Goal: Task Accomplishment & Management: Manage account settings

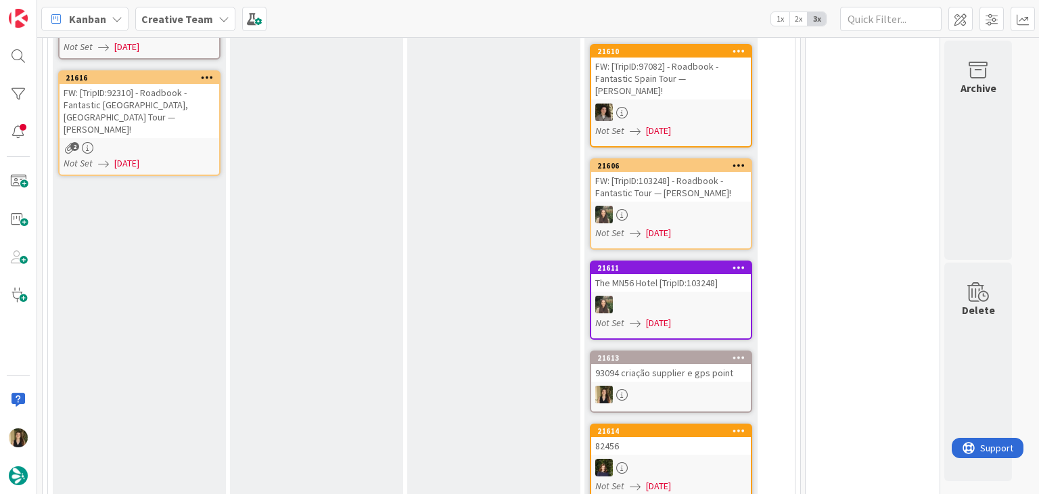
click at [396, 212] on div "E - In Progress Add Card..." at bounding box center [316, 421] width 173 height 1043
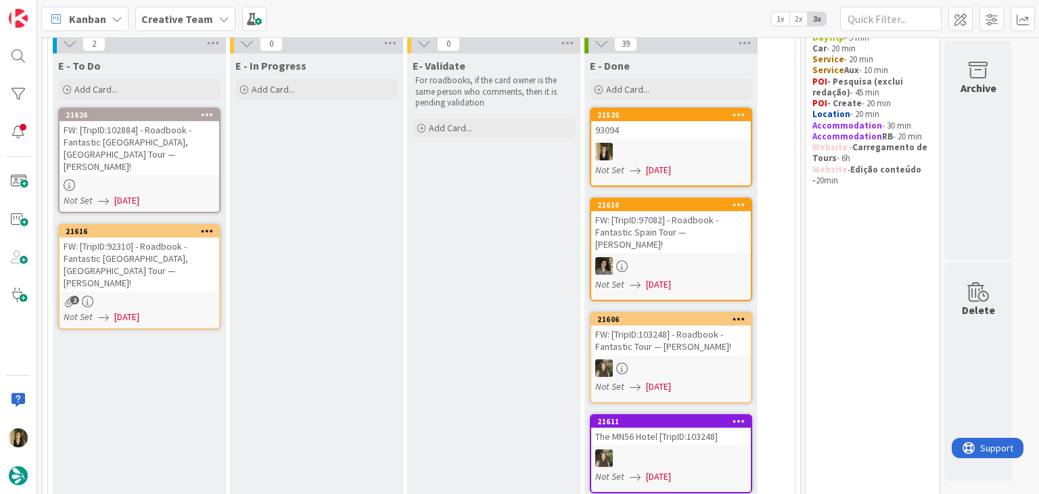
scroll to position [203, 0]
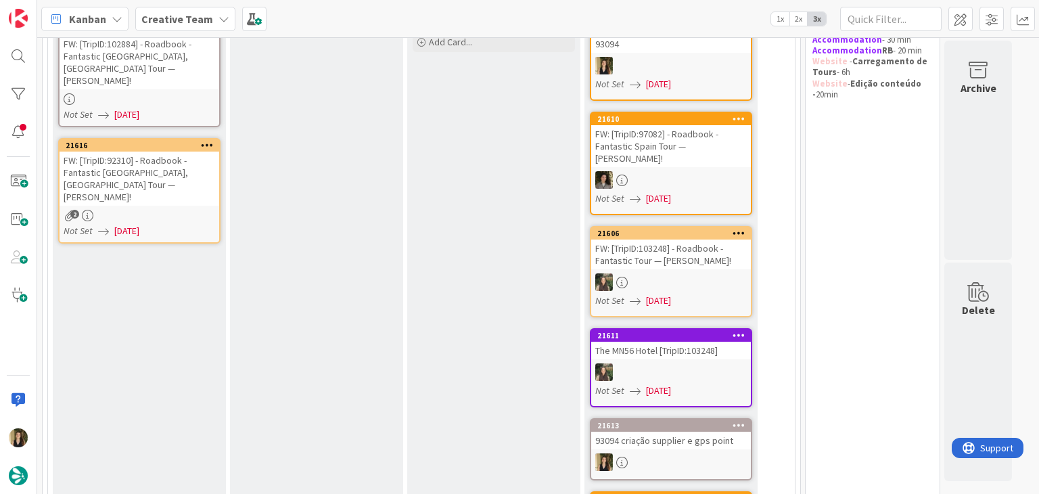
click at [189, 166] on div "FW: [TripID:92310] - Roadbook - Fantastic [GEOGRAPHIC_DATA], [GEOGRAPHIC_DATA] …" at bounding box center [140, 179] width 160 height 54
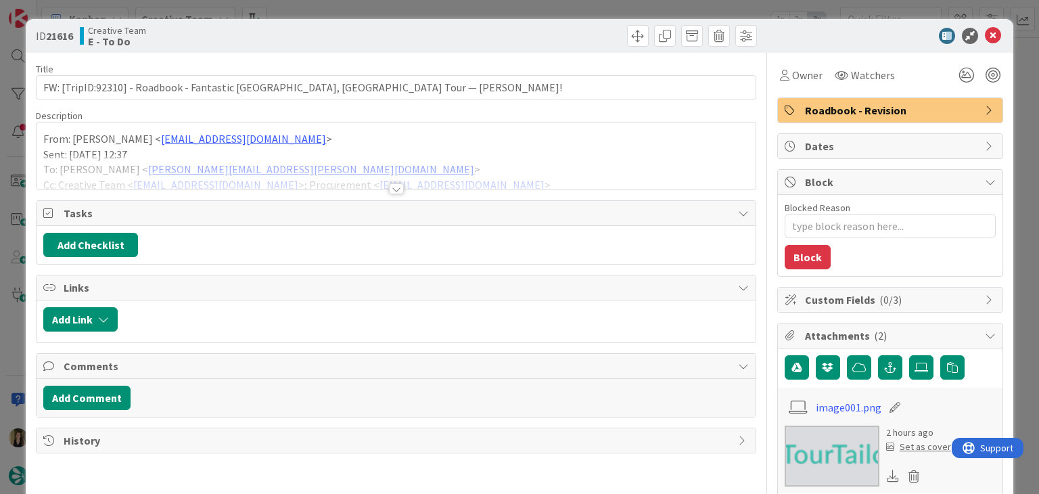
click at [394, 187] on div at bounding box center [396, 188] width 15 height 11
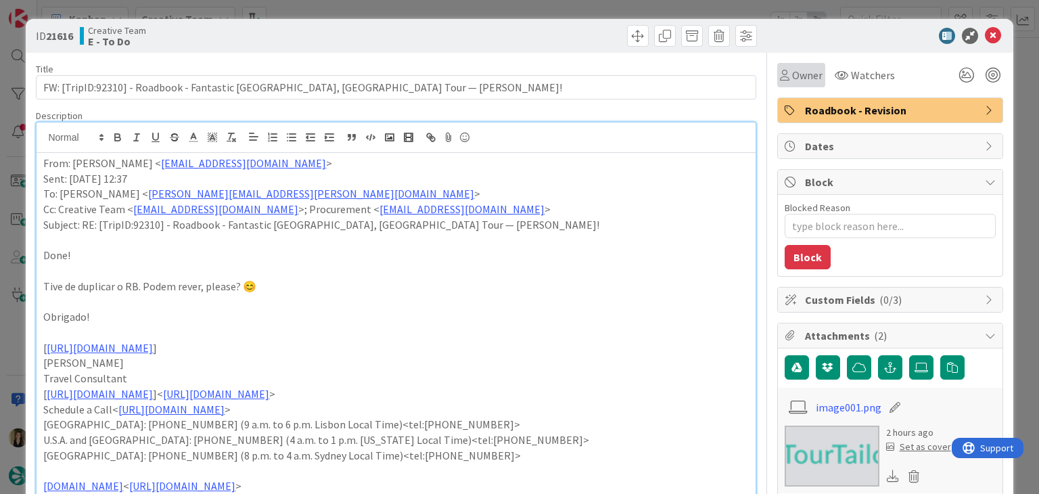
click at [792, 72] on span "Owner" at bounding box center [807, 75] width 30 height 16
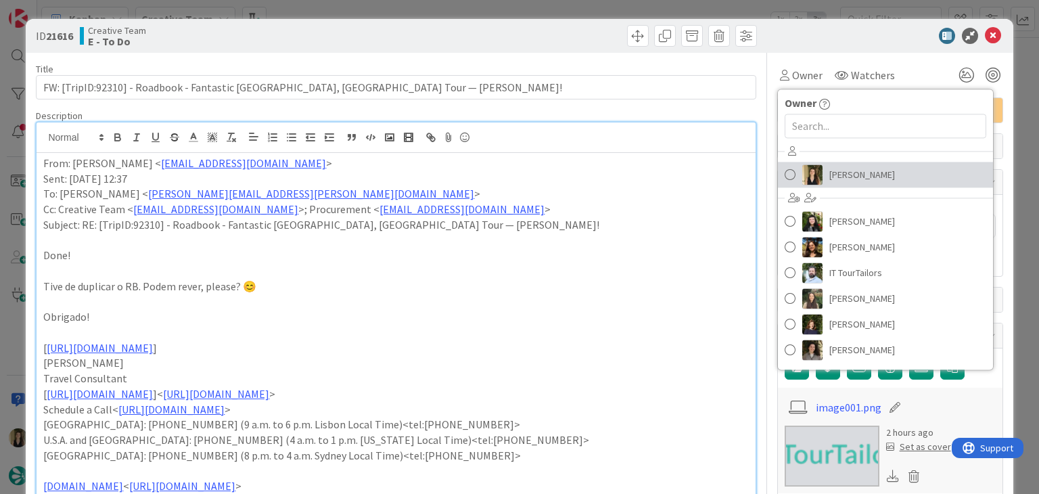
drag, startPoint x: 824, startPoint y: 177, endPoint x: 645, endPoint y: 76, distance: 206.0
click at [830, 178] on span "[PERSON_NAME]" at bounding box center [863, 174] width 66 height 20
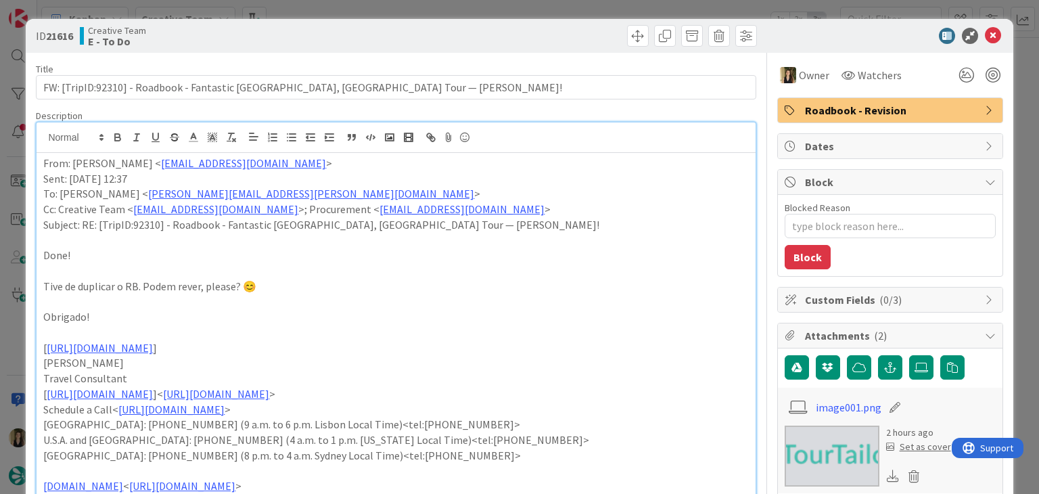
drag, startPoint x: 512, startPoint y: 28, endPoint x: 507, endPoint y: 18, distance: 11.8
click at [509, 28] on div at bounding box center [578, 36] width 357 height 22
click at [507, 12] on div "ID 21616 Creative Team E - To Do Title 83 / 128 FW: [TripID:92310] - Roadbook -…" at bounding box center [519, 247] width 1039 height 494
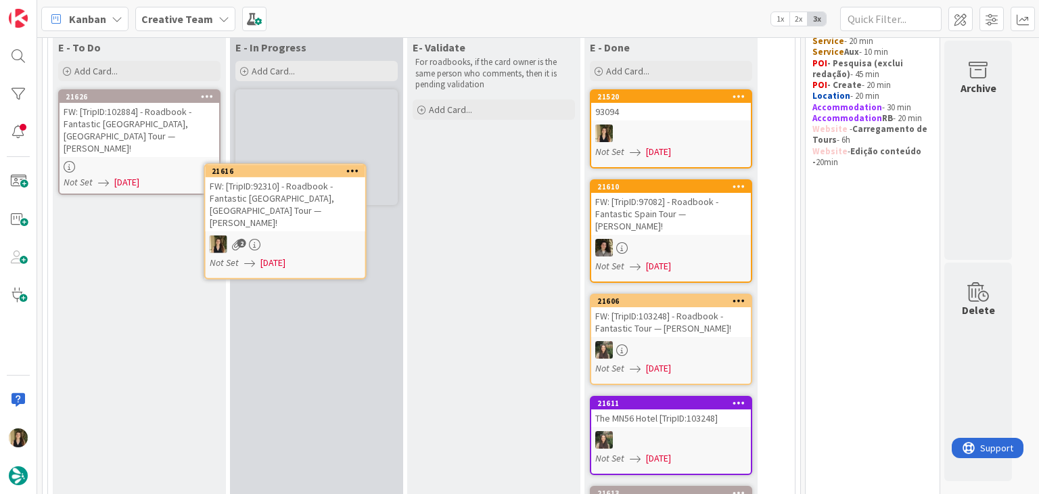
scroll to position [133, 0]
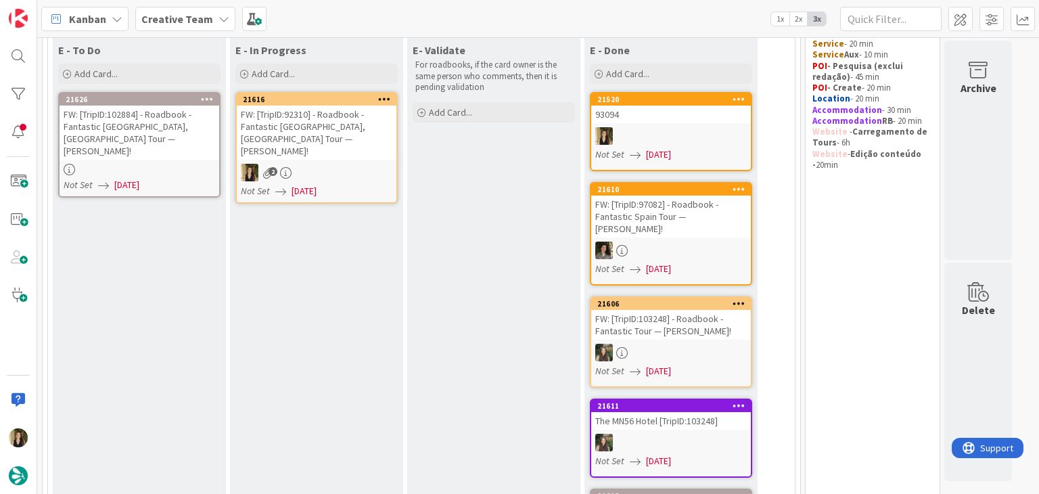
click at [330, 144] on div "FW: [TripID:92310] - Roadbook - Fantastic [GEOGRAPHIC_DATA], [GEOGRAPHIC_DATA] …" at bounding box center [317, 133] width 160 height 54
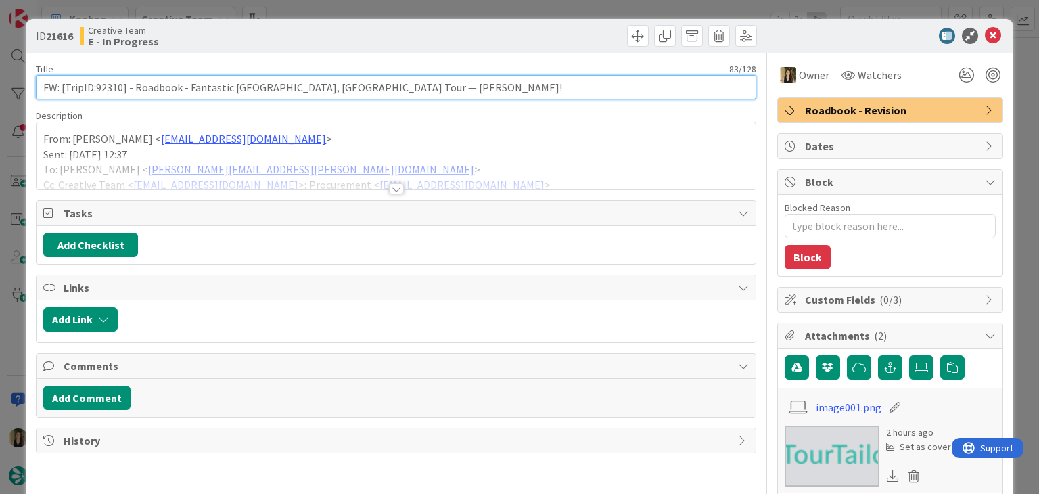
click at [109, 90] on input "FW: [TripID:92310] - Roadbook - Fantastic [GEOGRAPHIC_DATA], [GEOGRAPHIC_DATA] …" at bounding box center [396, 87] width 720 height 24
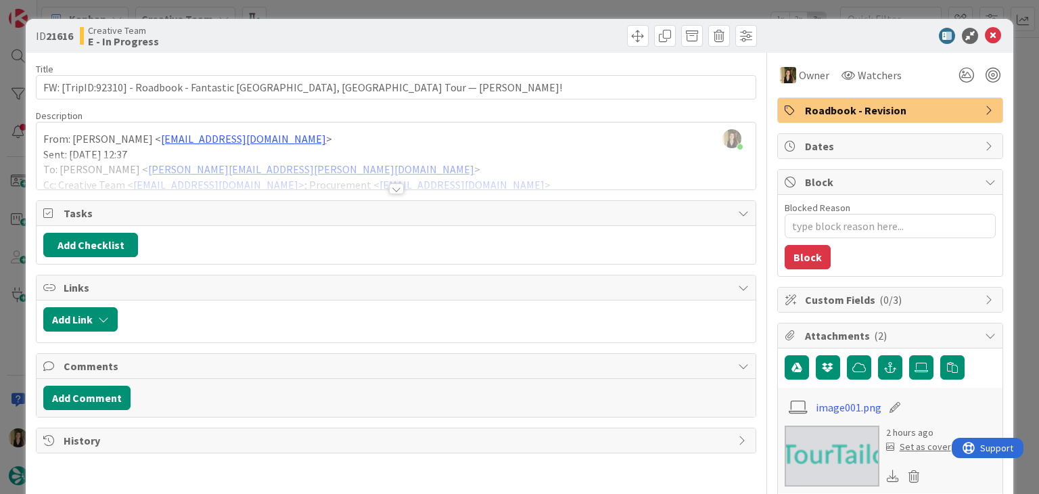
click at [395, 187] on div at bounding box center [396, 188] width 15 height 11
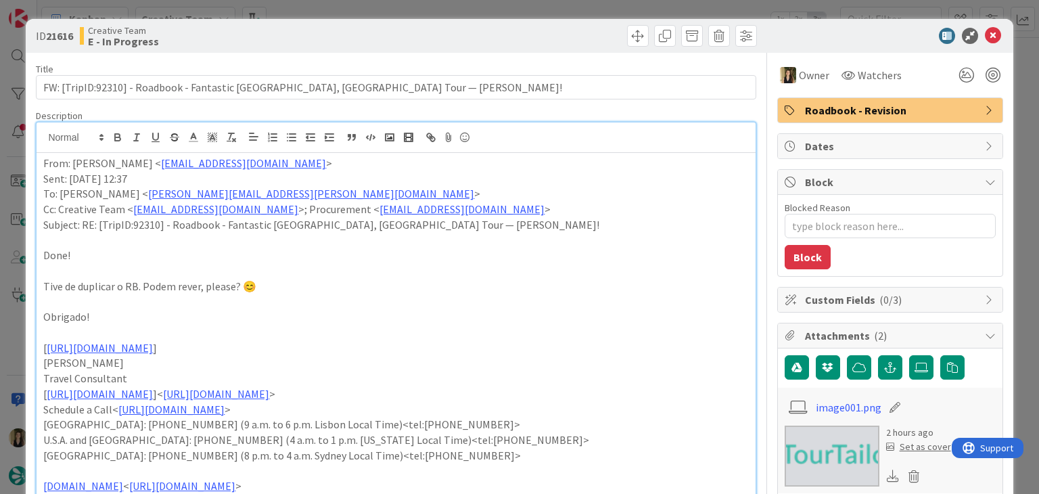
type textarea "x"
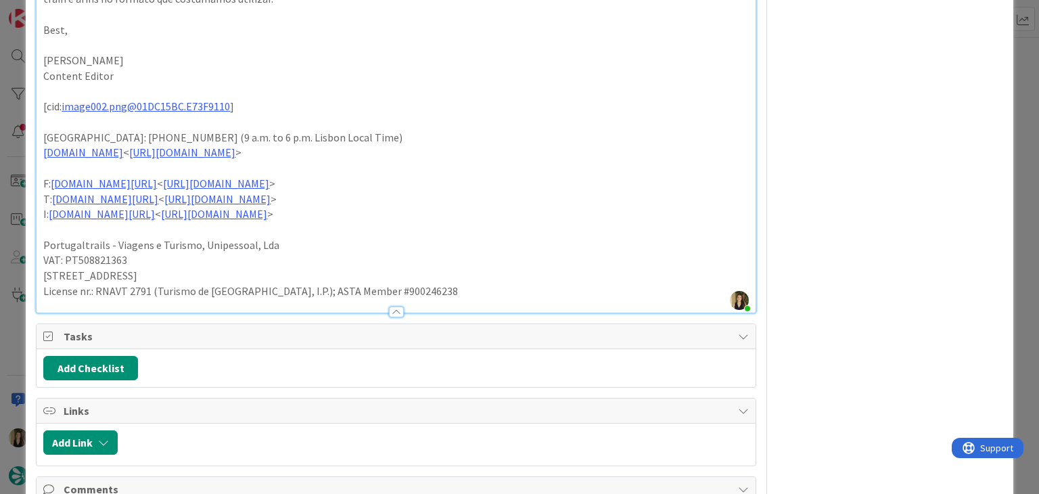
scroll to position [1640, 0]
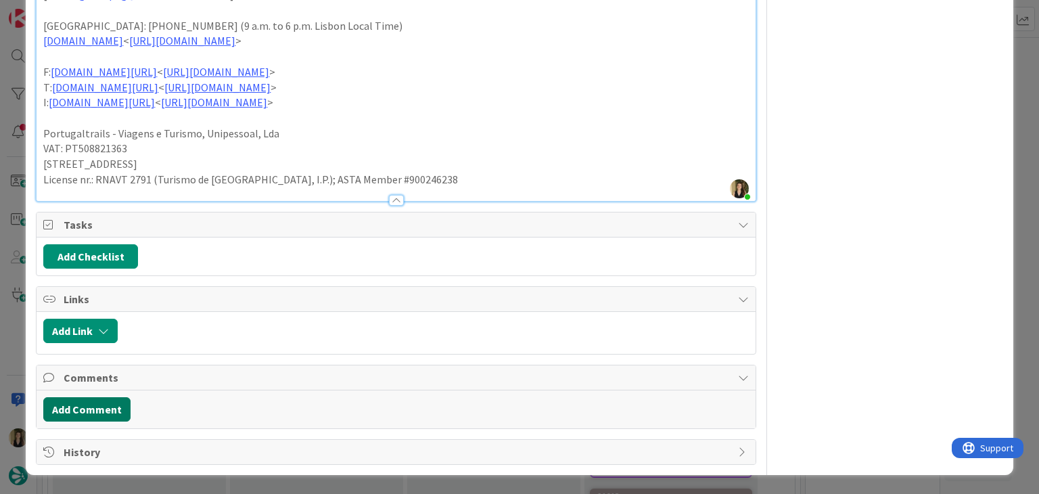
click at [89, 420] on button "Add Comment" at bounding box center [86, 409] width 87 height 24
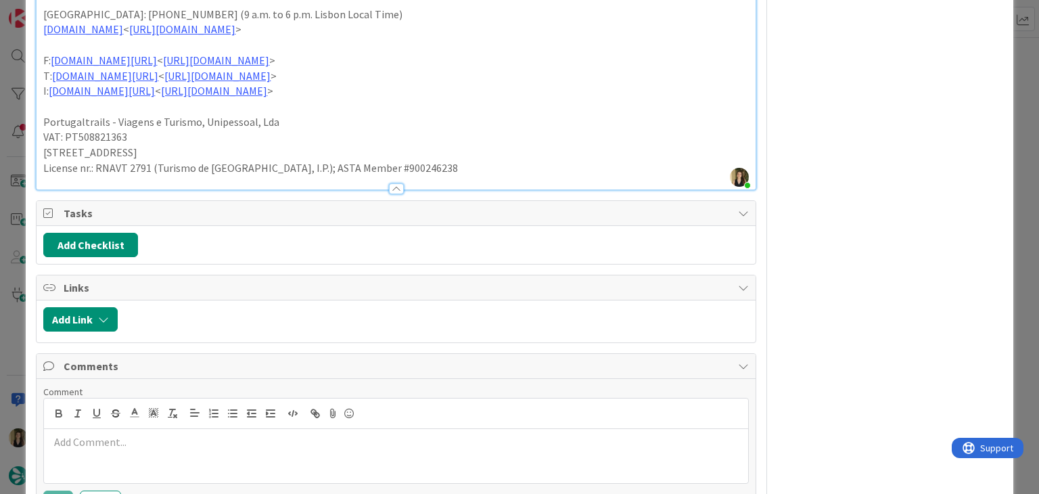
click at [122, 450] on p at bounding box center [395, 442] width 693 height 16
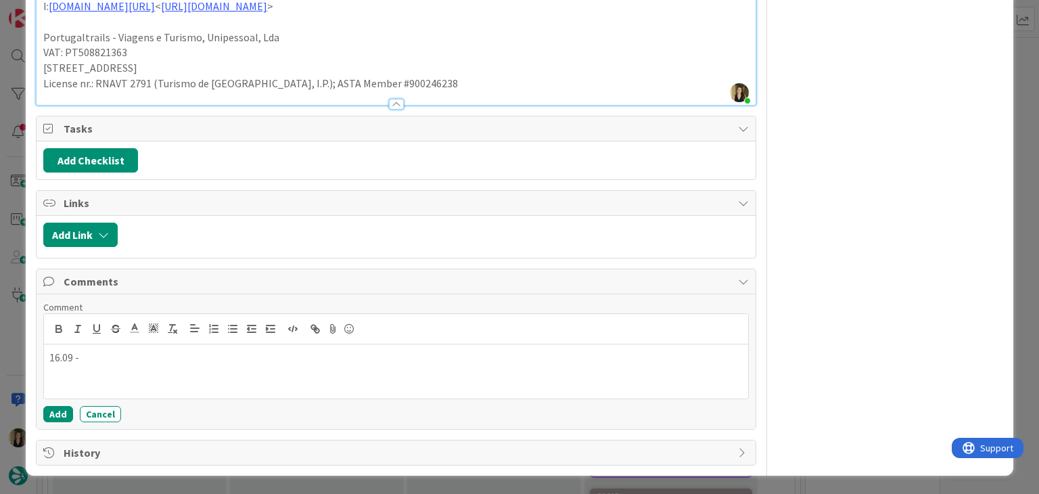
scroll to position [1737, 0]
click at [54, 414] on button "Add" at bounding box center [58, 413] width 30 height 16
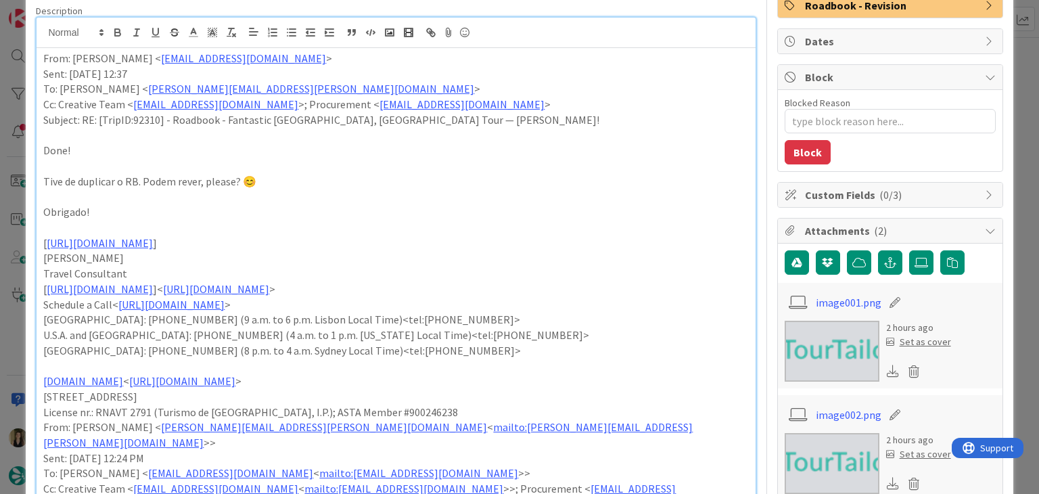
scroll to position [0, 0]
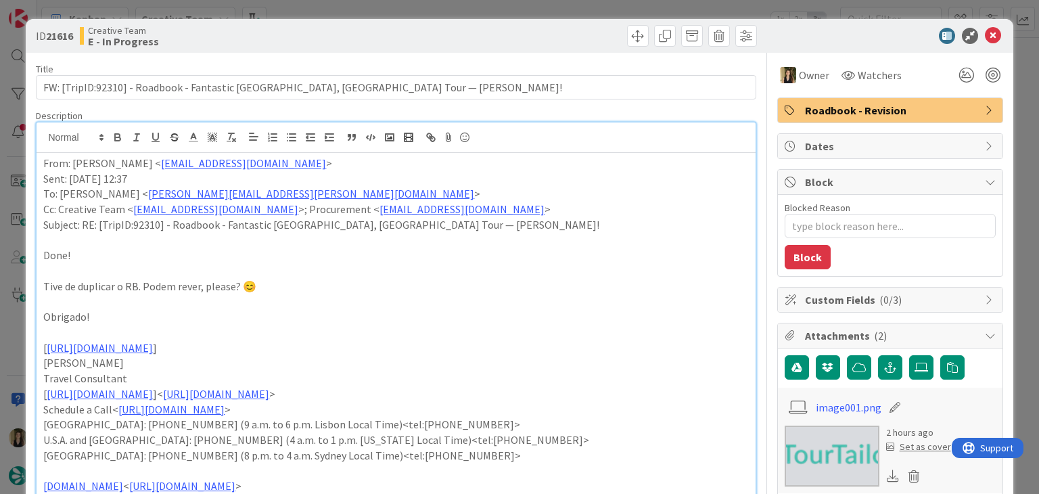
drag, startPoint x: 583, startPoint y: 36, endPoint x: 574, endPoint y: 16, distance: 22.4
click at [579, 28] on div at bounding box center [578, 36] width 357 height 22
click at [572, 10] on div "ID 21616 Creative Team E - In Progress Title 83 / 128 FW: [TripID:92310] - Road…" at bounding box center [519, 247] width 1039 height 494
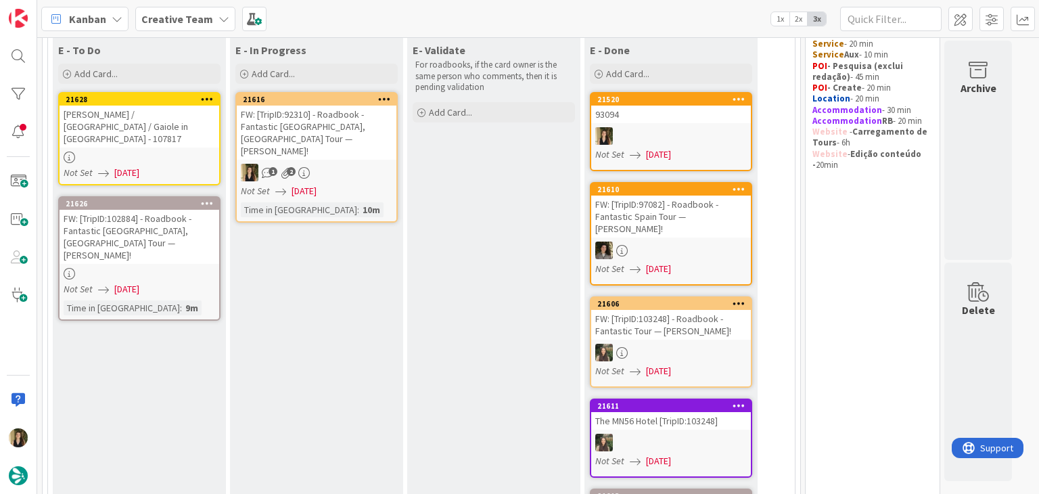
click at [367, 184] on div "Not Set [DATE]" at bounding box center [319, 191] width 156 height 14
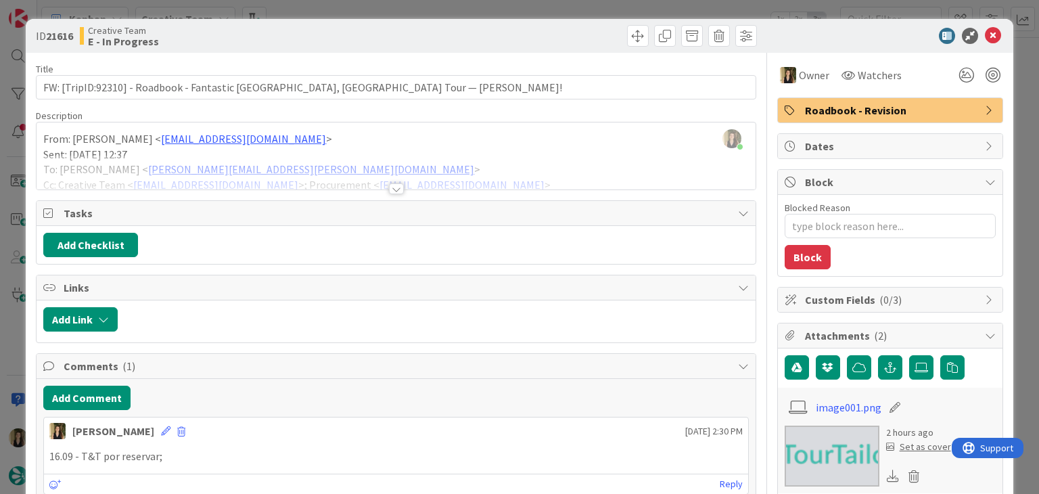
click at [851, 102] on span "Roadbook - Revision" at bounding box center [891, 110] width 173 height 16
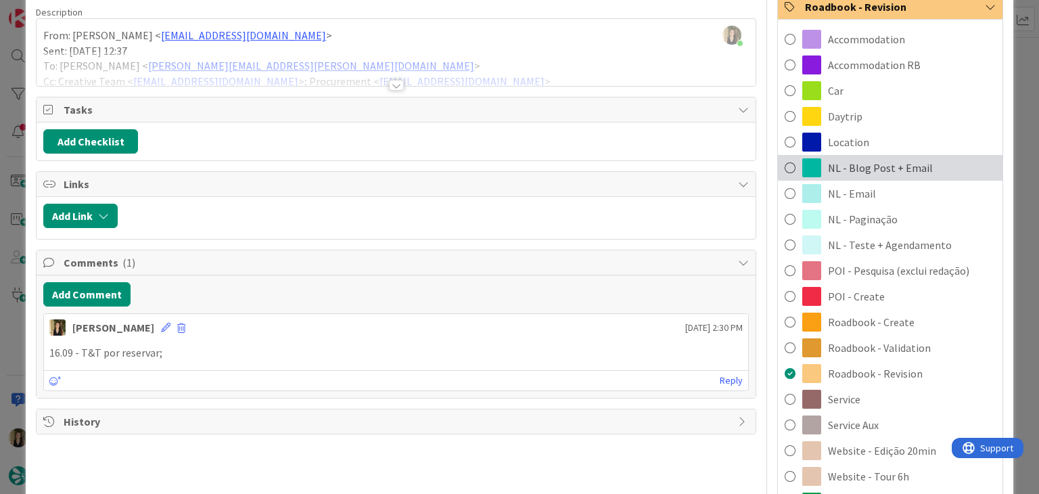
scroll to position [135, 0]
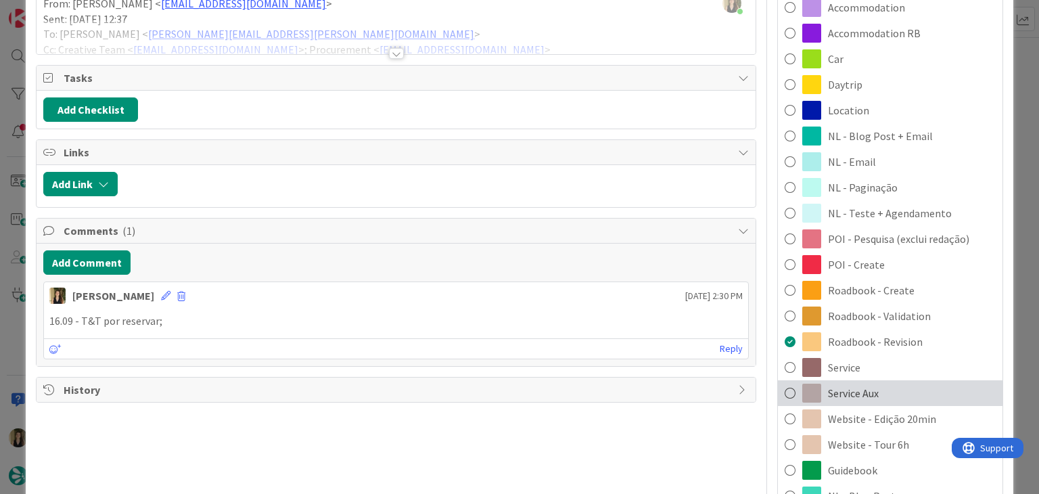
click at [855, 392] on span "Service Aux" at bounding box center [853, 393] width 51 height 16
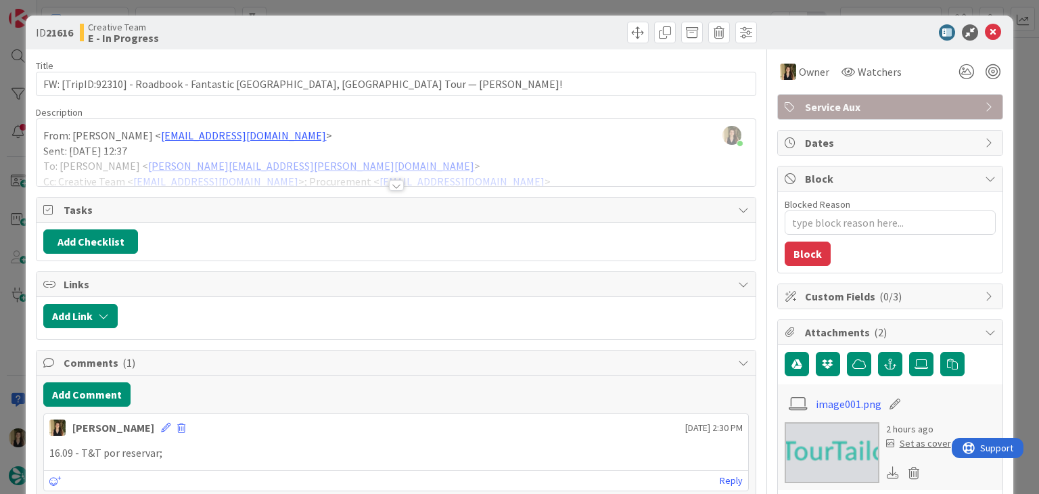
scroll to position [0, 0]
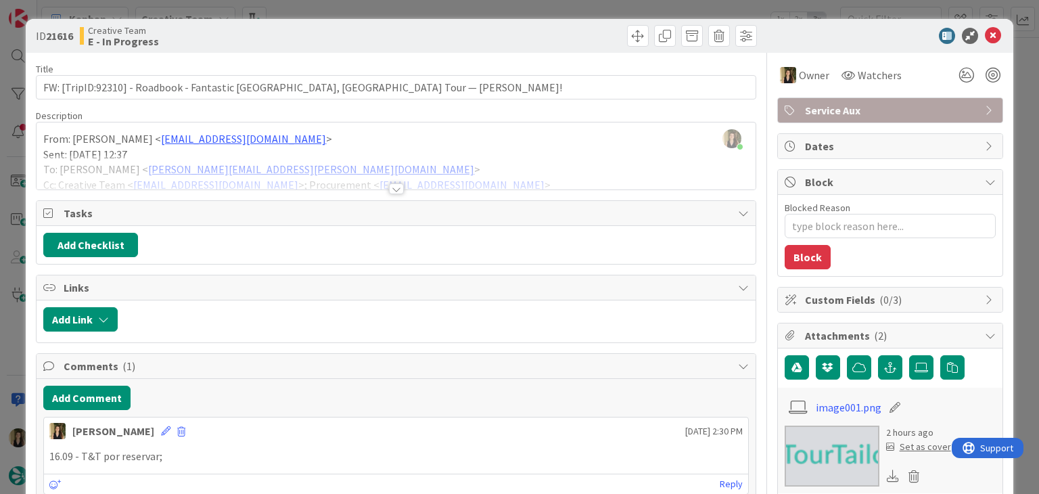
drag, startPoint x: 527, startPoint y: 36, endPoint x: 521, endPoint y: 18, distance: 19.3
click at [525, 32] on div at bounding box center [578, 36] width 357 height 22
drag, startPoint x: 520, startPoint y: 14, endPoint x: 512, endPoint y: 27, distance: 15.2
click at [520, 14] on div "ID 21616 Creative Team E - In Progress Title 83 / 128 FW: [TripID:92310] - Road…" at bounding box center [519, 247] width 1039 height 494
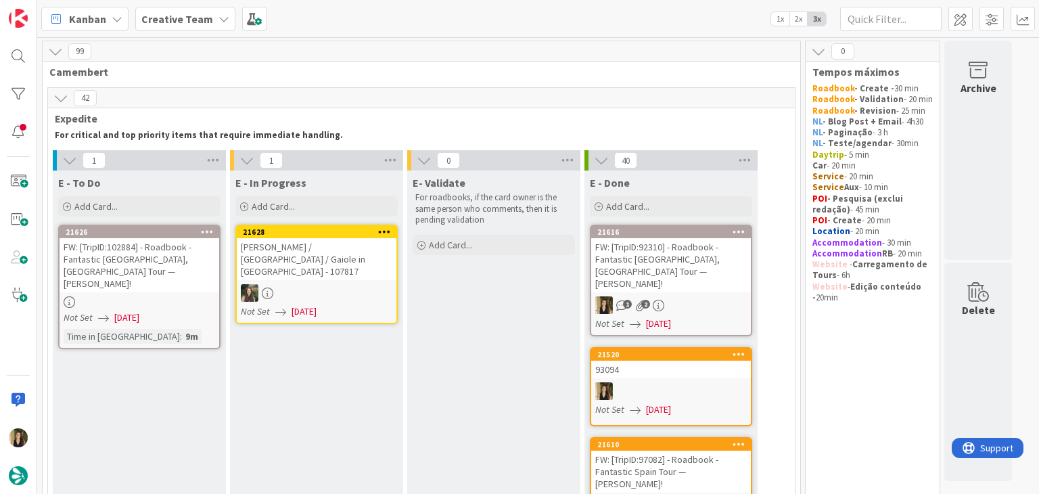
click at [207, 275] on div "FW: [TripID:102884] - Roadbook - Fantastic [GEOGRAPHIC_DATA], [GEOGRAPHIC_DATA]…" at bounding box center [140, 265] width 160 height 54
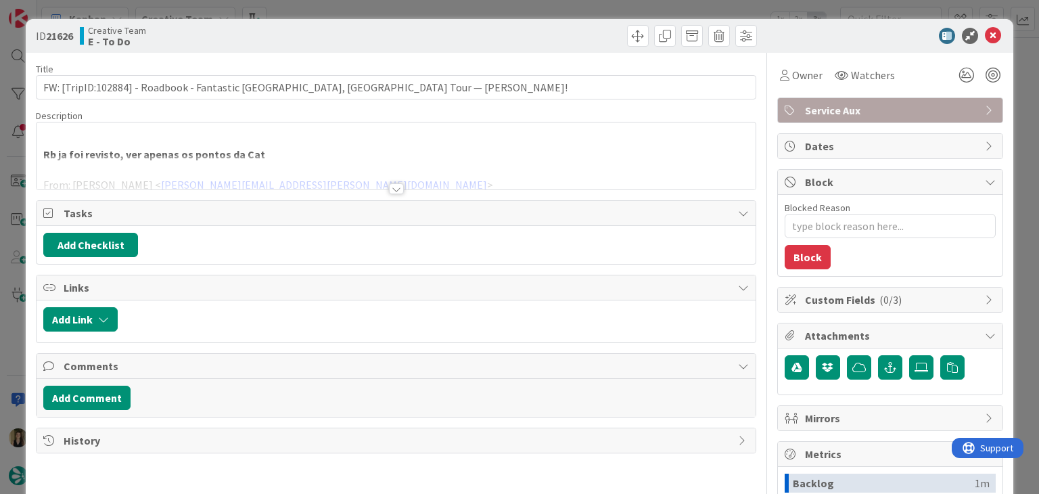
click at [389, 189] on div at bounding box center [396, 188] width 15 height 11
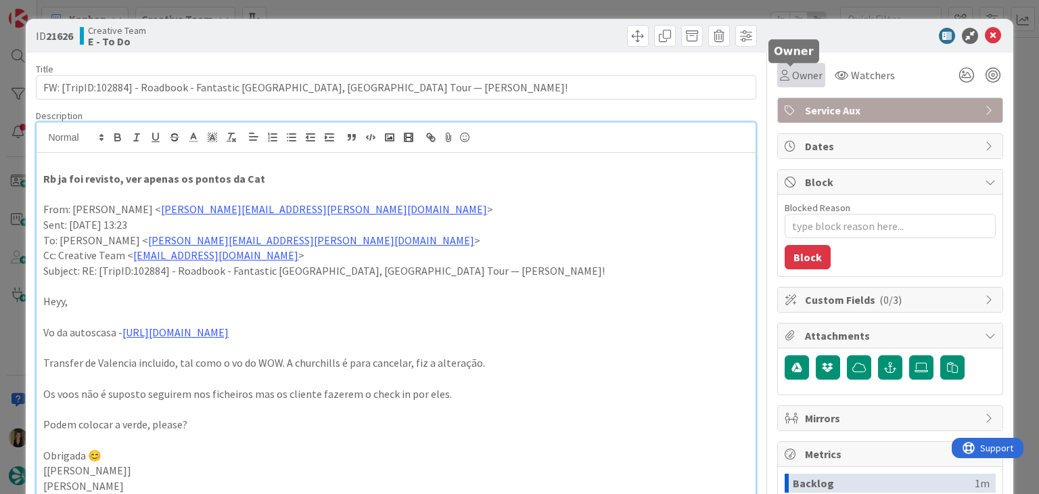
click at [780, 78] on icon at bounding box center [784, 75] width 9 height 11
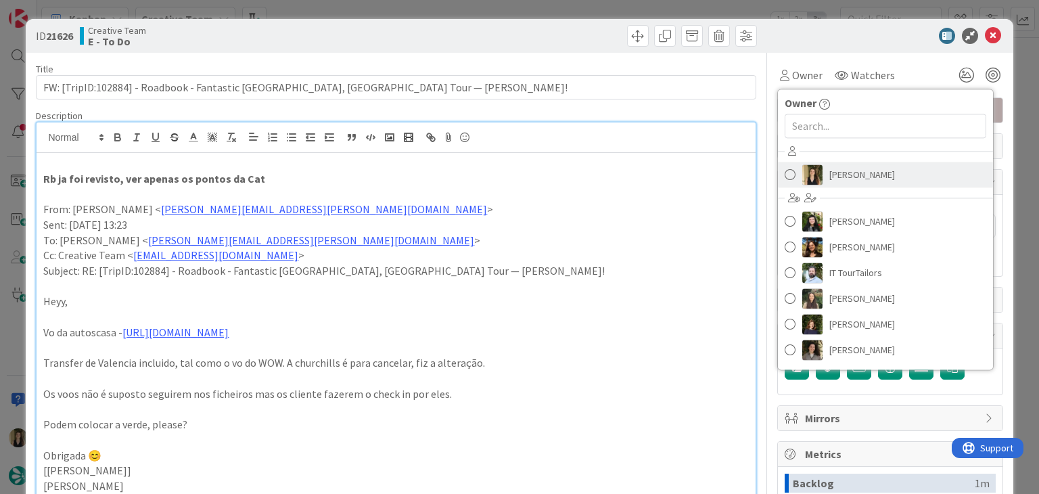
click at [830, 171] on span "[PERSON_NAME]" at bounding box center [863, 174] width 66 height 20
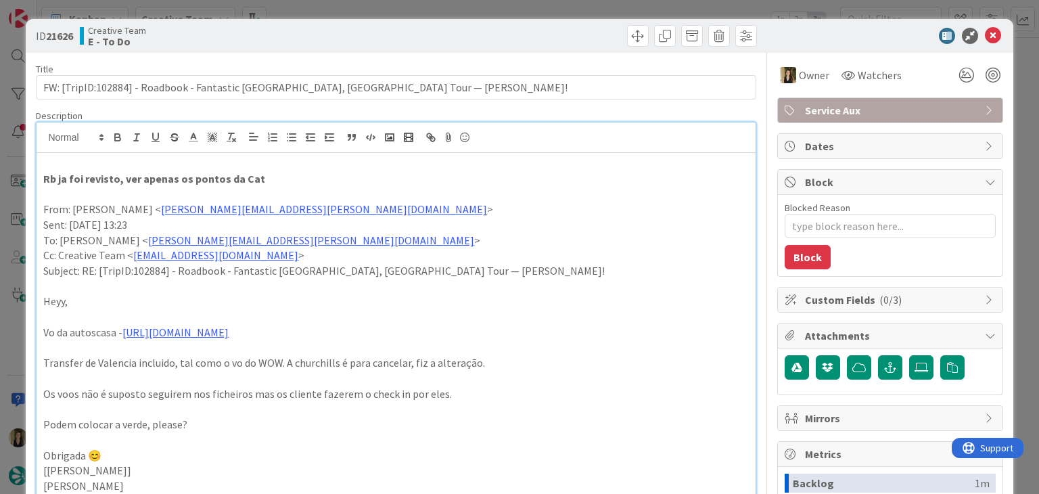
drag, startPoint x: 493, startPoint y: 32, endPoint x: 486, endPoint y: 5, distance: 27.7
click at [490, 27] on div at bounding box center [578, 36] width 357 height 22
drag, startPoint x: 486, startPoint y: 5, endPoint x: 444, endPoint y: 28, distance: 48.8
click at [486, 4] on div "ID 21626 Creative Team E - To Do Title 80 / 128 FW: [TripID:102884] - Roadbook …" at bounding box center [519, 247] width 1039 height 494
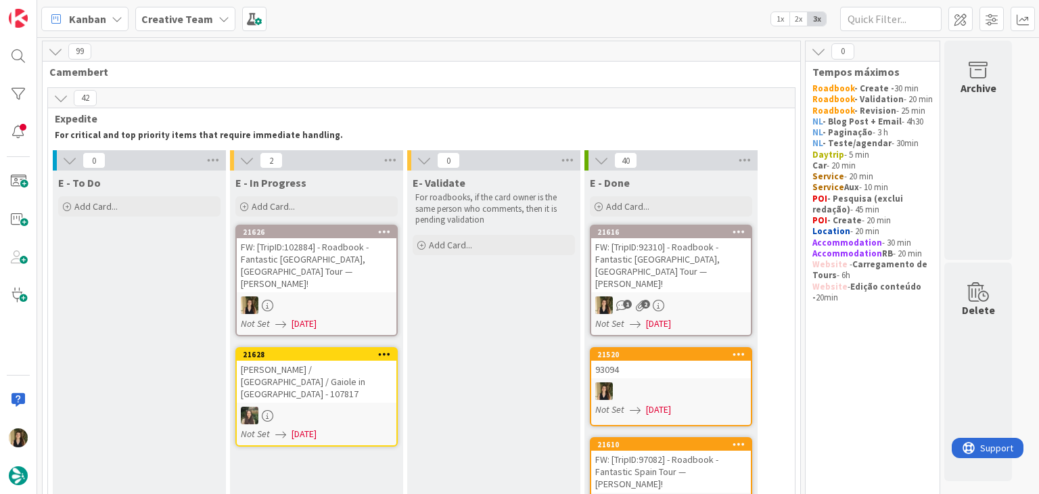
click at [319, 296] on div at bounding box center [317, 305] width 160 height 18
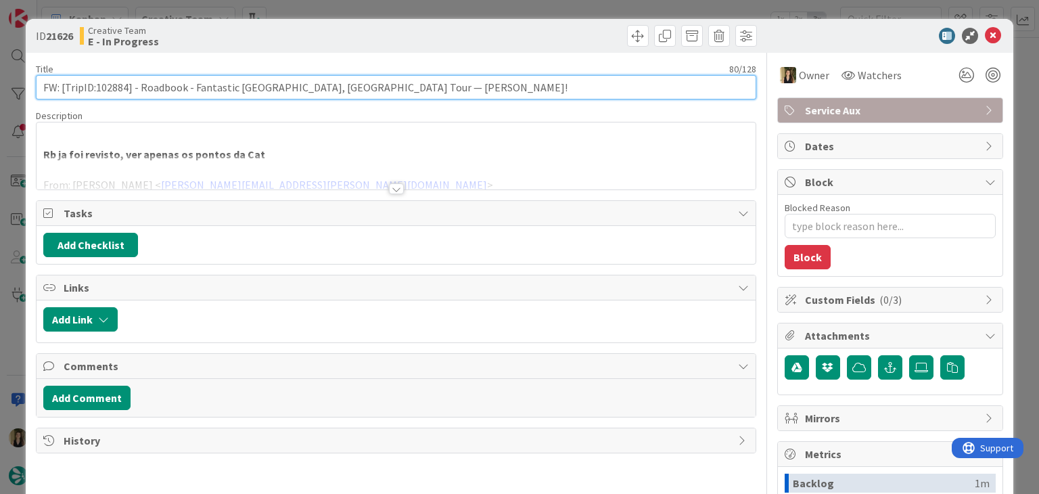
click at [116, 85] on input "FW: [TripID:102884] - Roadbook - Fantastic [GEOGRAPHIC_DATA], [GEOGRAPHIC_DATA]…" at bounding box center [396, 87] width 720 height 24
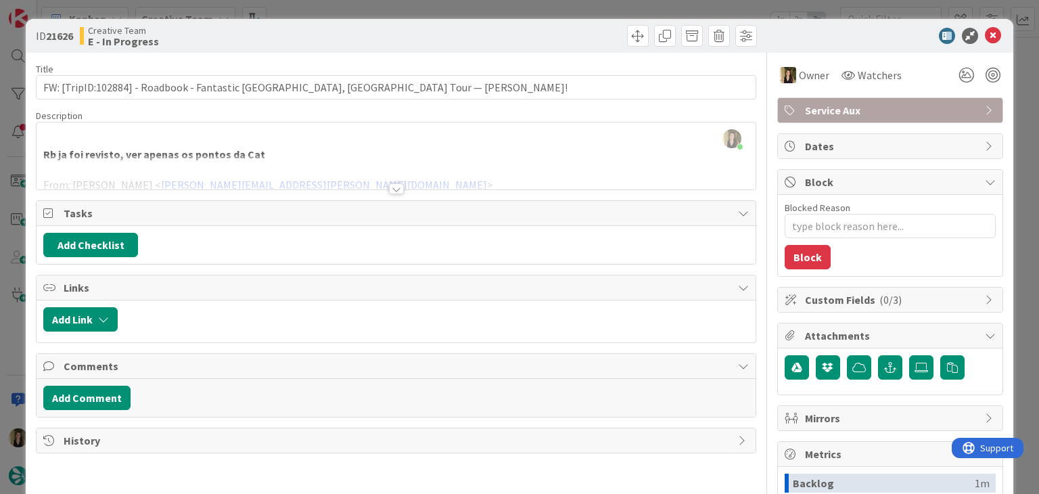
click at [394, 185] on div at bounding box center [396, 188] width 15 height 11
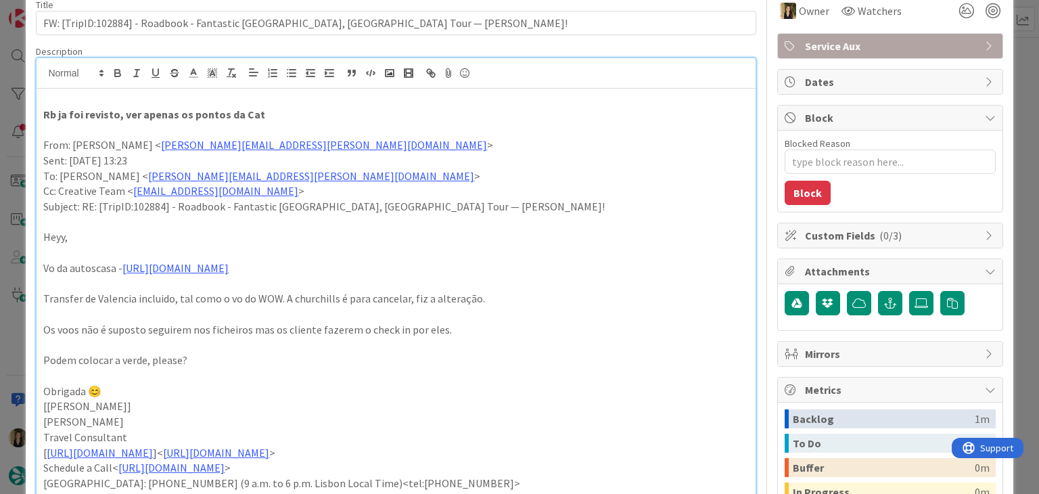
scroll to position [68, 0]
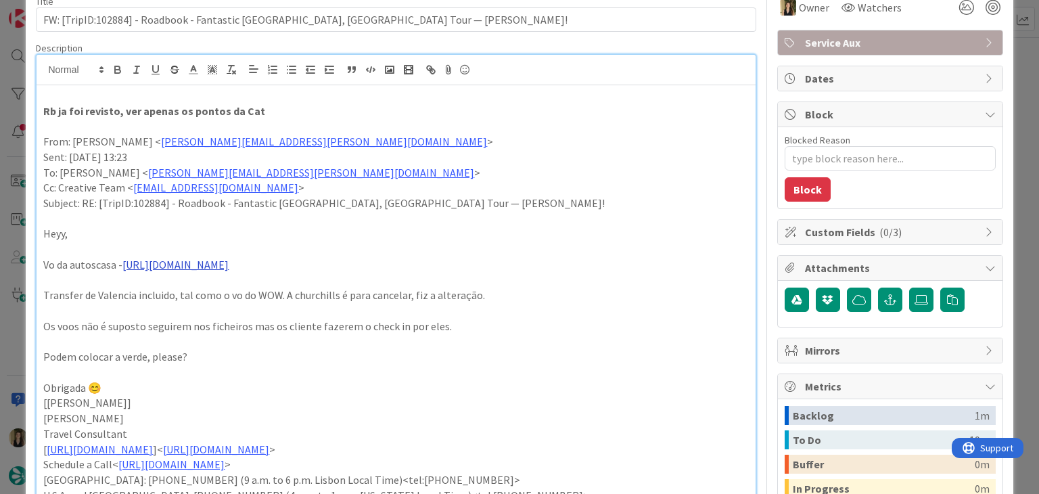
click at [229, 265] on link "[URL][DOMAIN_NAME]" at bounding box center [175, 265] width 106 height 14
click at [254, 290] on link "[URL][DOMAIN_NAME]" at bounding box center [207, 291] width 93 height 18
click at [523, 291] on p "Transfer de Valencia incluido, tal como o vo do WOW. A churchills é para cancel…" at bounding box center [395, 296] width 705 height 16
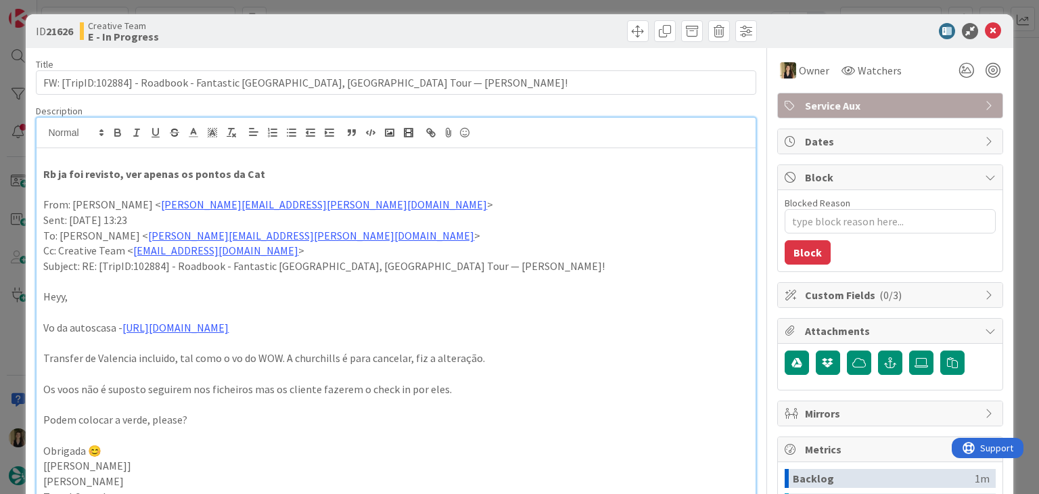
scroll to position [0, 0]
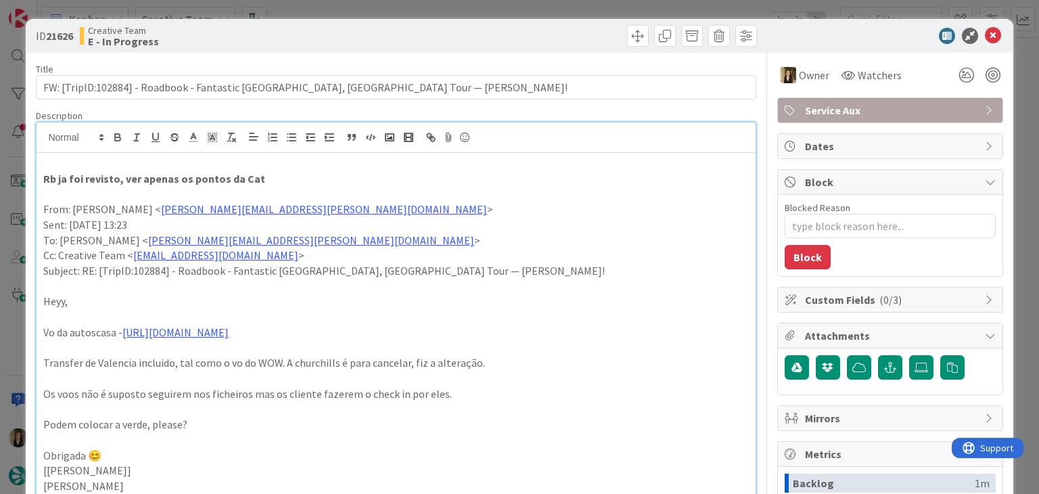
drag, startPoint x: 274, startPoint y: 35, endPoint x: 292, endPoint y: 25, distance: 20.6
click at [276, 33] on div "Creative Team E - In Progress" at bounding box center [236, 36] width 313 height 22
click at [342, 7] on div "ID 21626 Creative Team E - In Progress Title 80 / 128 FW: [TripID:102884] - Roa…" at bounding box center [519, 247] width 1039 height 494
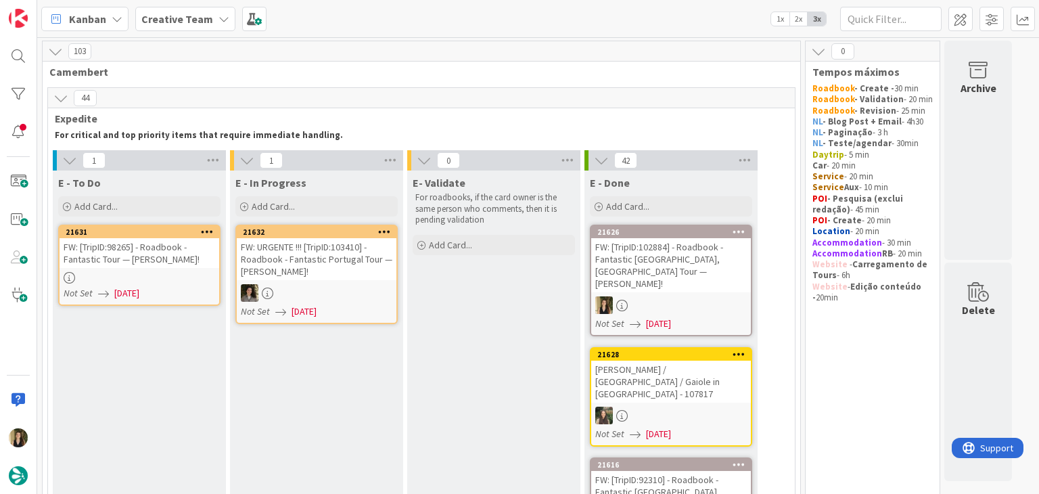
click at [193, 258] on div "FW: [TripID:98265] - Roadbook - Fantastic Tour — [PERSON_NAME]!" at bounding box center [140, 253] width 160 height 30
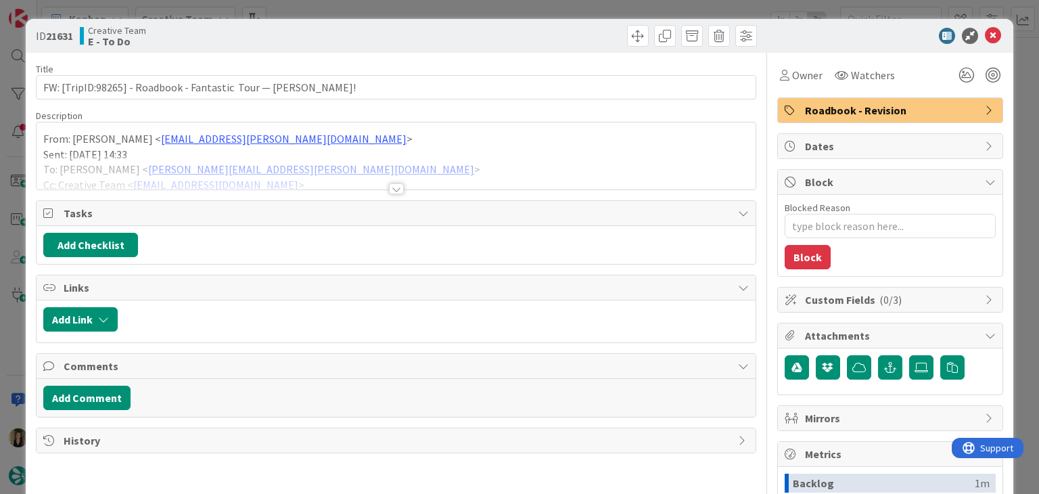
click at [396, 188] on div at bounding box center [396, 188] width 15 height 11
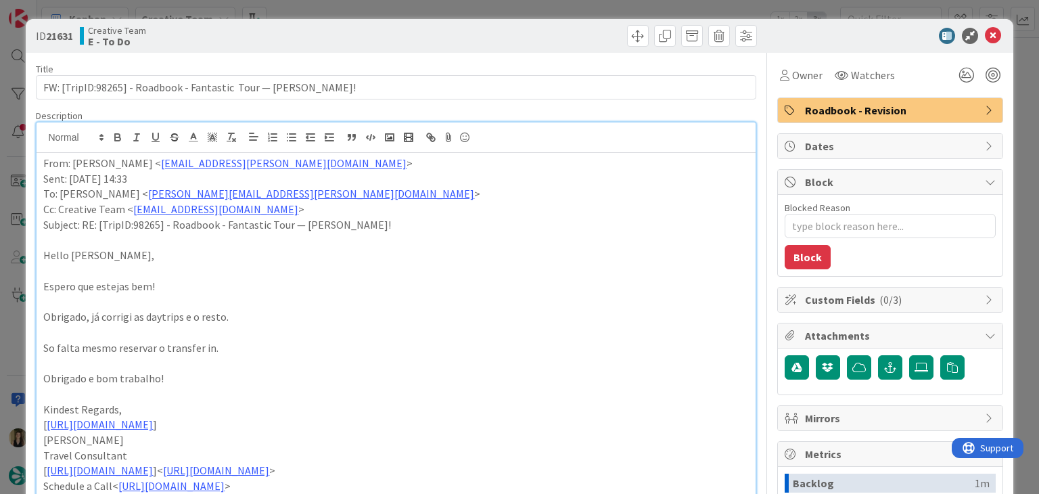
click at [447, 44] on div at bounding box center [578, 36] width 357 height 22
click at [445, 16] on div "ID 21631 Creative Team E - To Do Title 63 / 128 FW: [TripID:98265] - Roadbook -…" at bounding box center [519, 247] width 1039 height 494
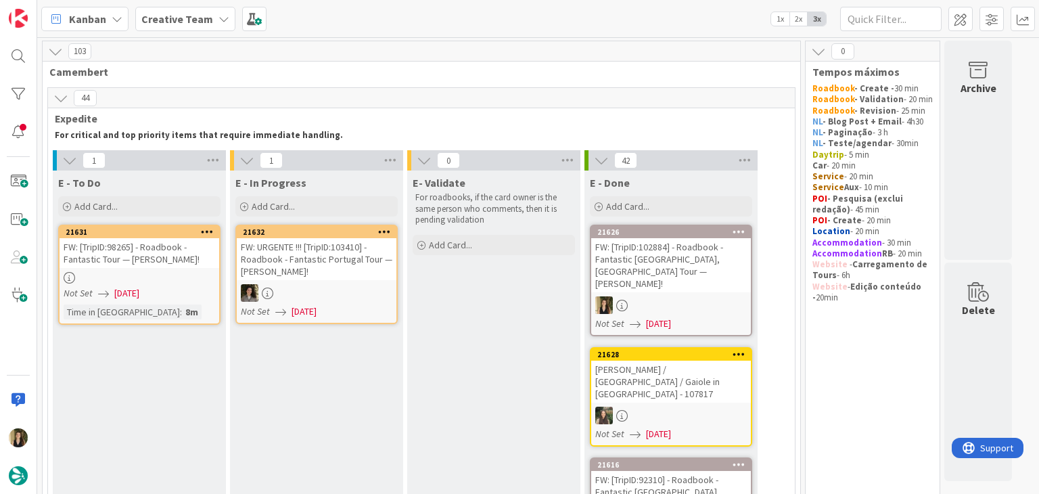
drag, startPoint x: 501, startPoint y: 350, endPoint x: 520, endPoint y: 370, distance: 27.3
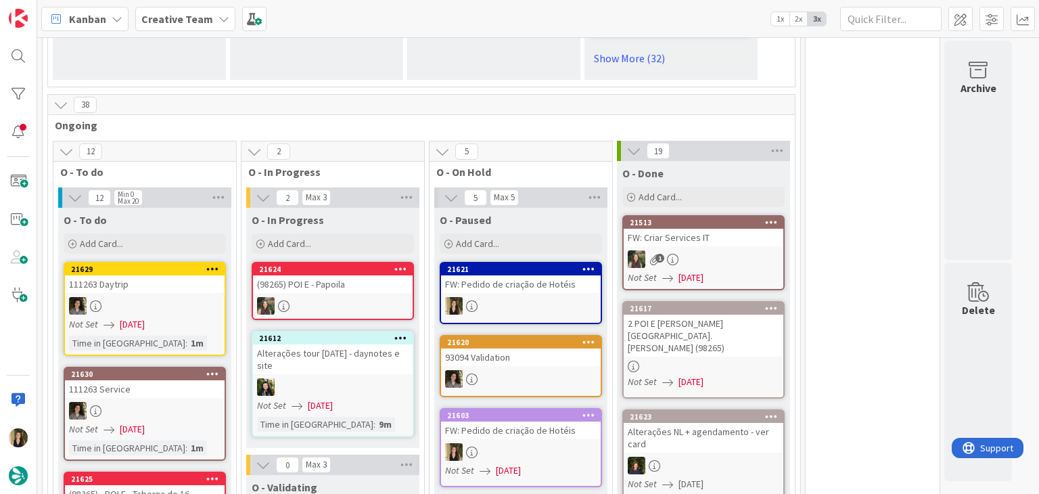
scroll to position [1150, 0]
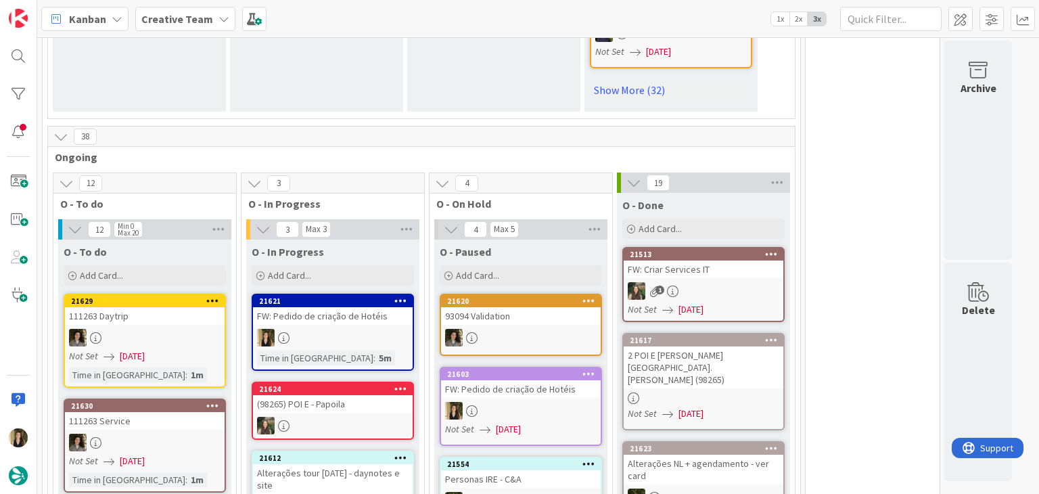
click at [373, 307] on div "FW: Pedido de criação de Hotéis" at bounding box center [333, 316] width 160 height 18
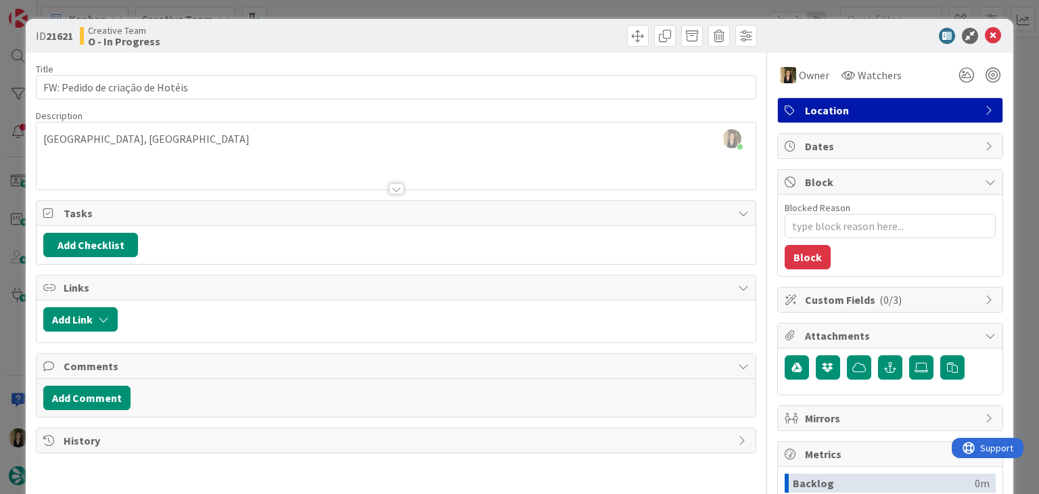
drag, startPoint x: 441, startPoint y: 39, endPoint x: 440, endPoint y: 16, distance: 22.3
click at [440, 35] on div at bounding box center [578, 36] width 357 height 22
click at [440, 16] on div "ID 21621 Creative Team O - In Progress Title 32 / 128 FW: Pedido de criação de …" at bounding box center [519, 247] width 1039 height 494
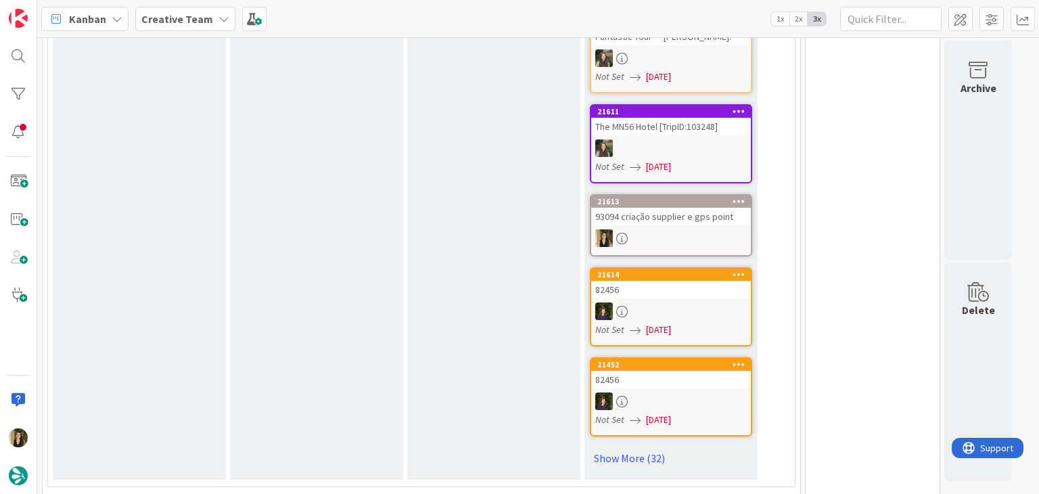
scroll to position [880, 0]
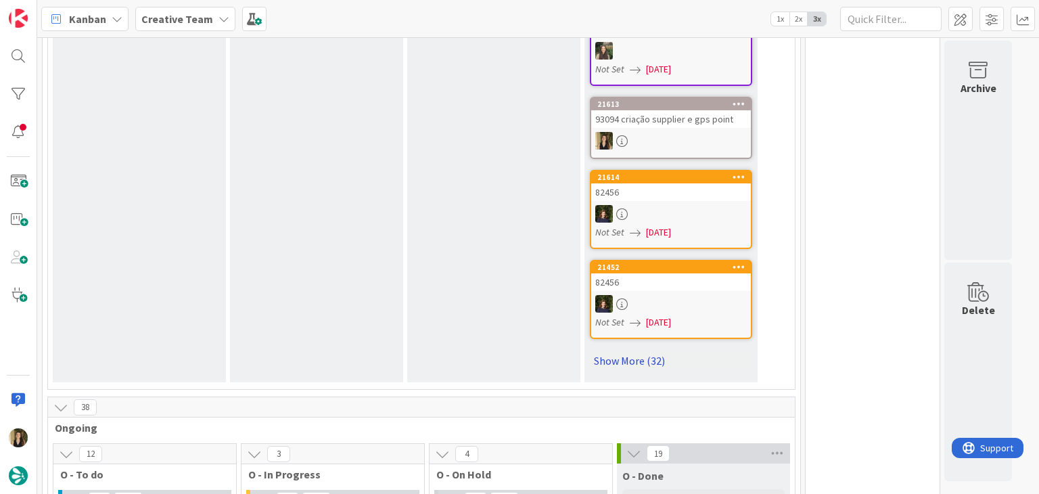
click at [664, 350] on link "Show More (32)" at bounding box center [671, 361] width 162 height 22
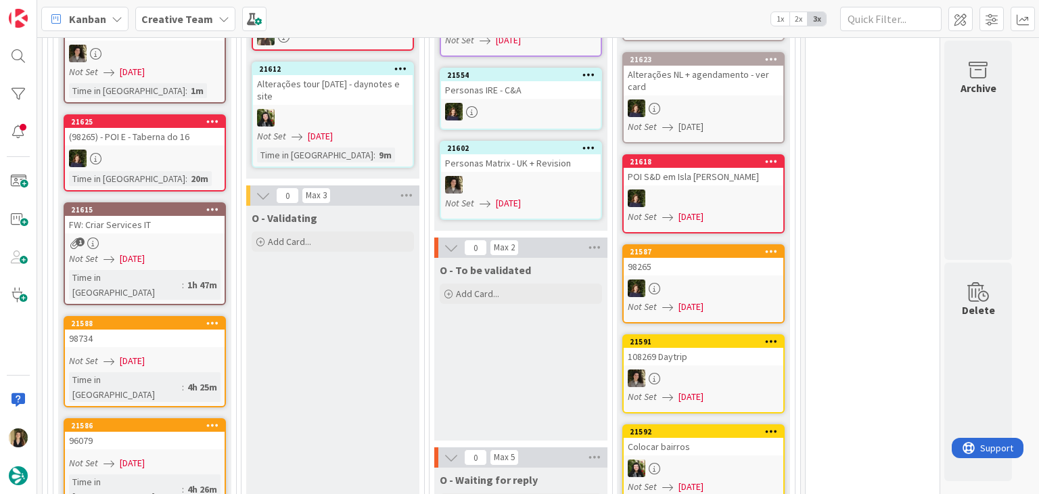
scroll to position [5075, 0]
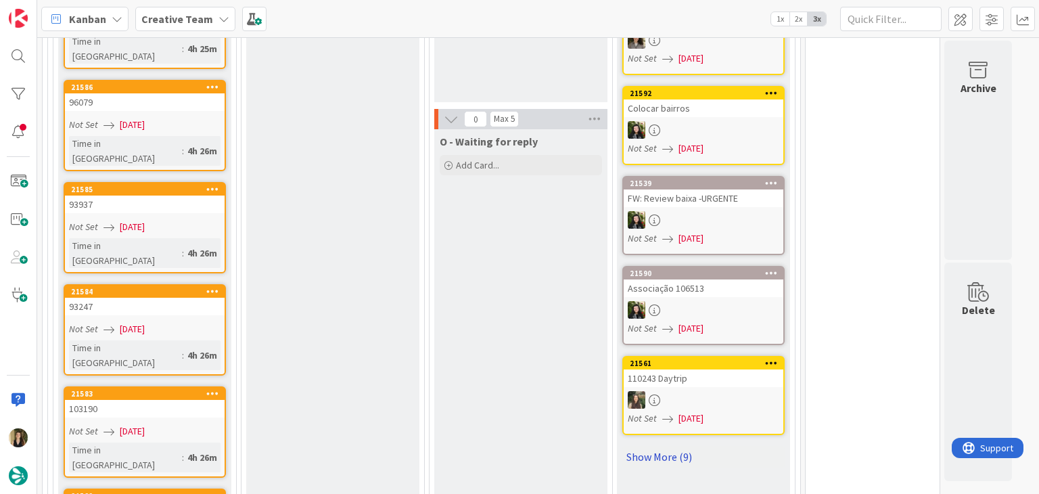
click at [679, 446] on link "Show More (9)" at bounding box center [703, 457] width 162 height 22
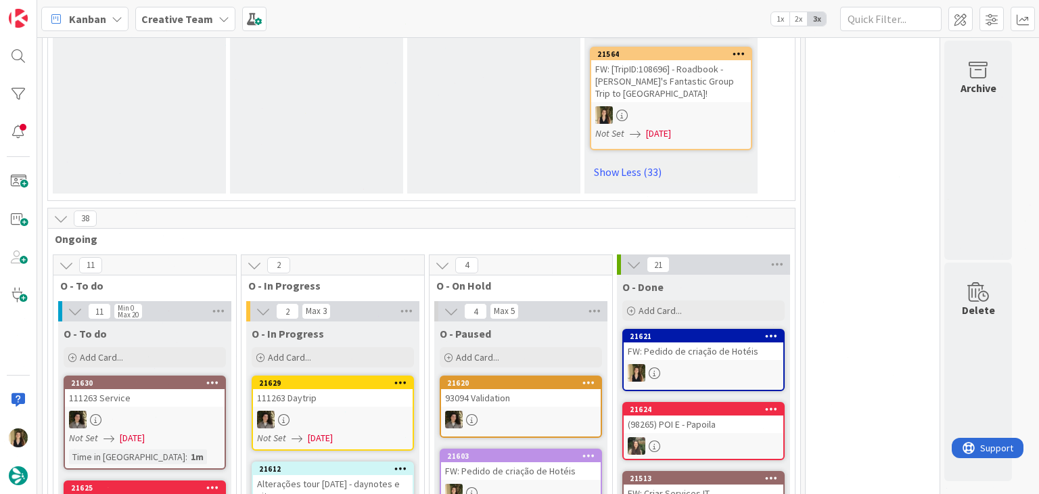
scroll to position [4379, 0]
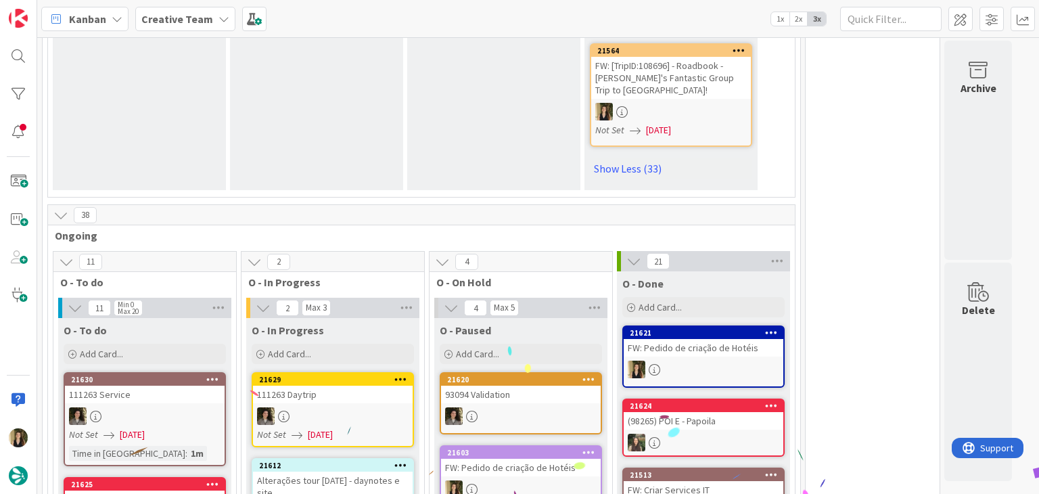
drag, startPoint x: 871, startPoint y: 143, endPoint x: 858, endPoint y: 143, distance: 13.5
drag, startPoint x: 848, startPoint y: 143, endPoint x: 828, endPoint y: 141, distance: 20.3
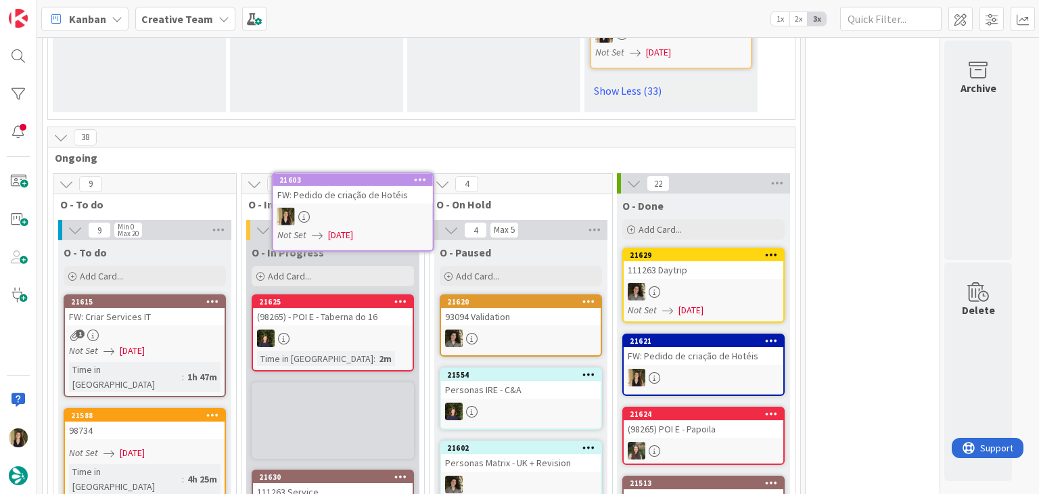
scroll to position [4451, 0]
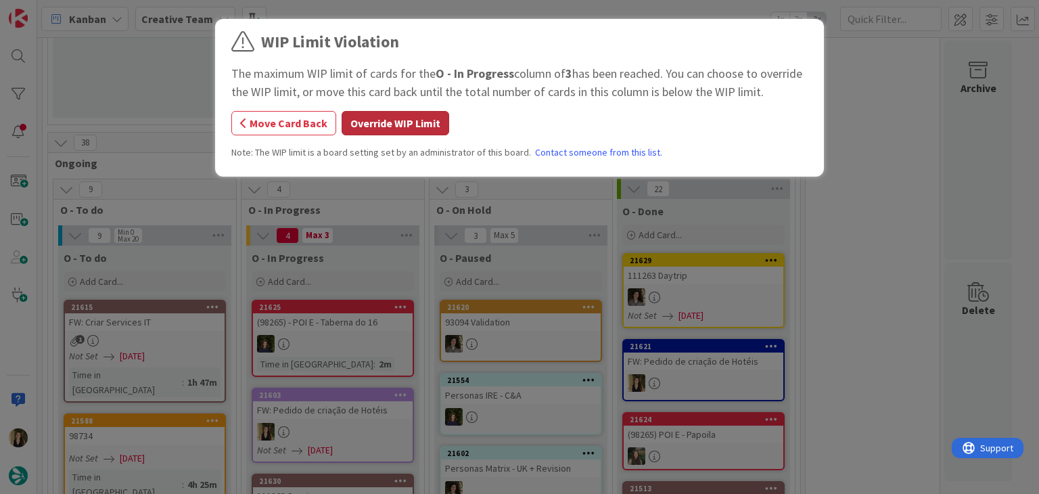
click at [405, 131] on button "Override WIP Limit" at bounding box center [396, 123] width 108 height 24
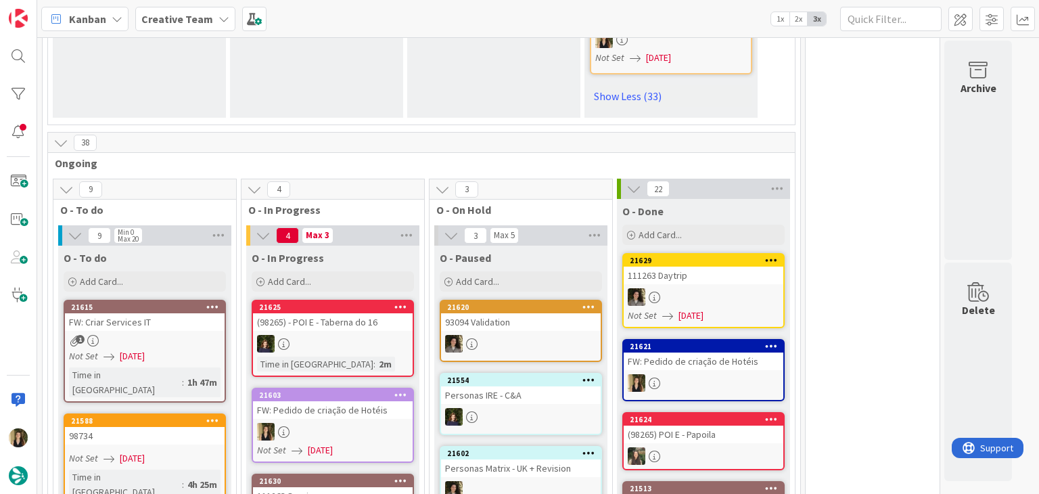
click at [376, 401] on div "FW: Pedido de criação de Hotéis" at bounding box center [333, 410] width 160 height 18
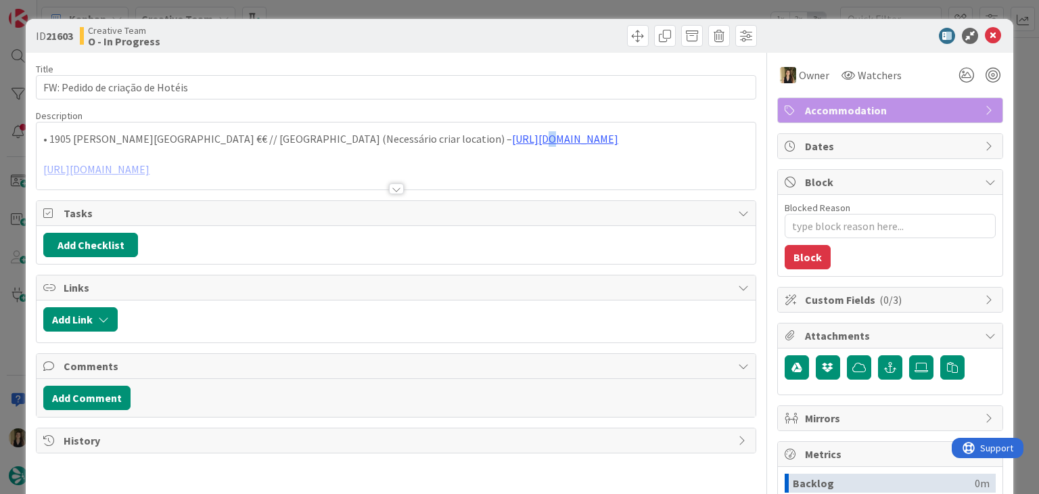
click at [375, 142] on div "• 1905 [PERSON_NAME]'s Palace €€ // [GEOGRAPHIC_DATA] (Necessário criar locatio…" at bounding box center [396, 155] width 719 height 67
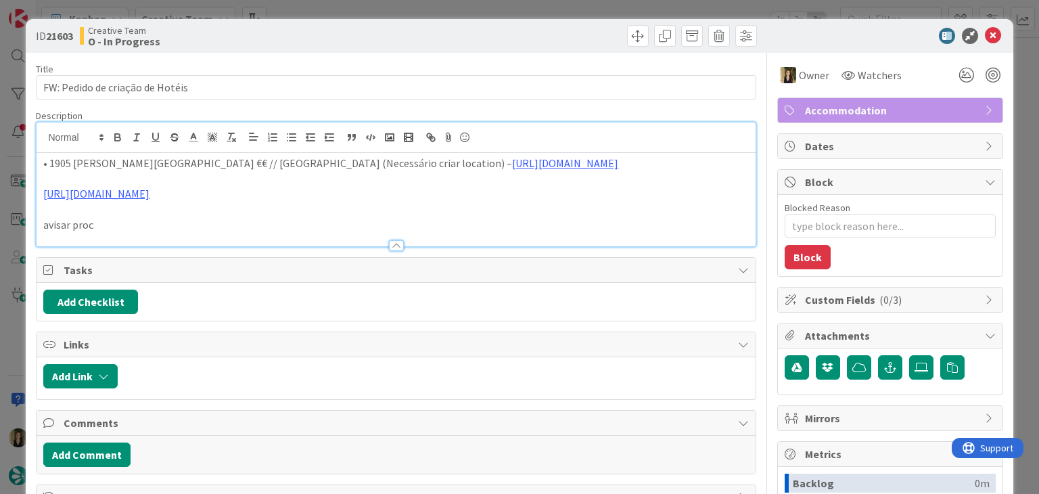
drag, startPoint x: 415, startPoint y: 166, endPoint x: 410, endPoint y: 171, distance: 7.7
click at [512, 166] on link "[URL][DOMAIN_NAME]" at bounding box center [565, 163] width 106 height 14
click at [411, 189] on link "[URL][DOMAIN_NAME]" at bounding box center [424, 190] width 93 height 18
drag, startPoint x: 280, startPoint y: 196, endPoint x: 166, endPoint y: 173, distance: 115.8
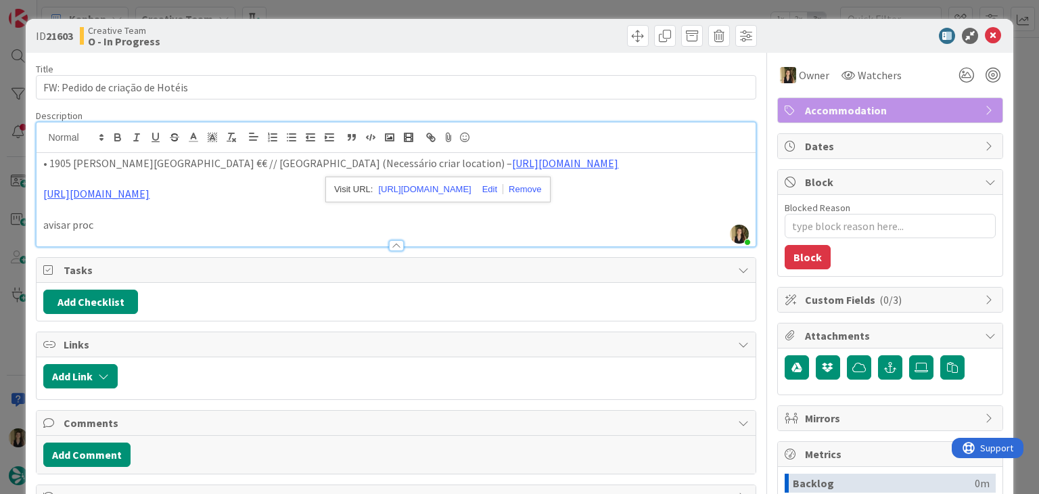
click at [279, 196] on p "[URL][DOMAIN_NAME]" at bounding box center [395, 194] width 705 height 16
drag, startPoint x: 130, startPoint y: 164, endPoint x: 219, endPoint y: 135, distance: 93.1
click at [51, 160] on p "• 1905 [PERSON_NAME][GEOGRAPHIC_DATA] €€ // [GEOGRAPHIC_DATA] (Necessário criar…" at bounding box center [395, 164] width 705 height 16
copy p "1905 [PERSON_NAME]'s Palace"
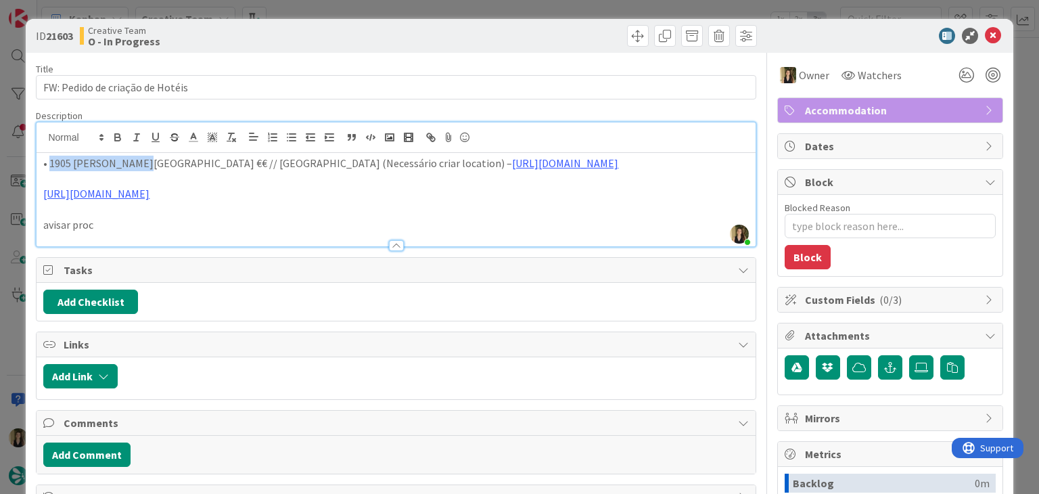
copy p "1905 [PERSON_NAME]'s Palace"
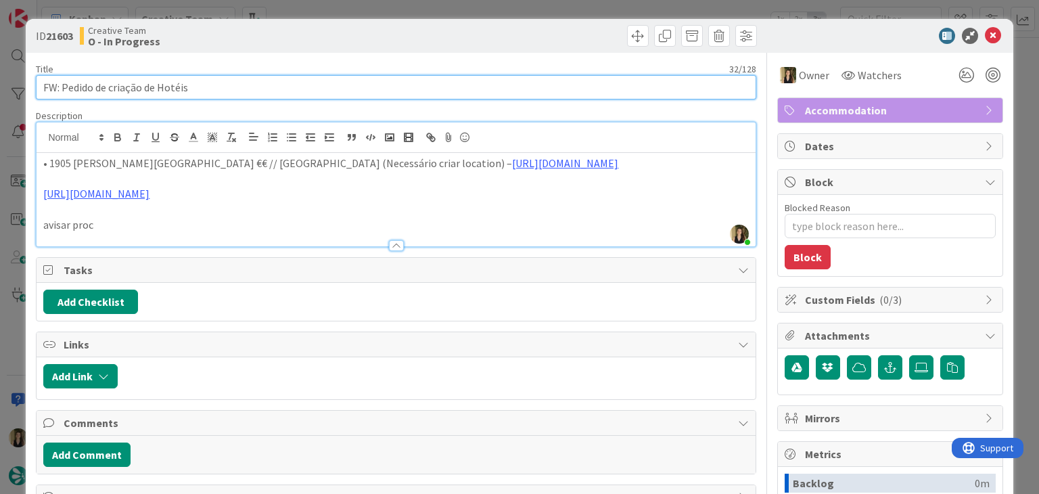
drag, startPoint x: 214, startPoint y: 88, endPoint x: 33, endPoint y: 85, distance: 181.4
click at [33, 85] on div "ID 21603 Creative Team O - In Progress Title 32 / 128 FW: Pedido de criação de …" at bounding box center [519, 363] width 987 height 689
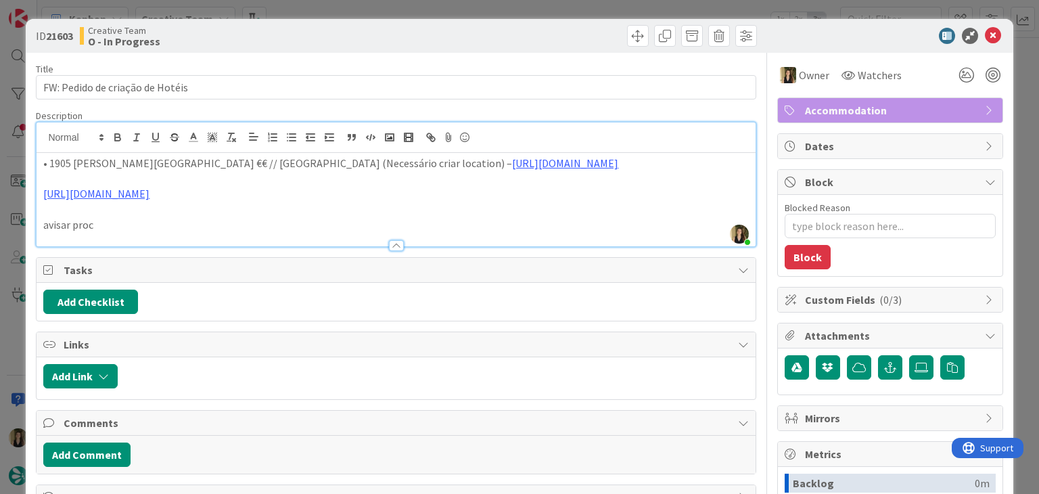
drag, startPoint x: 358, startPoint y: 28, endPoint x: 368, endPoint y: 12, distance: 19.1
click at [359, 28] on div "Creative Team O - In Progress" at bounding box center [236, 36] width 313 height 22
click at [369, 11] on div "ID 21603 Creative Team O - In Progress Title 32 / 128 FW: Pedido de criação de …" at bounding box center [519, 247] width 1039 height 494
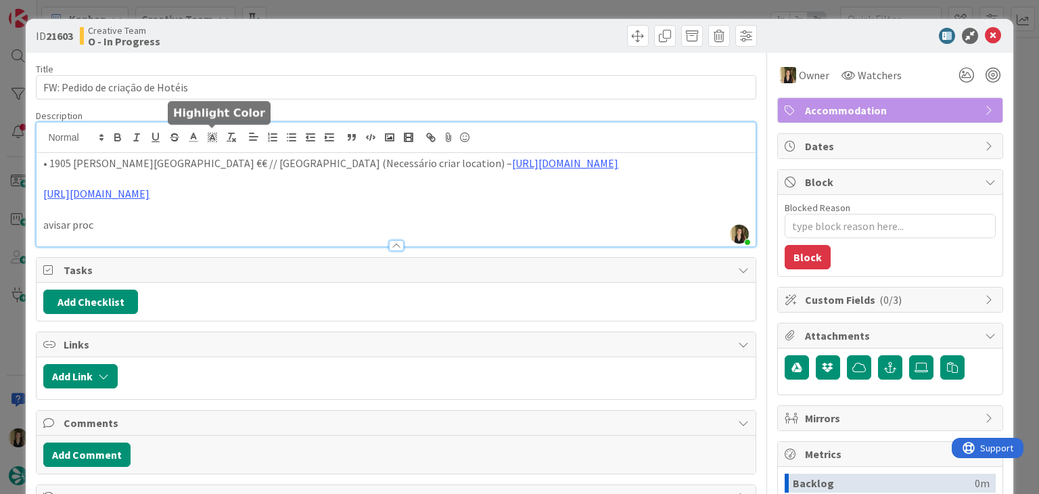
drag, startPoint x: 206, startPoint y: 139, endPoint x: 191, endPoint y: 139, distance: 14.9
click at [206, 139] on div "[PERSON_NAME] just joined • 1905 [PERSON_NAME]'s Palace €€ // [GEOGRAPHIC_DATA]…" at bounding box center [396, 184] width 719 height 124
click at [49, 160] on p "• 1905 [PERSON_NAME][GEOGRAPHIC_DATA] €€ // [GEOGRAPHIC_DATA] (Necessário criar…" at bounding box center [395, 164] width 705 height 16
copy p "1905 [PERSON_NAME]'s Palace"
click at [417, 28] on div at bounding box center [578, 36] width 357 height 22
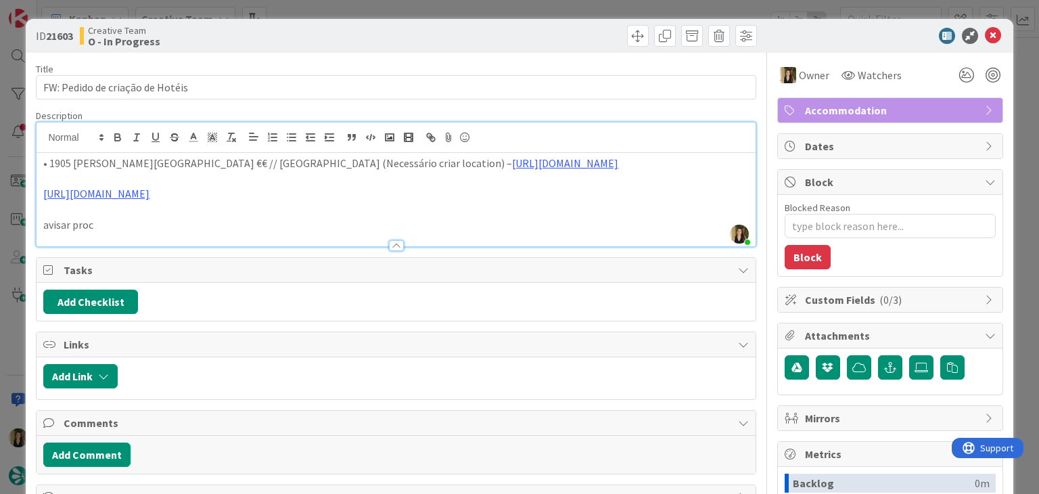
click at [419, 15] on div "ID 21603 Creative Team O - In Progress Title 32 / 128 FW: Pedido de criação de …" at bounding box center [519, 247] width 1039 height 494
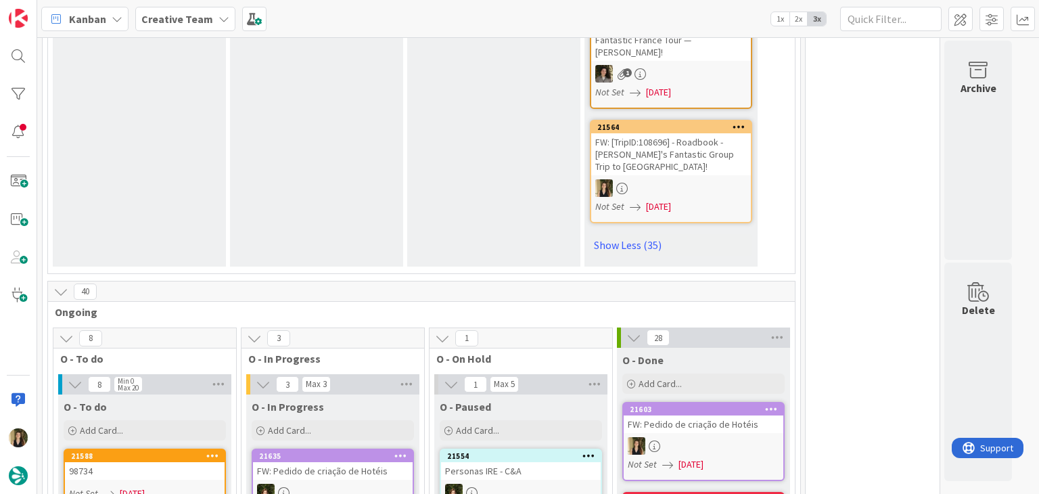
click at [887, 255] on div "0 Tempos máximos Roadbook - Create - 30 min Roadbook - Validation - 20 min Road…" at bounding box center [872, 169] width 135 height 9229
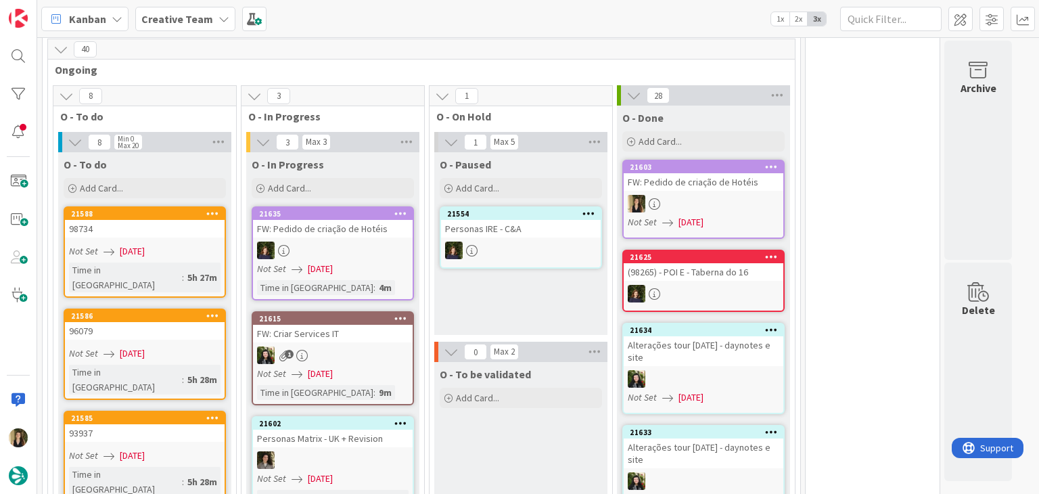
click at [516, 362] on div "O - To be validated Add Card..." at bounding box center [520, 453] width 173 height 183
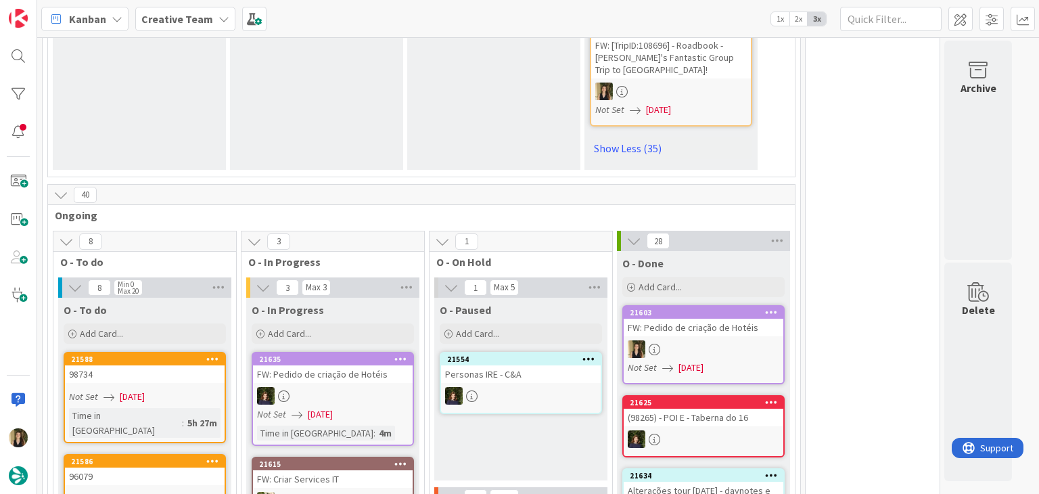
scroll to position [4593, 0]
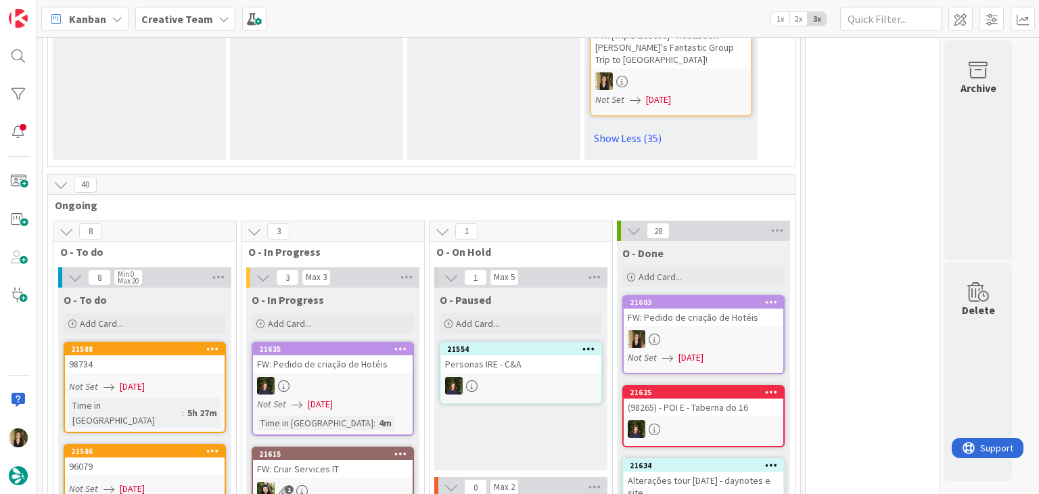
click at [164, 355] on div "98734" at bounding box center [145, 364] width 160 height 18
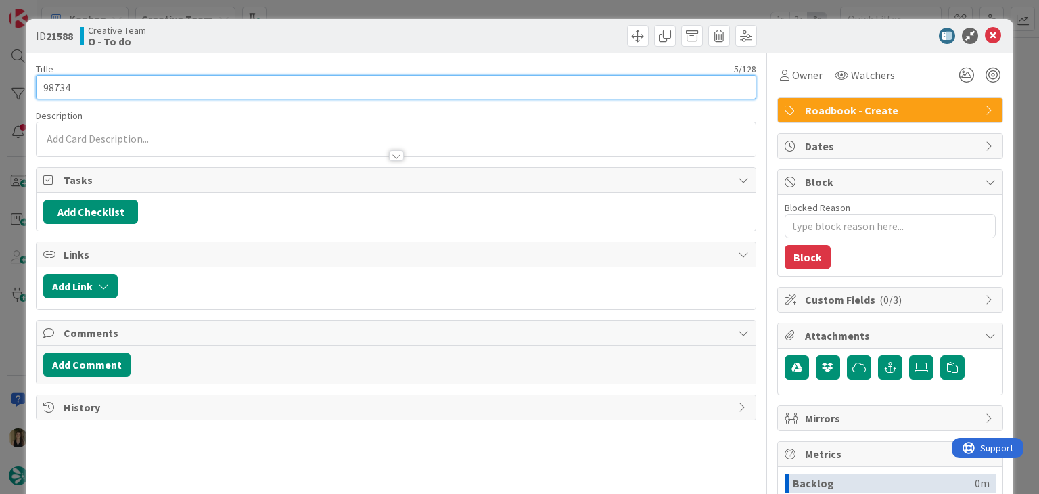
click at [58, 87] on input "98734" at bounding box center [396, 87] width 720 height 24
click at [57, 87] on input "98734" at bounding box center [396, 87] width 720 height 24
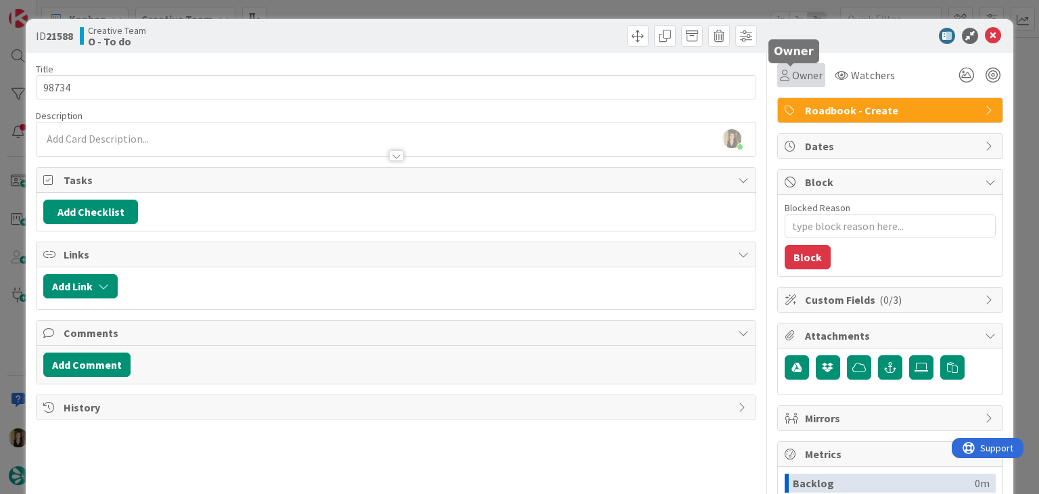
click at [792, 70] on span "Owner" at bounding box center [807, 75] width 30 height 16
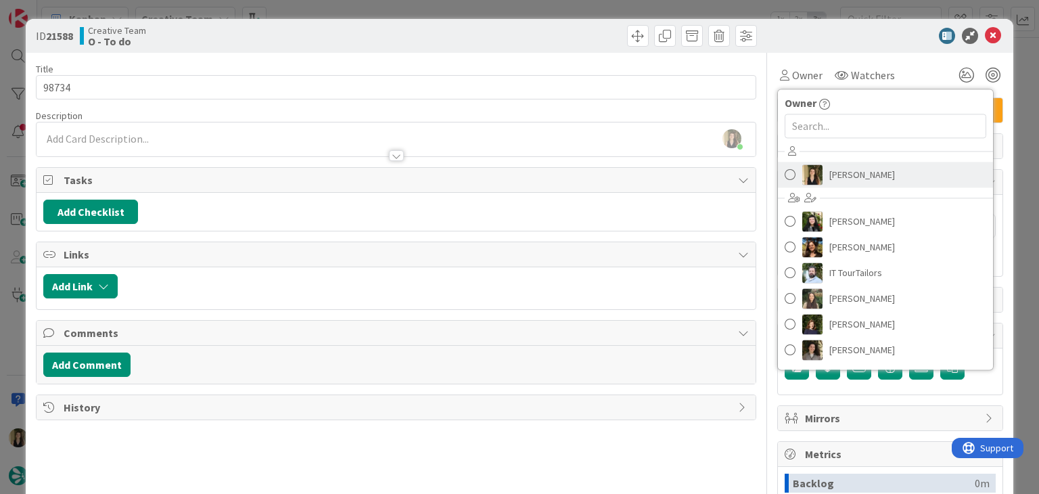
click at [851, 162] on div "[PERSON_NAME] [PERSON_NAME] [PERSON_NAME] IT TourTailors [PERSON_NAME] [PERSON_…" at bounding box center [885, 252] width 215 height 223
drag, startPoint x: 857, startPoint y: 170, endPoint x: 796, endPoint y: 151, distance: 63.8
click at [857, 170] on span "[PERSON_NAME]" at bounding box center [863, 174] width 66 height 20
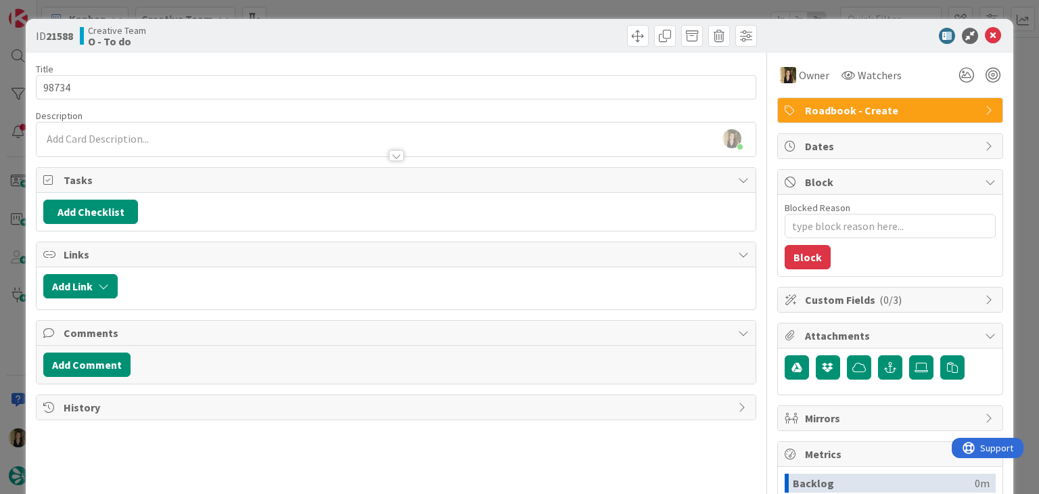
click at [551, 37] on div at bounding box center [578, 36] width 357 height 22
drag, startPoint x: 545, startPoint y: 12, endPoint x: 388, endPoint y: 43, distance: 160.2
click at [544, 11] on div "ID 21588 Creative Team O - To do Title 5 / 128 98734 Description [PERSON_NAME] …" at bounding box center [519, 247] width 1039 height 494
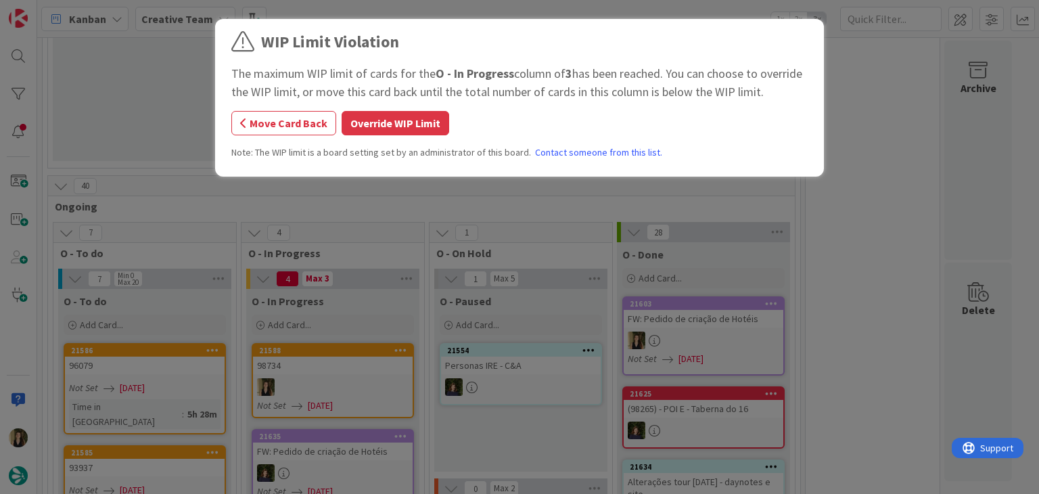
click at [382, 120] on button "Override WIP Limit" at bounding box center [396, 123] width 108 height 24
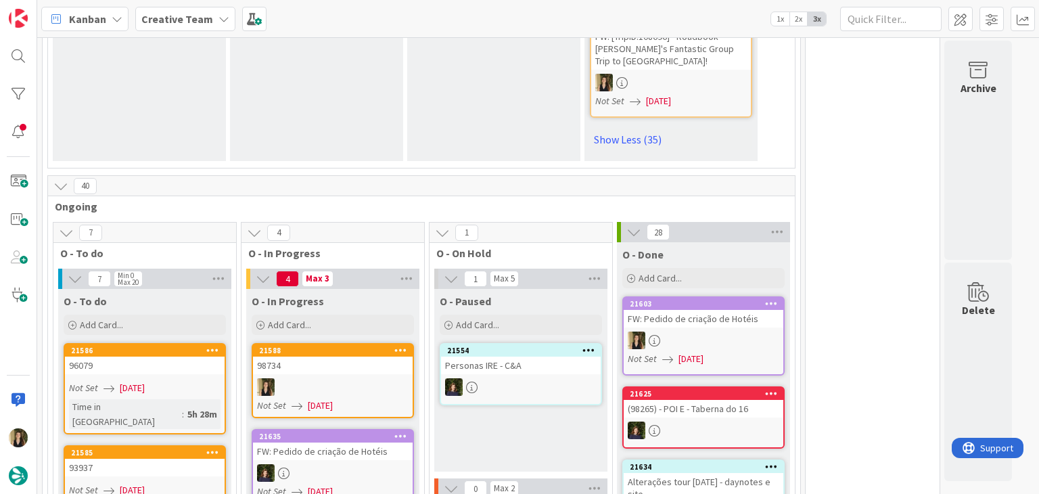
click at [524, 289] on div "O - Paused Add Card... 21554 Personas IRE - C&A" at bounding box center [520, 380] width 173 height 183
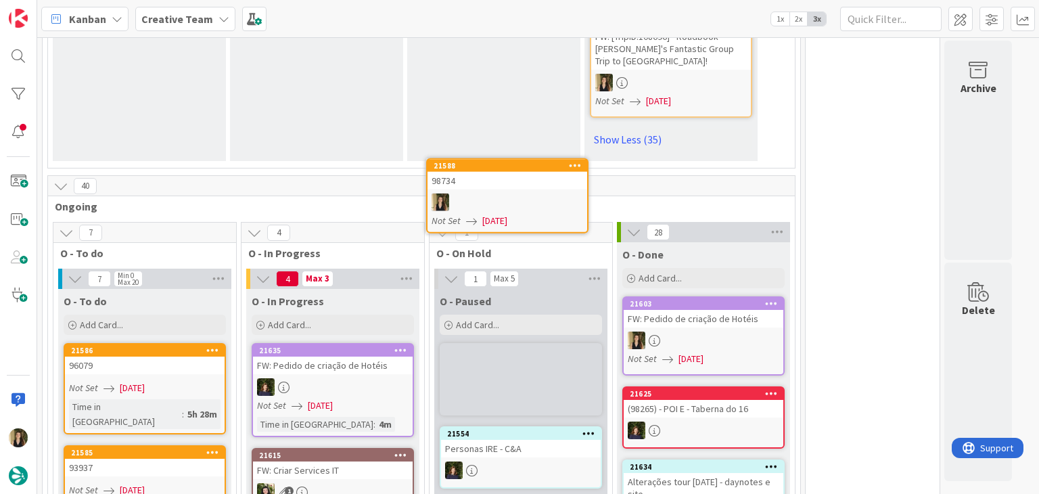
scroll to position [4584, 0]
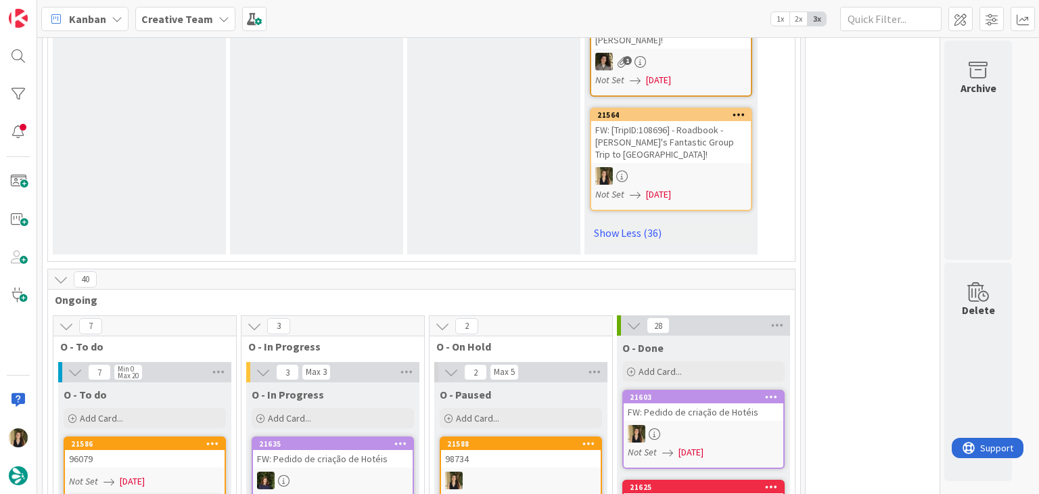
scroll to position [4669, 0]
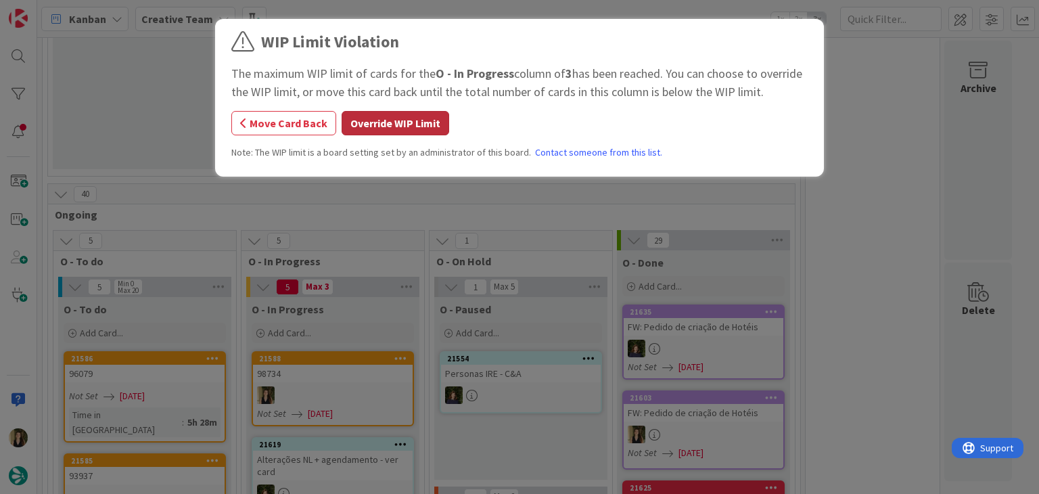
click at [398, 124] on button "Override WIP Limit" at bounding box center [396, 123] width 108 height 24
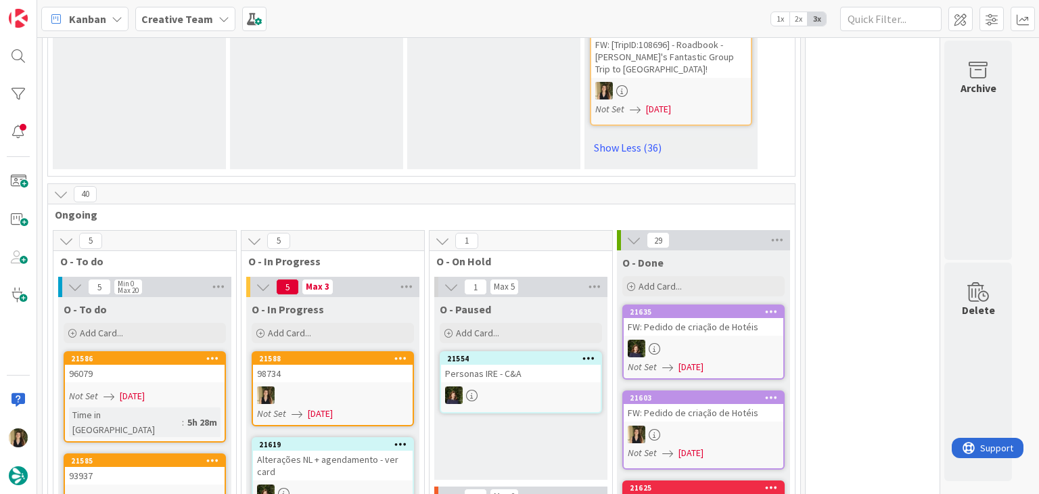
click at [501, 297] on div "O - Paused Add Card... 21554 Personas IRE - C&A" at bounding box center [520, 388] width 173 height 183
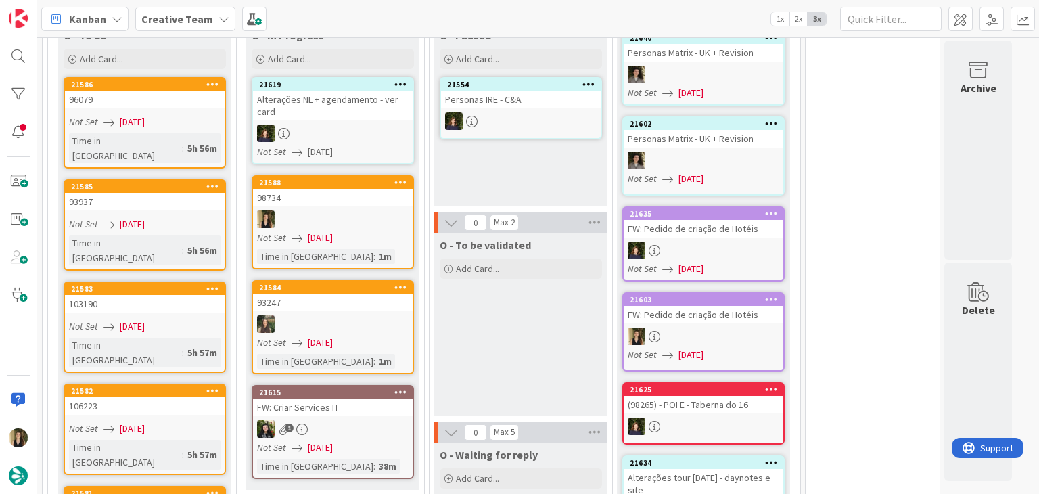
scroll to position [4953, 0]
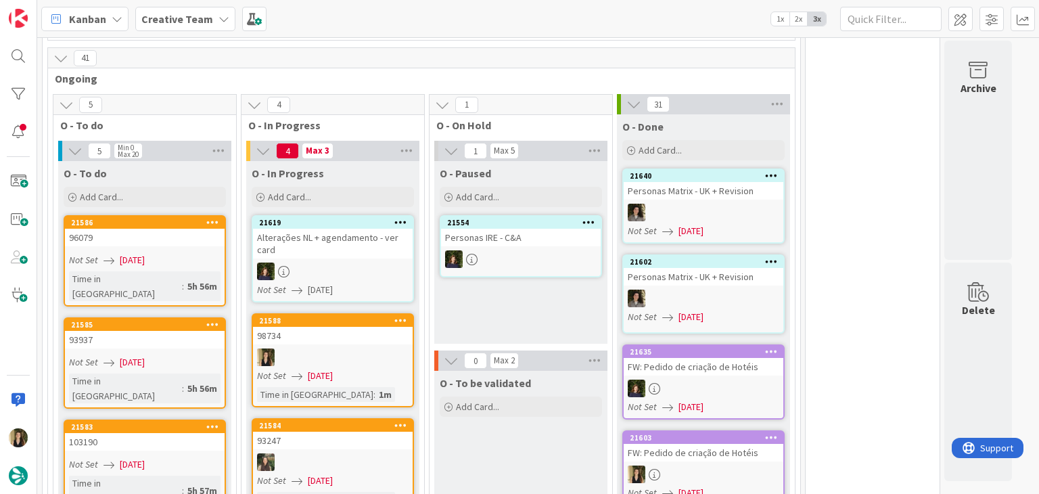
click at [535, 371] on div "O - To be validated Add Card..." at bounding box center [520, 462] width 173 height 183
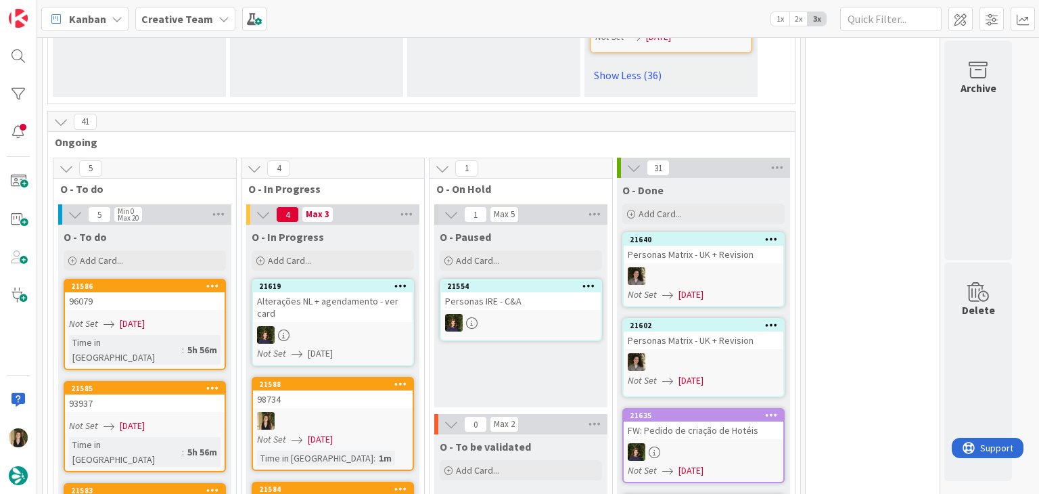
scroll to position [4750, 0]
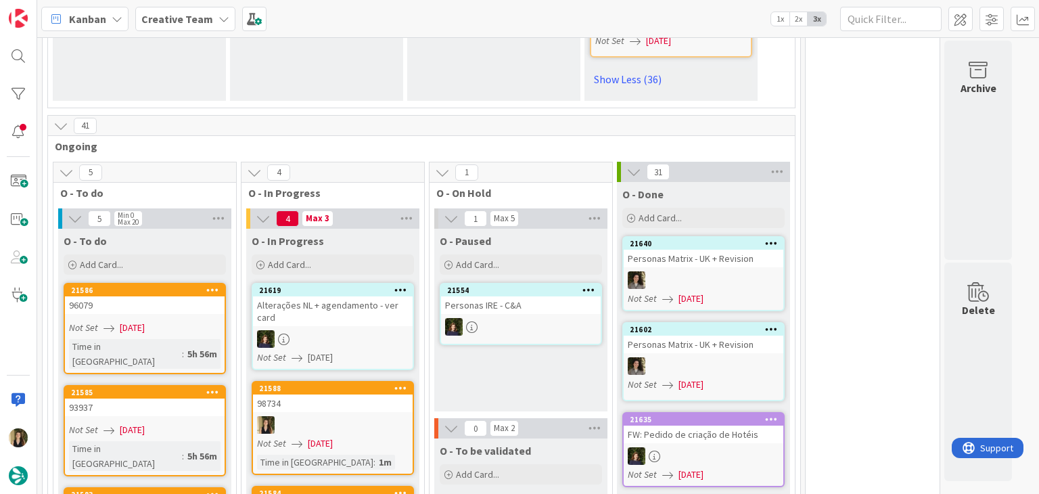
click at [333, 416] on div at bounding box center [333, 425] width 160 height 18
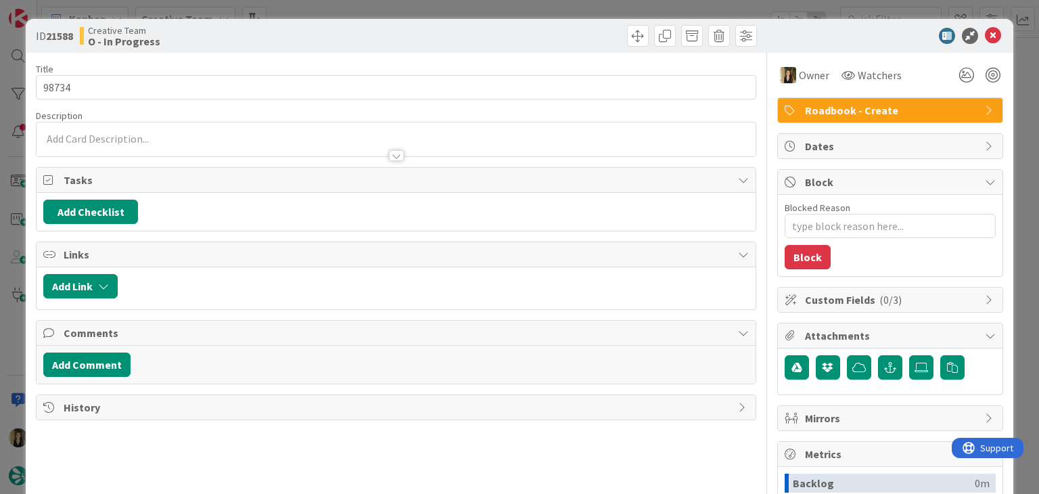
type textarea "x"
click at [165, 137] on div "[PERSON_NAME] just joined" at bounding box center [396, 139] width 719 height 34
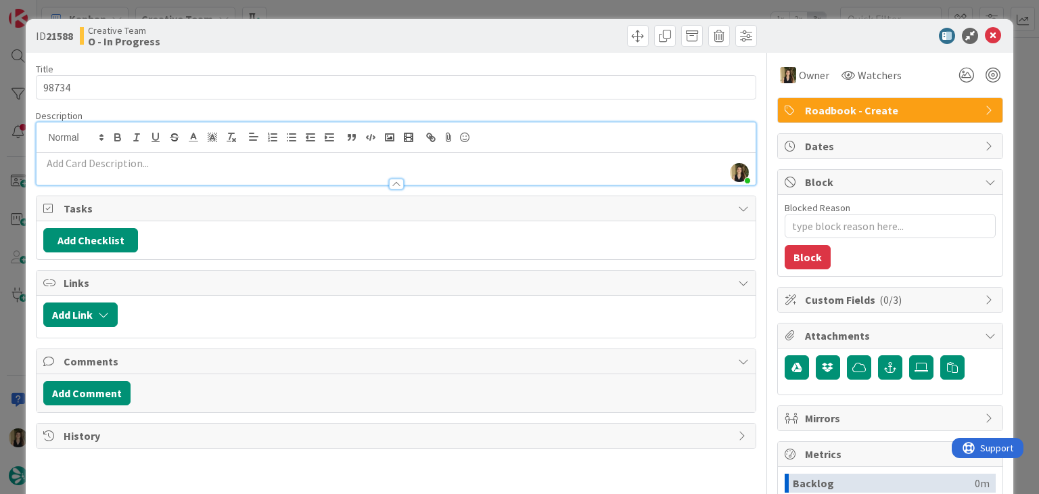
click at [166, 164] on p at bounding box center [395, 164] width 705 height 16
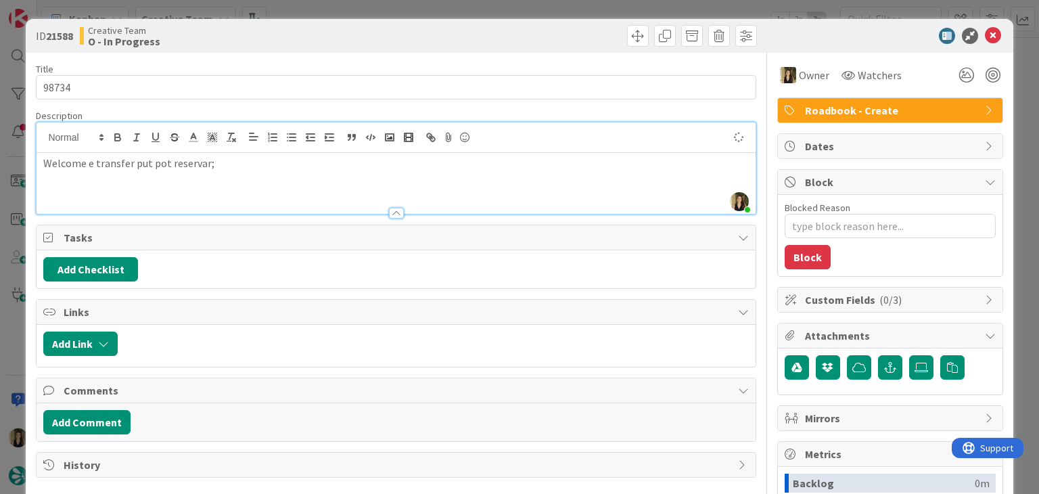
click at [137, 161] on p "Welcome e transfer put pot reservar;" at bounding box center [395, 164] width 705 height 16
click at [162, 166] on p "Welcome e transfer out pot reservar;" at bounding box center [395, 164] width 705 height 16
click at [253, 156] on p "Welcome e transfer out por reservar;" at bounding box center [395, 164] width 705 height 16
drag, startPoint x: 330, startPoint y: 50, endPoint x: 319, endPoint y: 39, distance: 14.8
click at [324, 44] on div "ID 21588 Creative Team O - In Progress" at bounding box center [519, 36] width 987 height 34
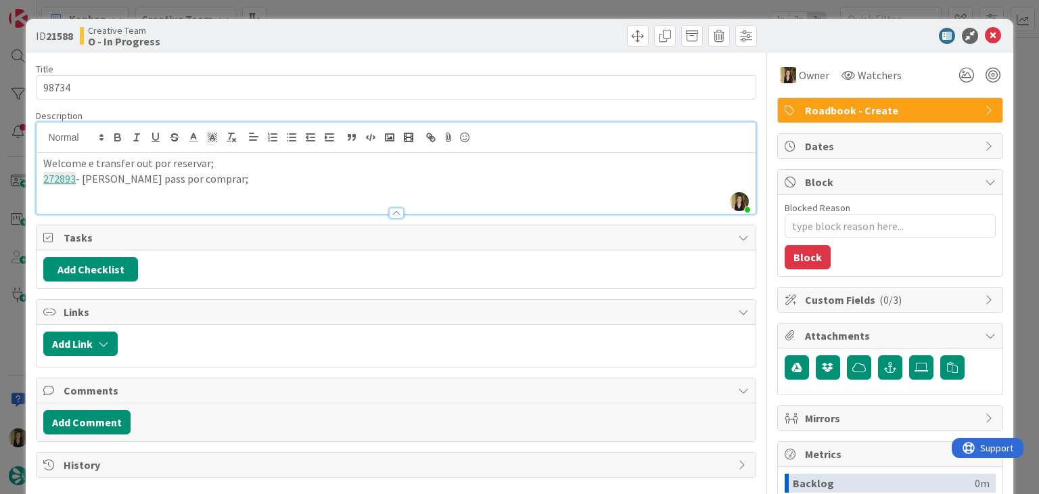
scroll to position [4851, 0]
drag, startPoint x: 281, startPoint y: 31, endPoint x: 271, endPoint y: 8, distance: 25.1
click at [280, 29] on div "Creative Team O - In Progress" at bounding box center [236, 36] width 313 height 22
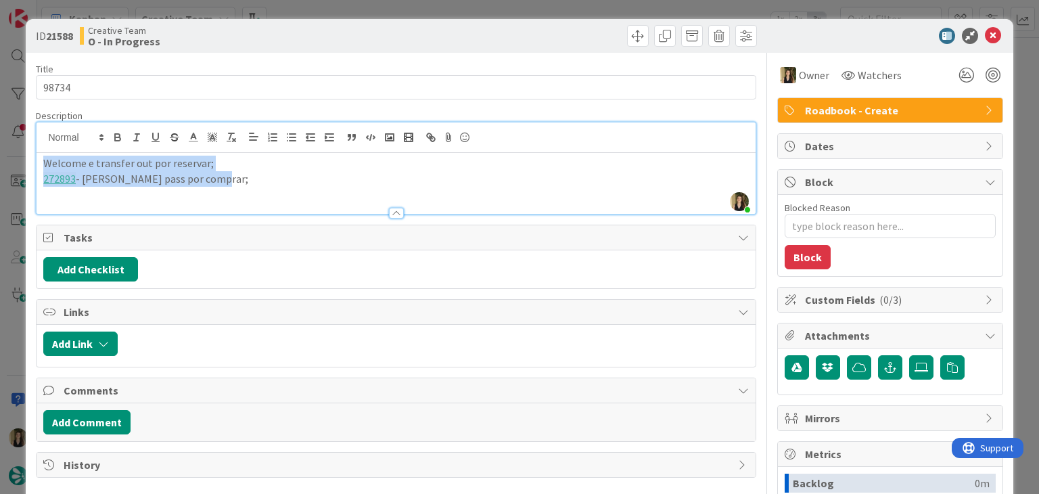
drag, startPoint x: 223, startPoint y: 182, endPoint x: 19, endPoint y: 164, distance: 205.2
click at [19, 164] on div "ID 21588 Creative Team O - In Progress Title 5 / 128 98734 Description [PERSON_…" at bounding box center [519, 247] width 1039 height 494
copy div "Welcome e transfer out por reservar; 272893 - [PERSON_NAME] pass por comprar;"
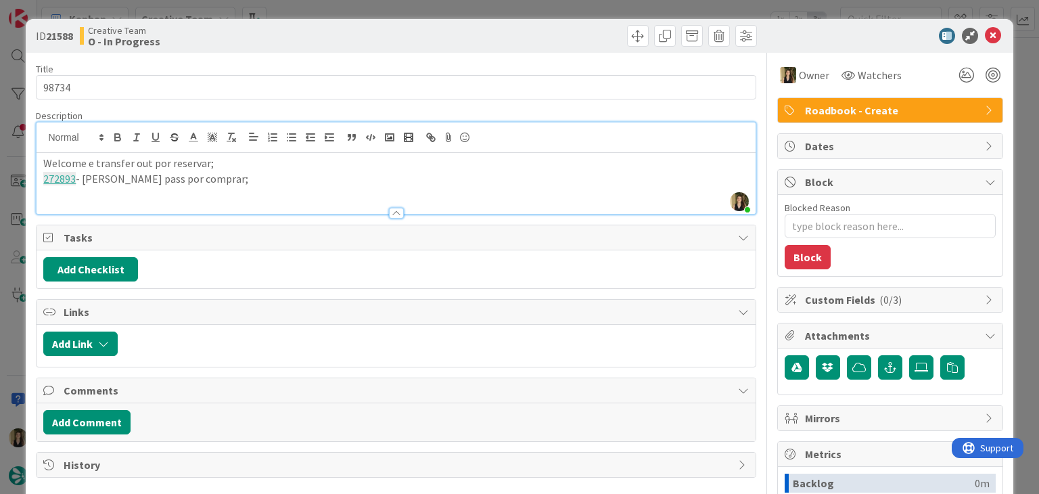
drag, startPoint x: 304, startPoint y: 42, endPoint x: 309, endPoint y: 17, distance: 25.6
click at [304, 41] on div "Creative Team O - In Progress" at bounding box center [236, 36] width 313 height 22
click at [313, 9] on div "ID 21588 Creative Team O - In Progress Title 5 / 128 98734 Description [PERSON_…" at bounding box center [519, 247] width 1039 height 494
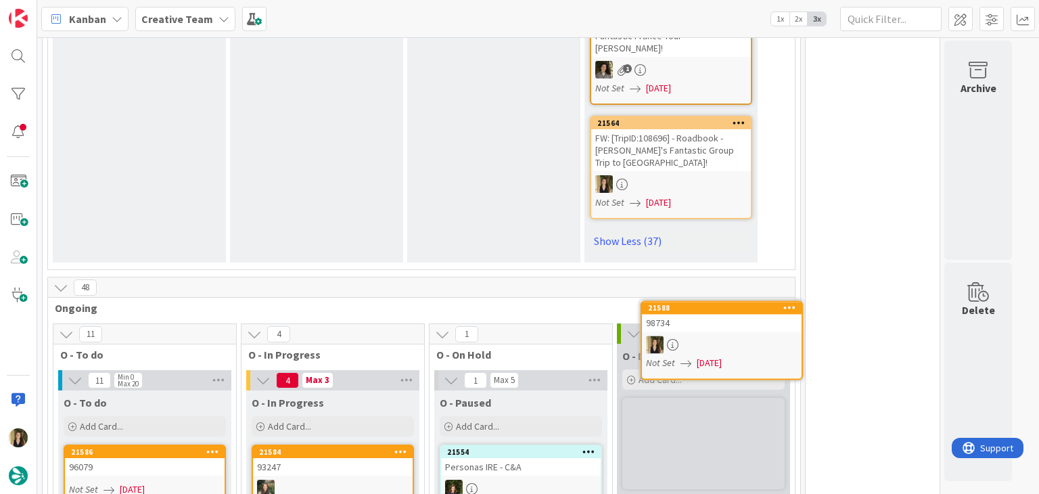
scroll to position [4716, 0]
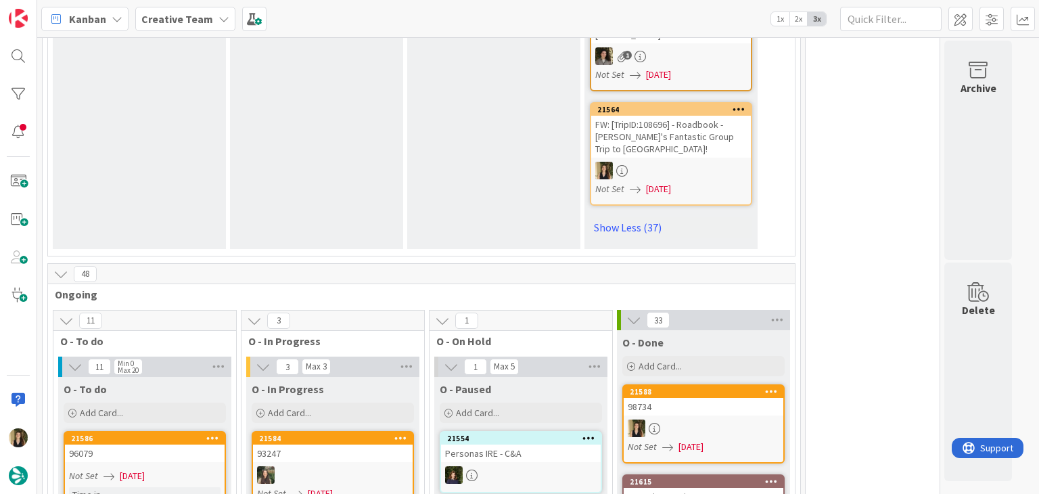
click at [866, 227] on div "0 Tempos máximos Roadbook - Create - 30 min Roadbook - Validation - 20 min Road…" at bounding box center [872, 270] width 135 height 9891
click at [520, 377] on div "O - Paused Add Card... 21554 Personas IRE - C&A" at bounding box center [520, 468] width 173 height 183
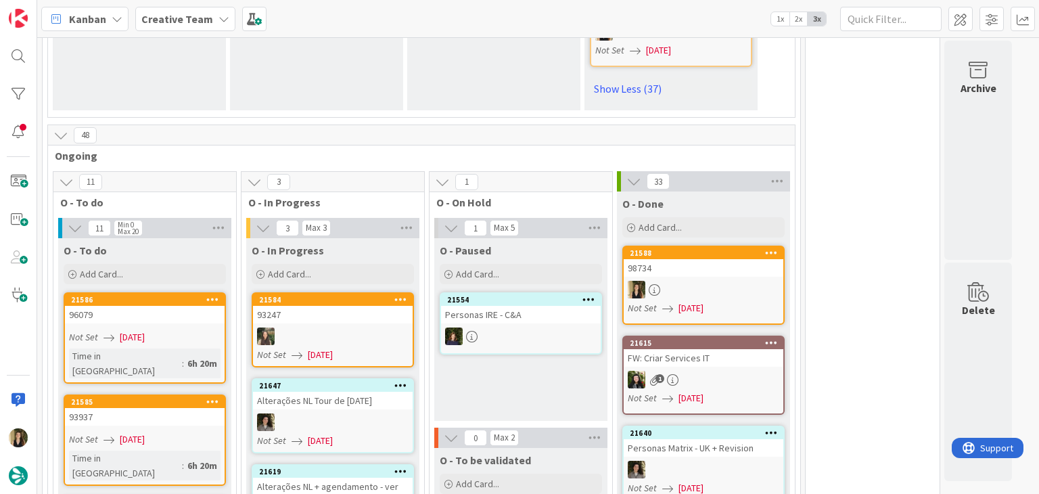
scroll to position [4851, 0]
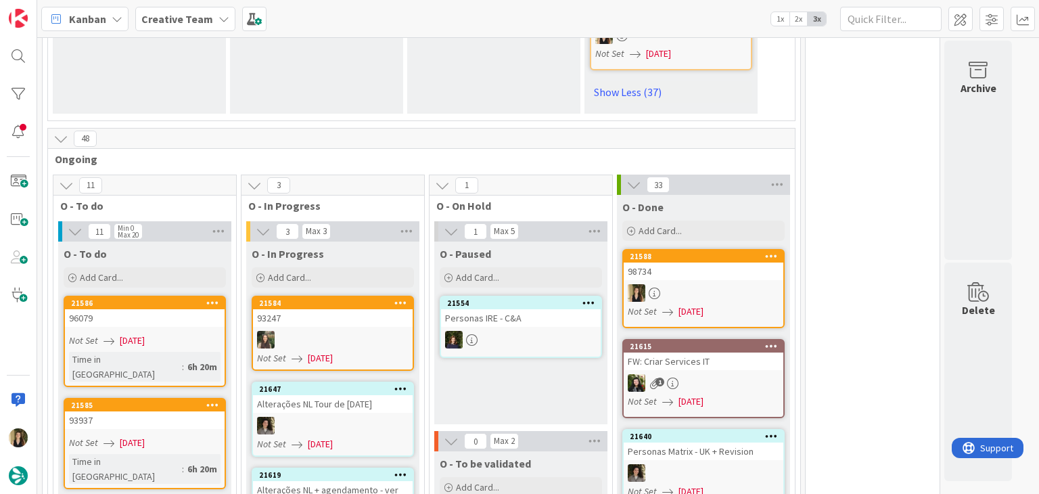
click at [196, 296] on link "21586 96079 Not Set [DATE] Time in [GEOGRAPHIC_DATA] : 6h 20m" at bounding box center [145, 341] width 162 height 91
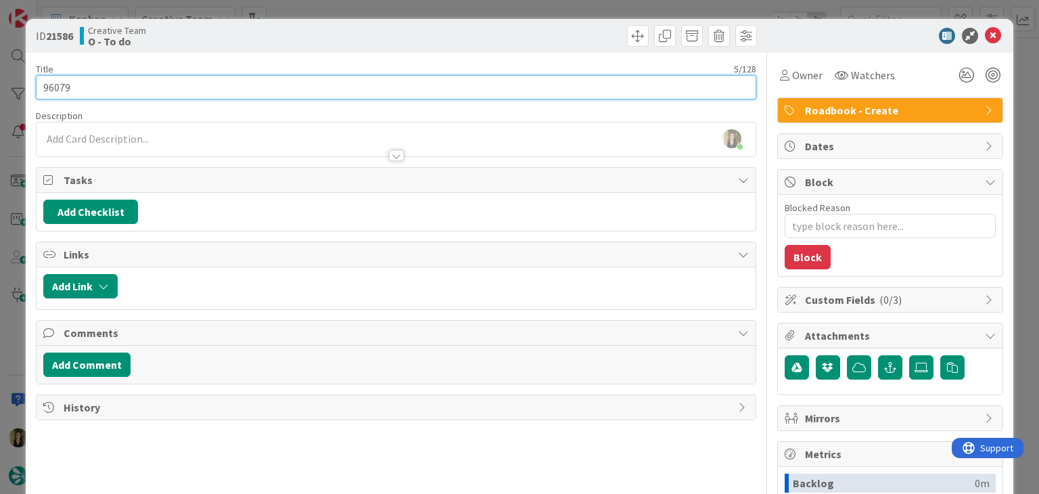
click at [62, 87] on input "96079" at bounding box center [396, 87] width 720 height 24
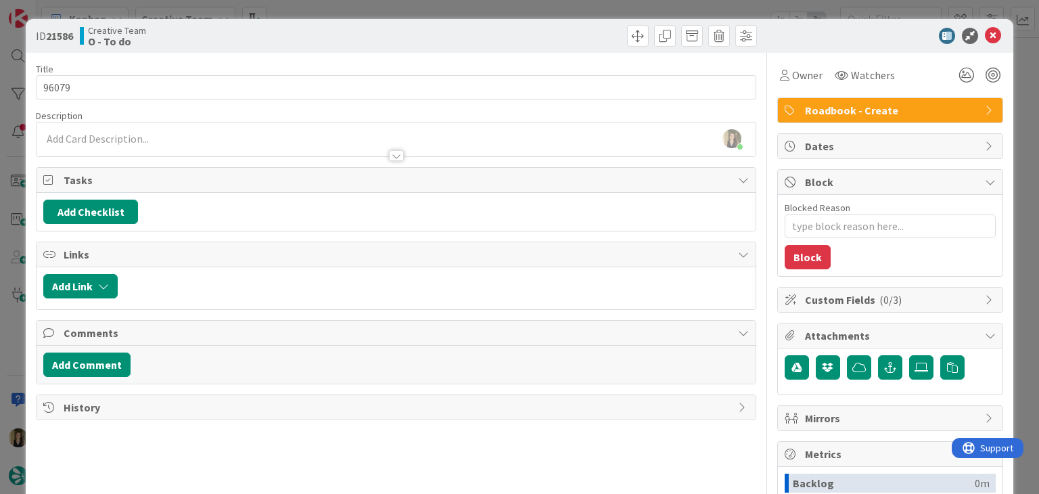
click at [329, 32] on div "Creative Team O - To do" at bounding box center [236, 36] width 313 height 22
click at [338, 13] on div "ID 21586 Creative Team O - To do Title 5 / 128 96079 Description [PERSON_NAME] …" at bounding box center [519, 247] width 1039 height 494
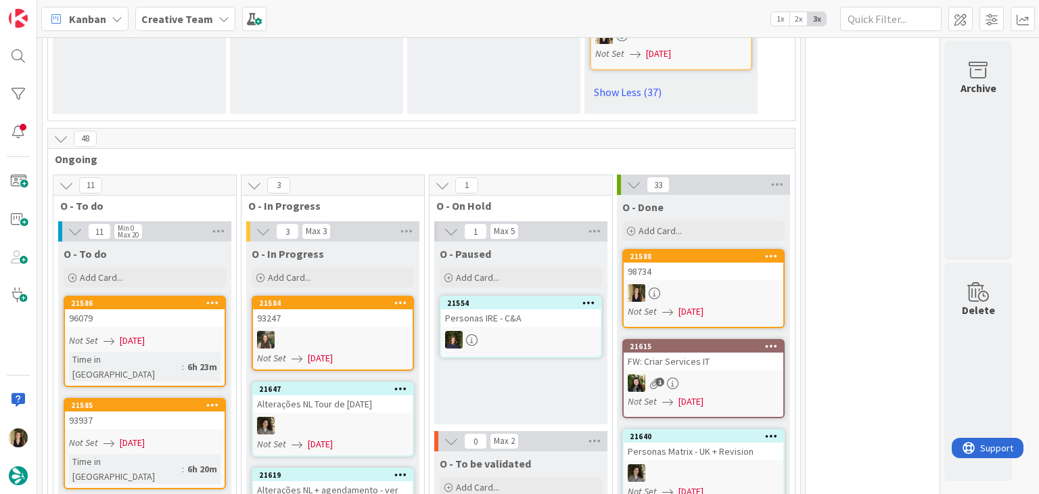
click at [194, 398] on link "21585 93937 Not Set [DATE] Time in [GEOGRAPHIC_DATA] : 6h 20m" at bounding box center [145, 443] width 162 height 91
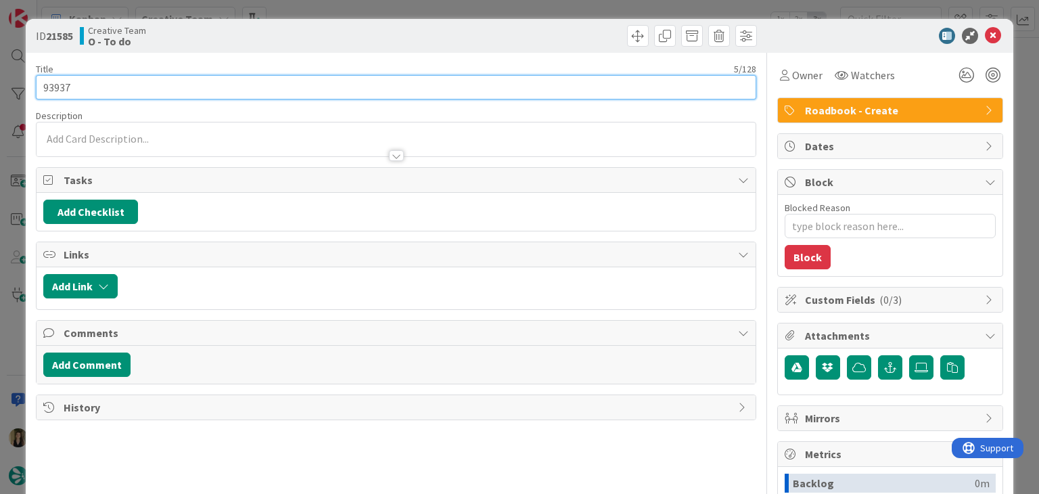
click at [57, 80] on input "93937" at bounding box center [396, 87] width 720 height 24
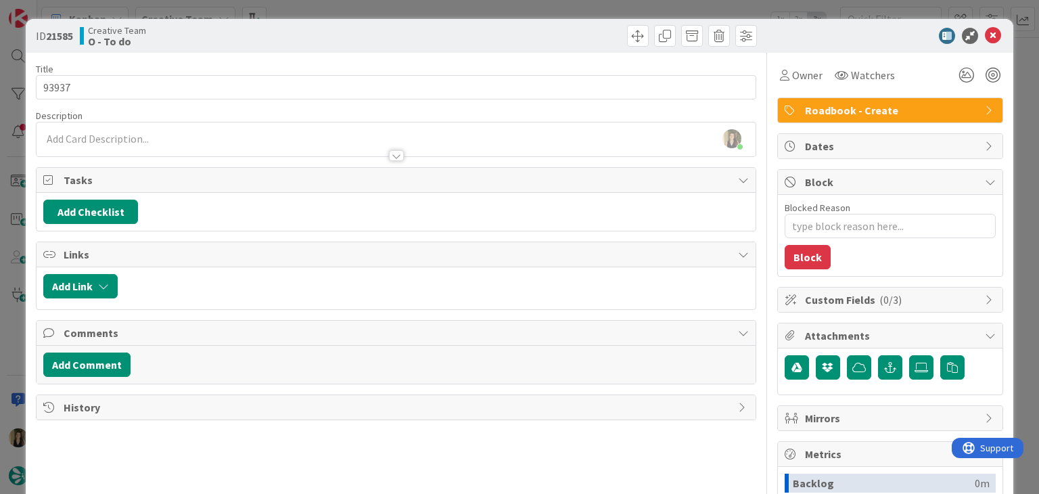
drag, startPoint x: 355, startPoint y: 37, endPoint x: 352, endPoint y: 12, distance: 25.2
click at [353, 36] on div "Creative Team O - To do" at bounding box center [236, 36] width 313 height 22
click at [354, 7] on div "ID 21585 Creative Team O - To do Title 5 / 128 93937 Description [PERSON_NAME] …" at bounding box center [519, 247] width 1039 height 494
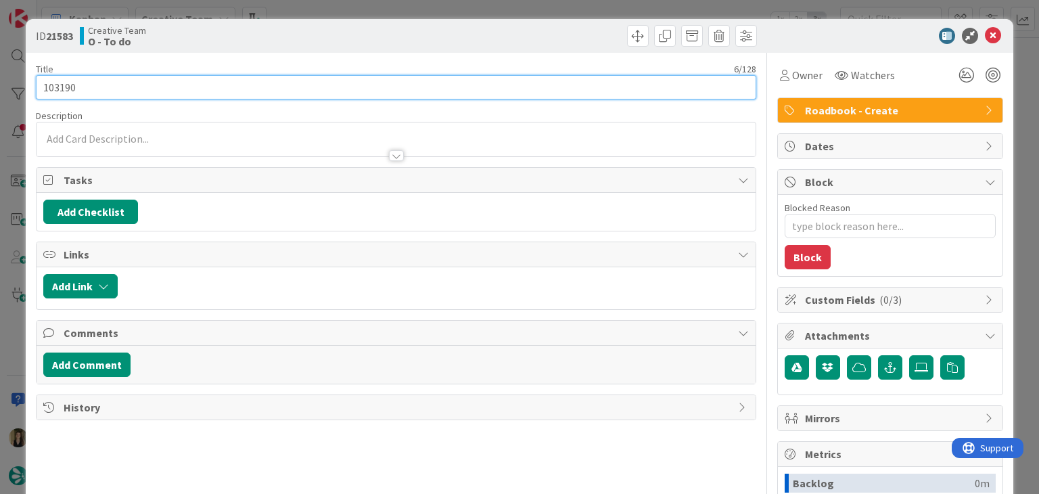
click at [60, 87] on input "103190" at bounding box center [396, 87] width 720 height 24
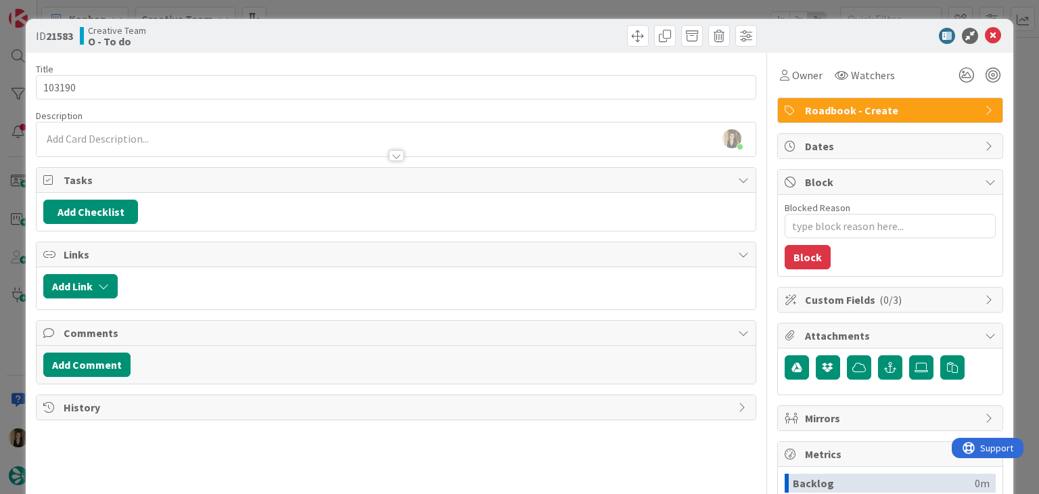
click at [346, 28] on div "Creative Team O - To do" at bounding box center [236, 36] width 313 height 22
click at [349, 12] on div "ID 21583 Creative Team O - To do Title 6 / 128 103190 Description [PERSON_NAME]…" at bounding box center [519, 247] width 1039 height 494
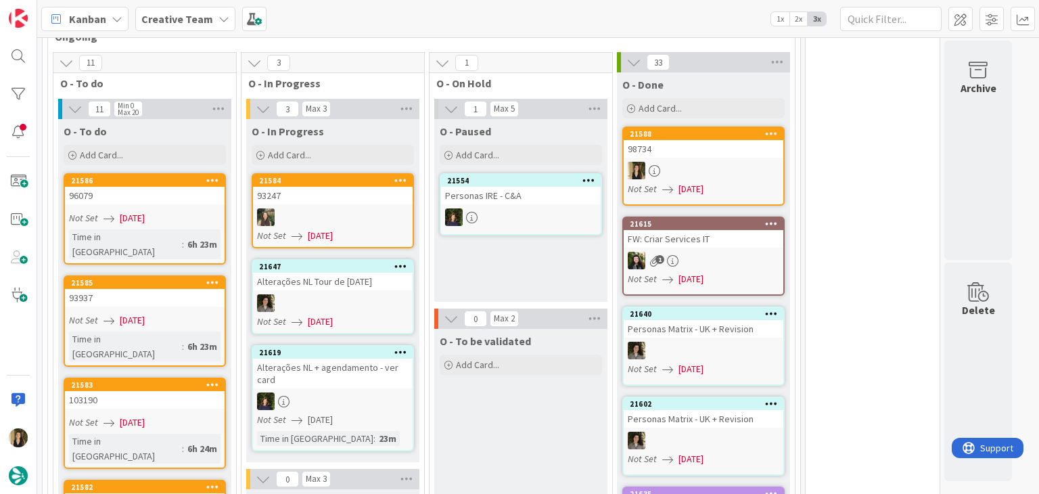
scroll to position [4987, 0]
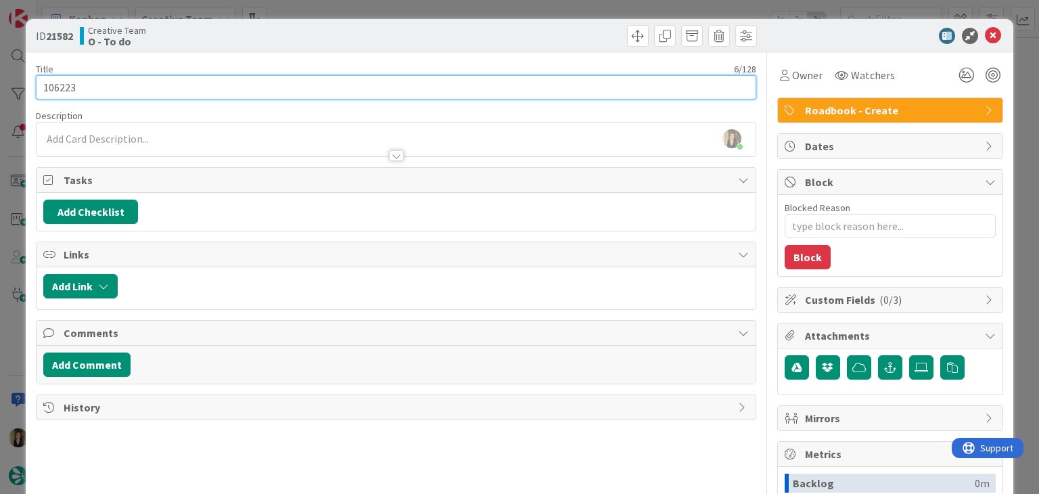
click at [52, 89] on input "106223" at bounding box center [396, 87] width 720 height 24
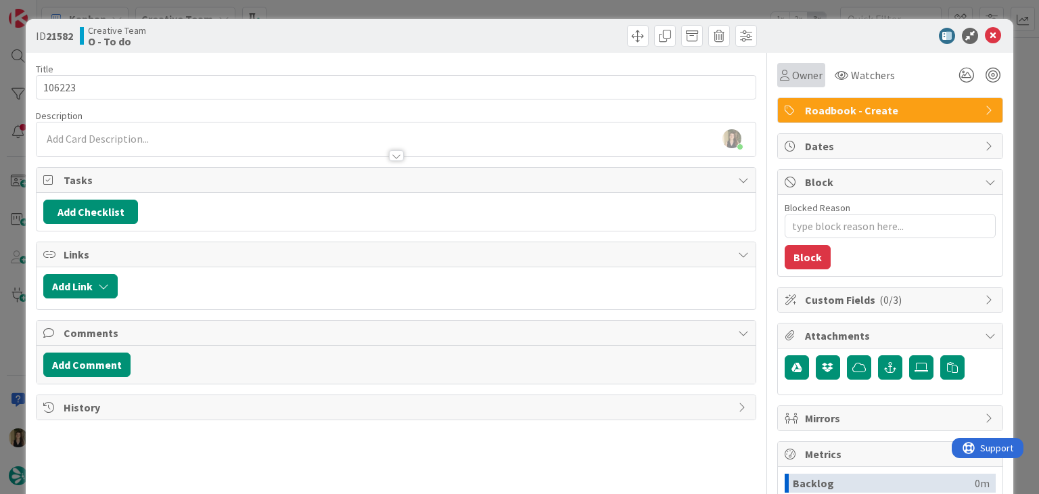
click at [792, 74] on span "Owner" at bounding box center [807, 75] width 30 height 16
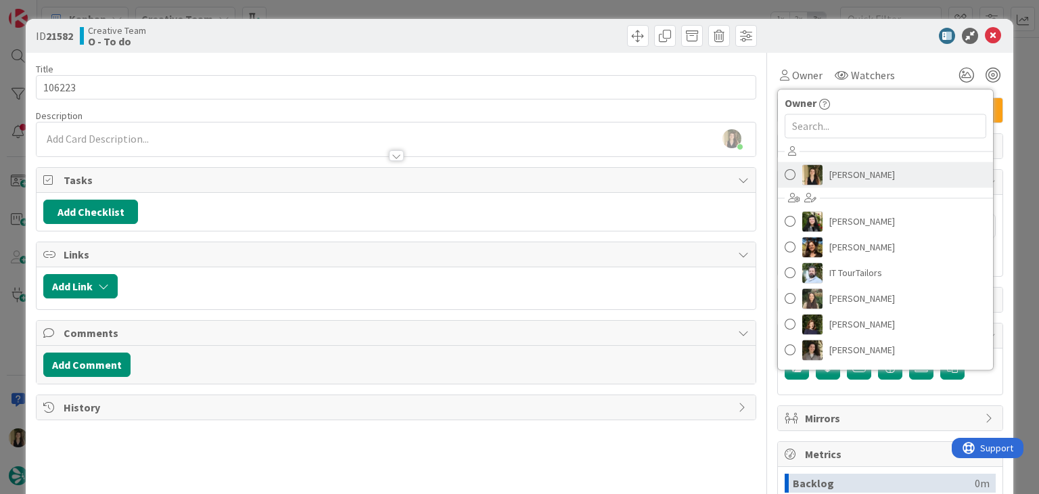
click at [838, 173] on span "[PERSON_NAME]" at bounding box center [863, 174] width 66 height 20
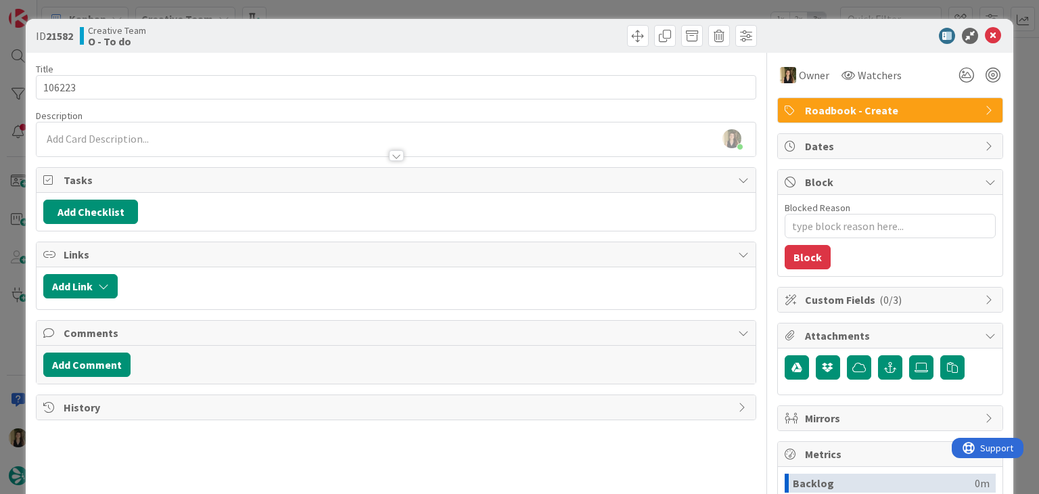
drag, startPoint x: 525, startPoint y: 26, endPoint x: 522, endPoint y: 7, distance: 18.5
click at [525, 26] on div at bounding box center [578, 36] width 357 height 22
click at [522, 7] on div "ID 21582 Creative Team O - To do Title 6 / 128 106223 Description [PERSON_NAME]…" at bounding box center [519, 247] width 1039 height 494
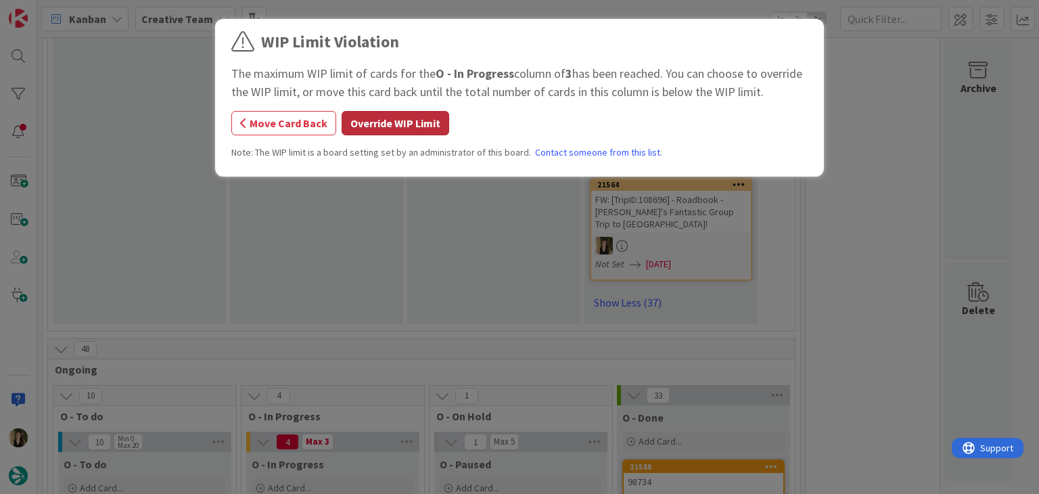
click at [410, 129] on button "Override WIP Limit" at bounding box center [396, 123] width 108 height 24
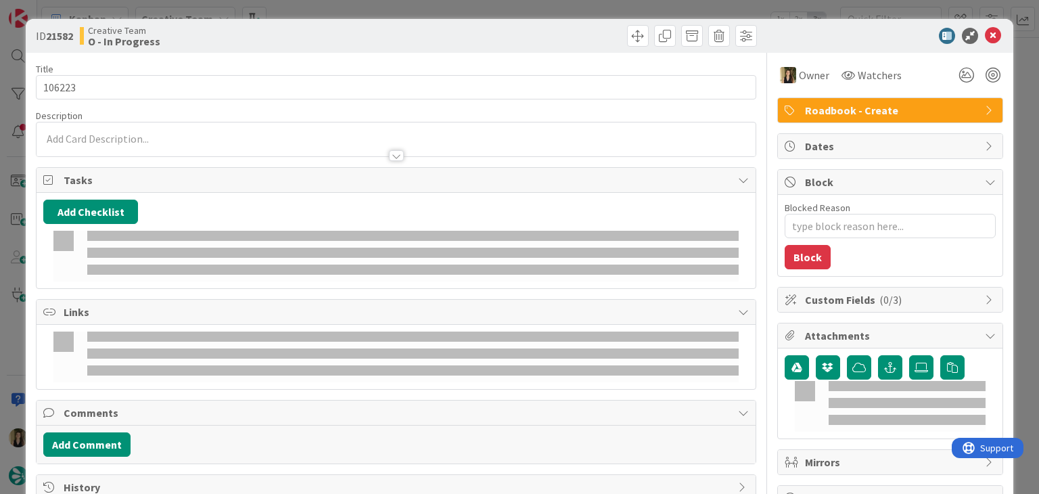
type textarea "x"
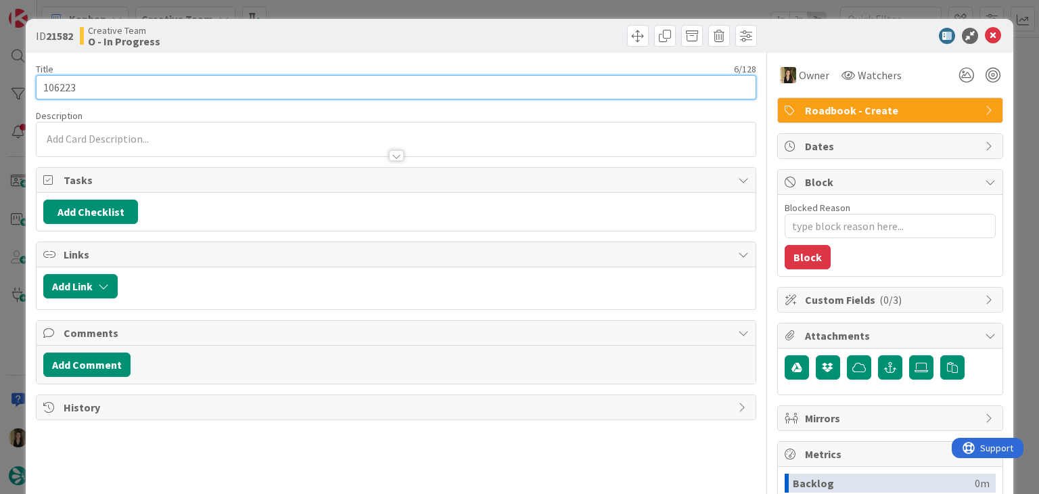
click at [64, 88] on input "106223" at bounding box center [396, 87] width 720 height 24
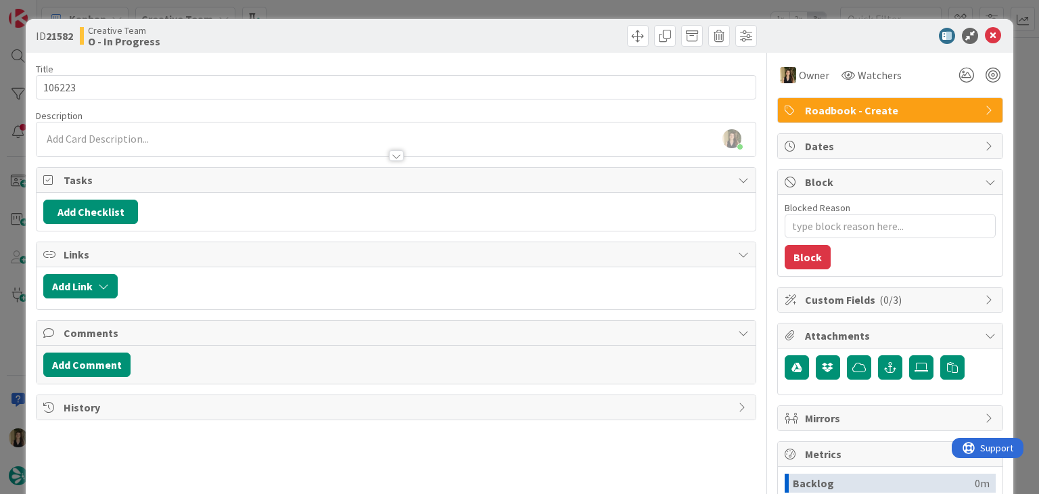
click at [196, 141] on div "[PERSON_NAME] joined 5 m ago" at bounding box center [396, 139] width 719 height 34
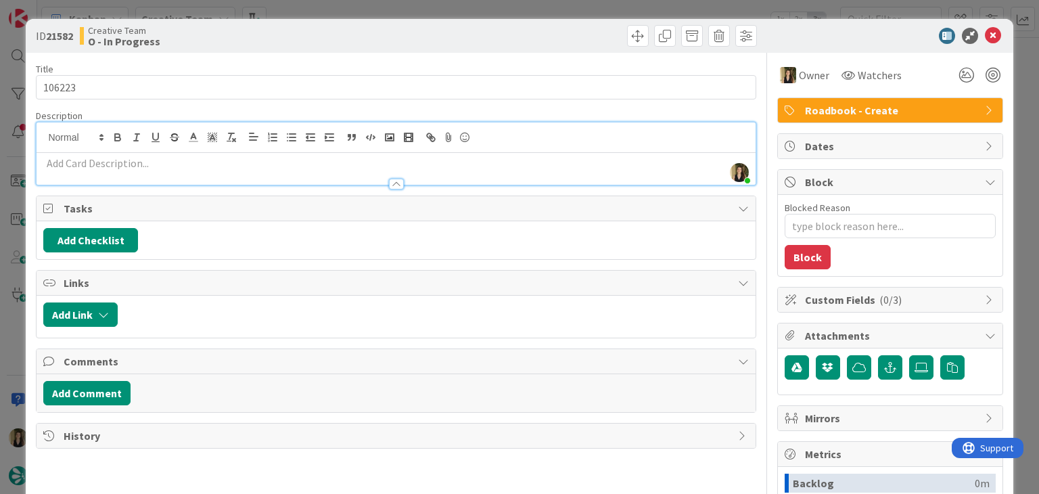
click at [188, 166] on p at bounding box center [395, 164] width 705 height 16
paste div
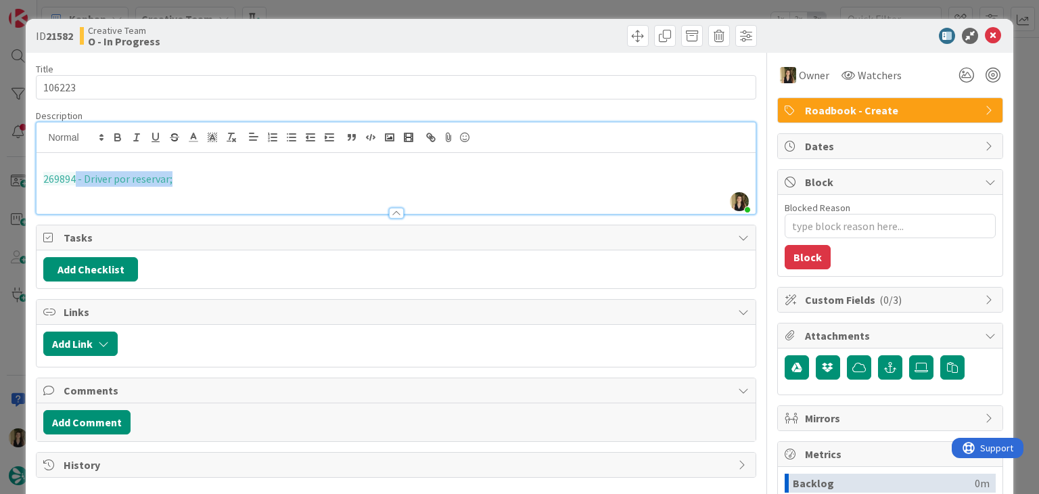
drag, startPoint x: 202, startPoint y: 182, endPoint x: 75, endPoint y: 175, distance: 127.4
click at [75, 175] on p "269894 - Driver por reservar;" at bounding box center [395, 179] width 705 height 16
click at [228, 139] on icon "button" at bounding box center [231, 137] width 12 height 12
click at [149, 162] on p at bounding box center [395, 164] width 705 height 16
click at [239, 168] on p "269894 - Driver por reservar;" at bounding box center [395, 164] width 705 height 16
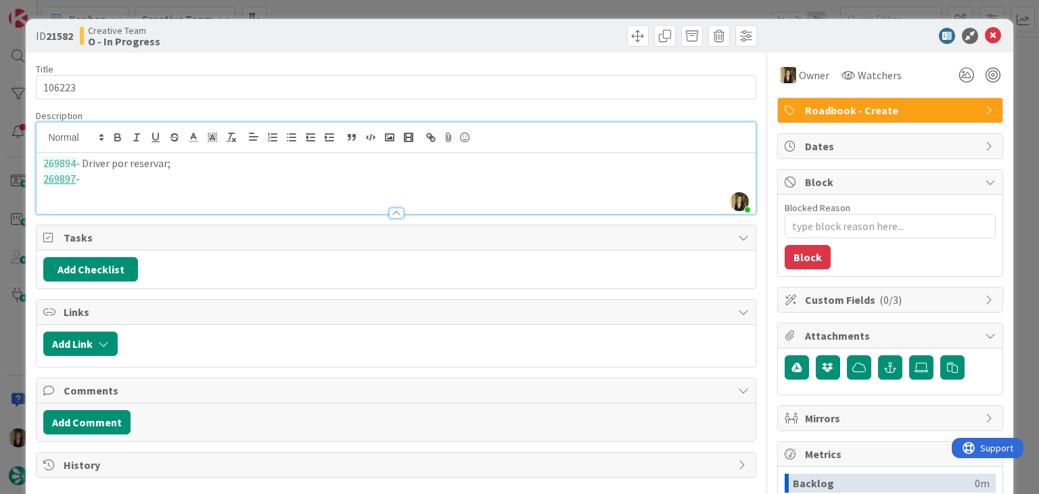
drag, startPoint x: 201, startPoint y: 159, endPoint x: 145, endPoint y: 185, distance: 61.4
click at [85, 162] on p "269894 - Driver por reservar;" at bounding box center [395, 164] width 705 height 16
copy p "Driver por reservar;"
click at [127, 179] on p "269897 -" at bounding box center [395, 179] width 705 height 16
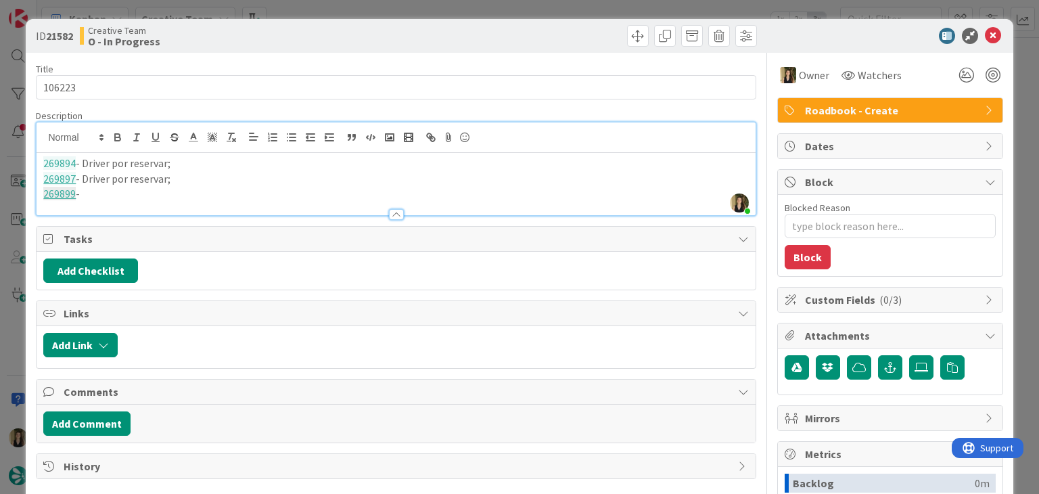
drag, startPoint x: 185, startPoint y: 182, endPoint x: 85, endPoint y: 179, distance: 100.9
click at [85, 179] on p "269897 - Driver por reservar;" at bounding box center [395, 179] width 705 height 16
copy p "Driver por reservar;"
click at [127, 198] on p "269899 -" at bounding box center [395, 194] width 705 height 16
drag, startPoint x: 284, startPoint y: 46, endPoint x: 256, endPoint y: 0, distance: 53.7
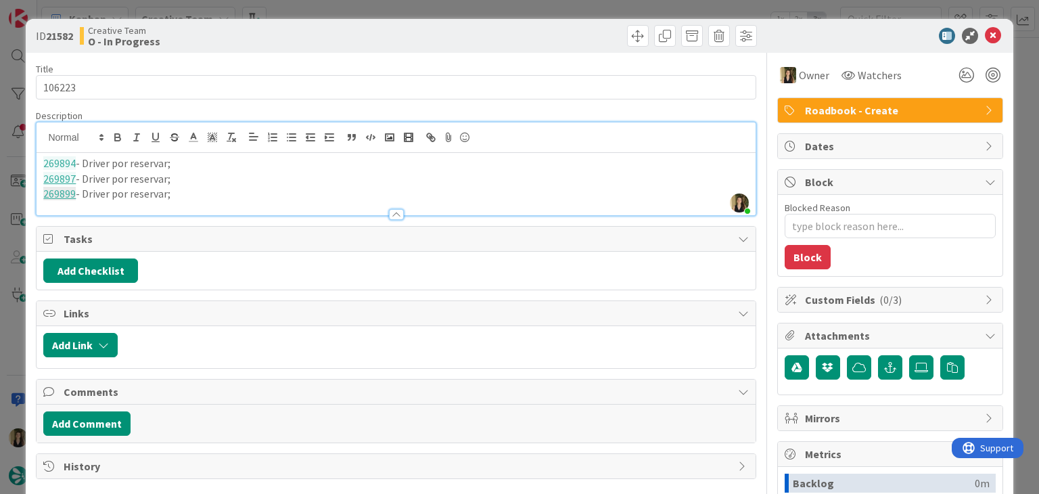
click at [284, 45] on div "Creative Team O - In Progress" at bounding box center [236, 36] width 313 height 22
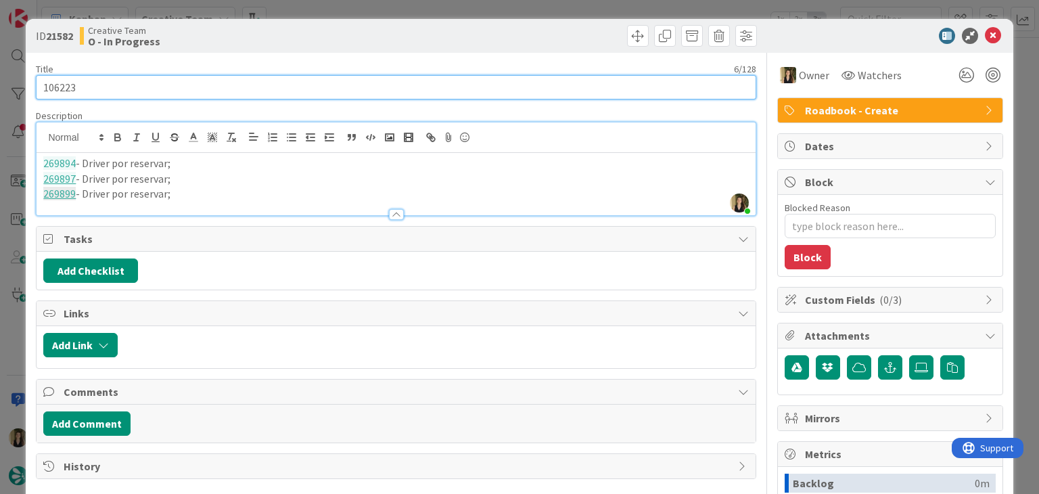
click at [61, 87] on input "106223" at bounding box center [396, 87] width 720 height 24
click at [60, 87] on input "106223" at bounding box center [396, 87] width 720 height 24
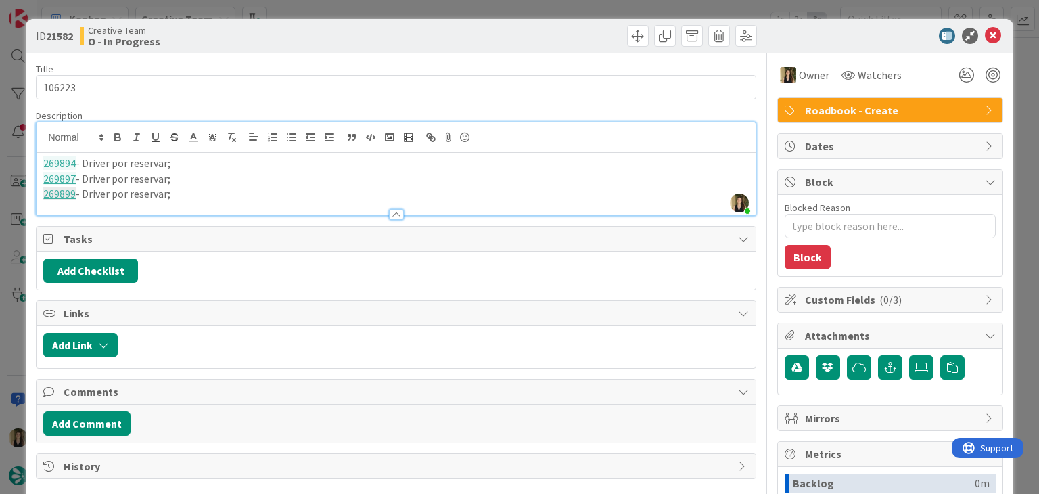
click at [221, 28] on div "Creative Team O - In Progress" at bounding box center [236, 36] width 313 height 22
drag, startPoint x: 197, startPoint y: 197, endPoint x: 11, endPoint y: 162, distance: 189.4
click at [13, 163] on div "ID 21582 Creative Team O - In Progress Title 6 / 128 106223 Description [PERSON…" at bounding box center [519, 247] width 1039 height 494
copy div "269894 - Driver por reservar; 269897 - Driver por reservar; 269899 - Driver por…"
drag, startPoint x: 427, startPoint y: 36, endPoint x: 429, endPoint y: 17, distance: 19.1
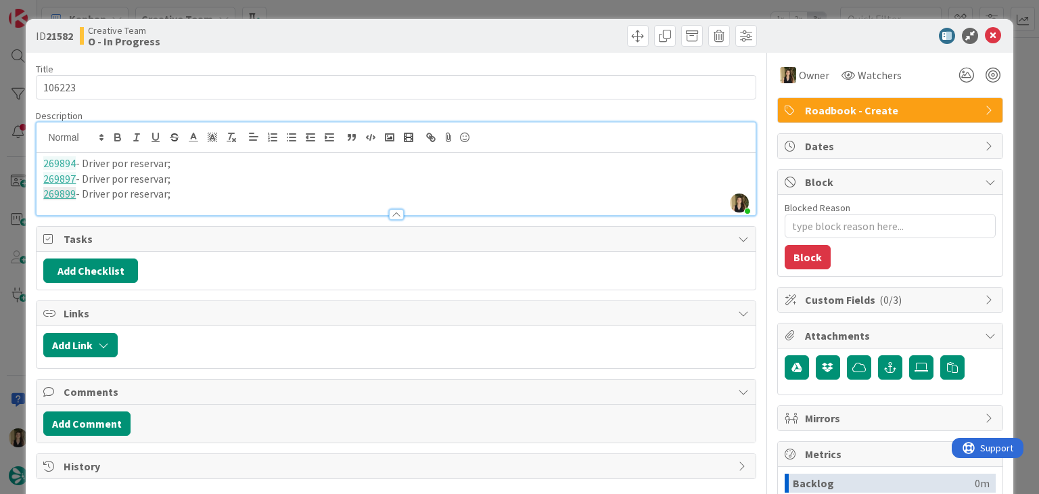
click at [427, 33] on div at bounding box center [578, 36] width 357 height 22
click at [431, 5] on div "ID 21582 Creative Team O - In Progress Title 6 / 128 106223 Description [PERSON…" at bounding box center [519, 247] width 1039 height 494
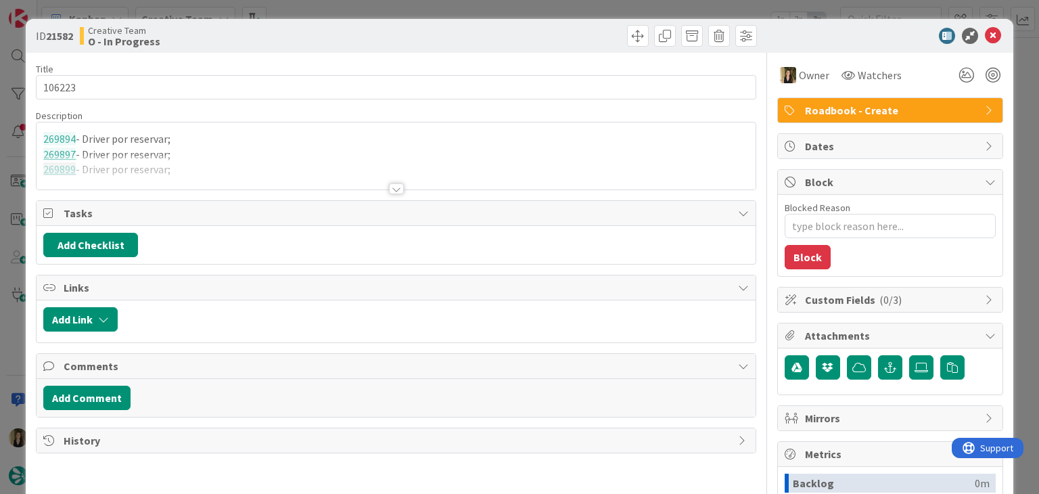
drag, startPoint x: 552, startPoint y: 41, endPoint x: 545, endPoint y: 14, distance: 27.9
click at [551, 38] on div at bounding box center [578, 36] width 357 height 22
click at [544, 12] on div "ID 21582 Creative Team O - In Progress Title 6 / 128 106223 Description 269894 …" at bounding box center [519, 247] width 1039 height 494
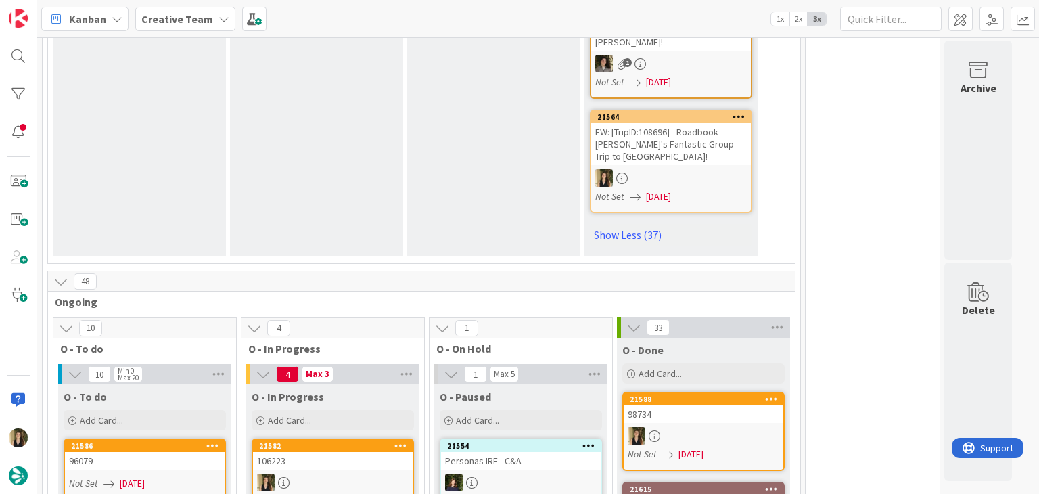
click at [491, 384] on div "O - Paused Add Card... 21554 Personas IRE - C&A" at bounding box center [520, 475] width 173 height 183
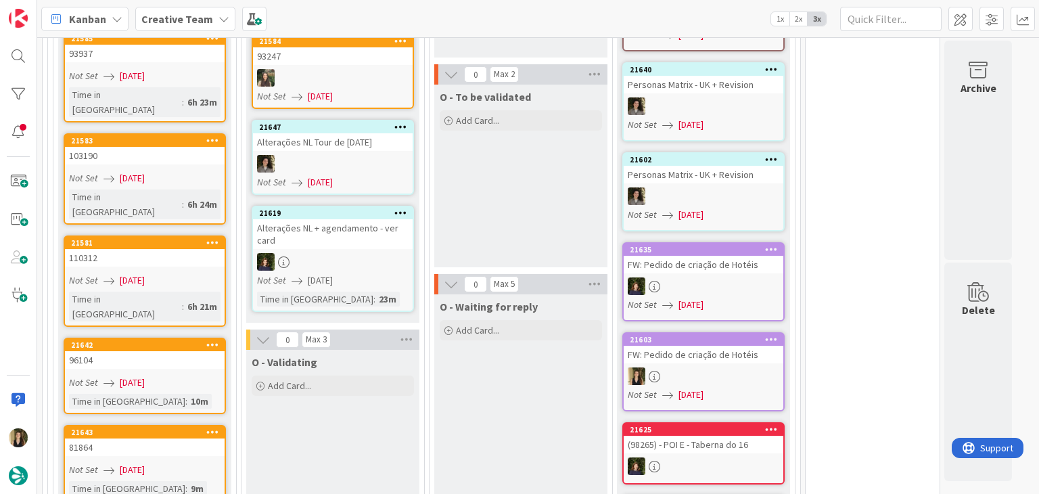
scroll to position [5182, 0]
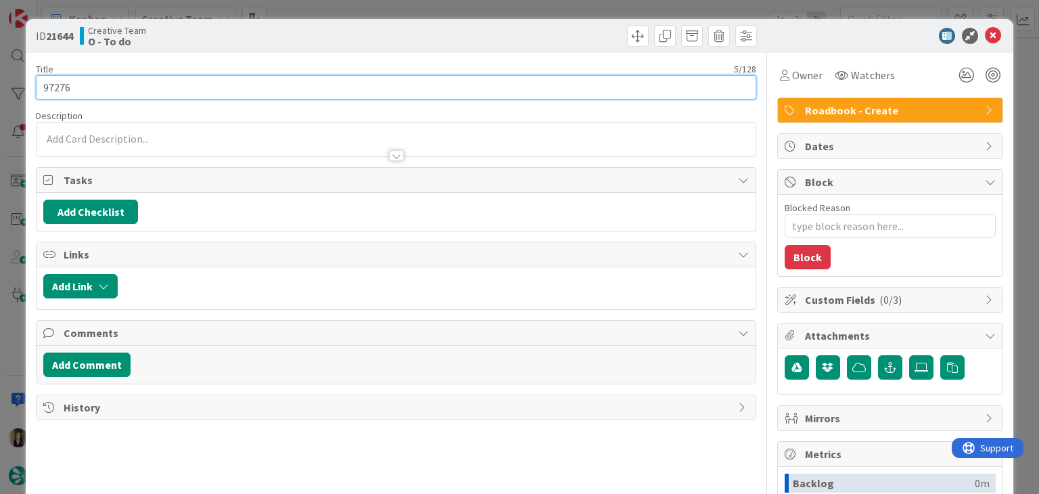
click at [64, 93] on input "97276" at bounding box center [396, 87] width 720 height 24
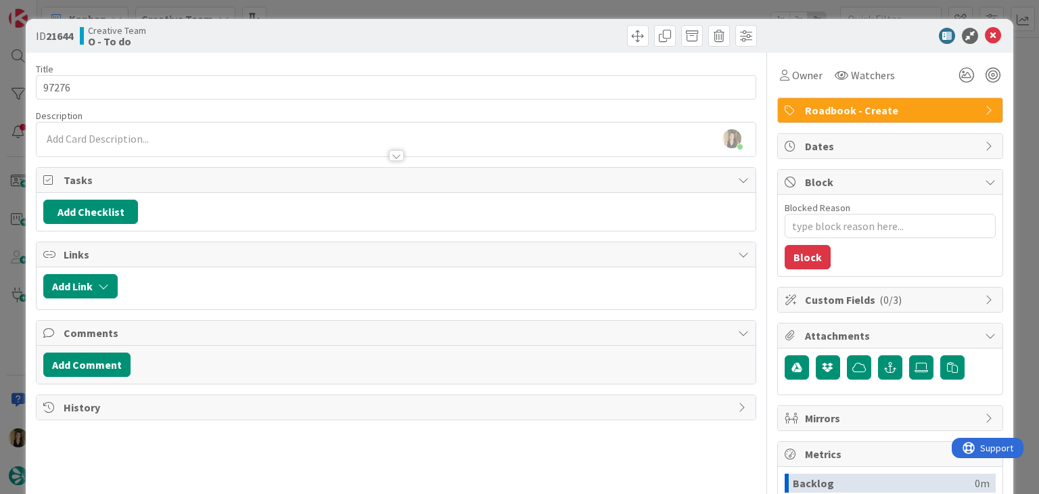
drag, startPoint x: 399, startPoint y: 30, endPoint x: 398, endPoint y: 17, distance: 13.6
click at [400, 30] on div at bounding box center [578, 36] width 357 height 22
click at [401, 11] on div "ID 21644 Creative Team O - To do Title 5 / 128 97276 Description [PERSON_NAME] …" at bounding box center [519, 247] width 1039 height 494
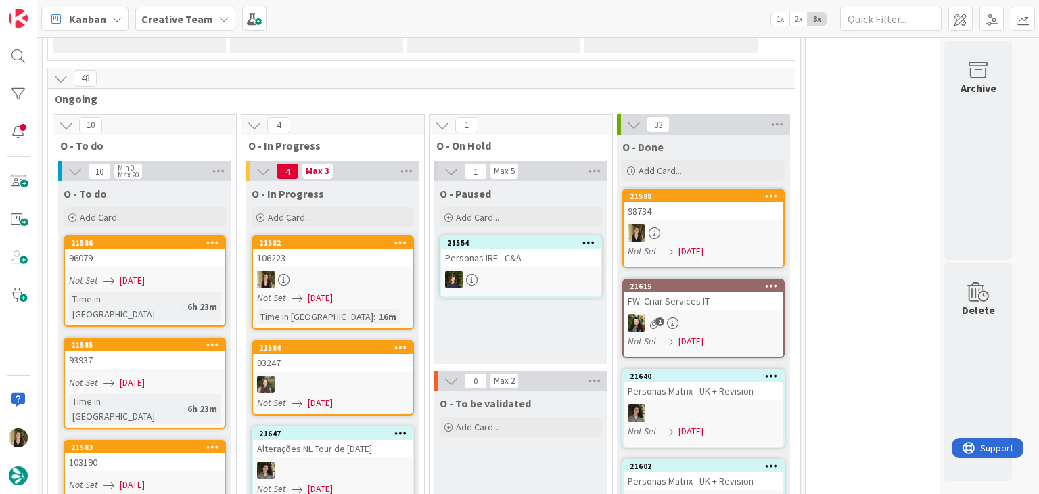
click at [192, 478] on div "Not Set [DATE]" at bounding box center [147, 485] width 156 height 14
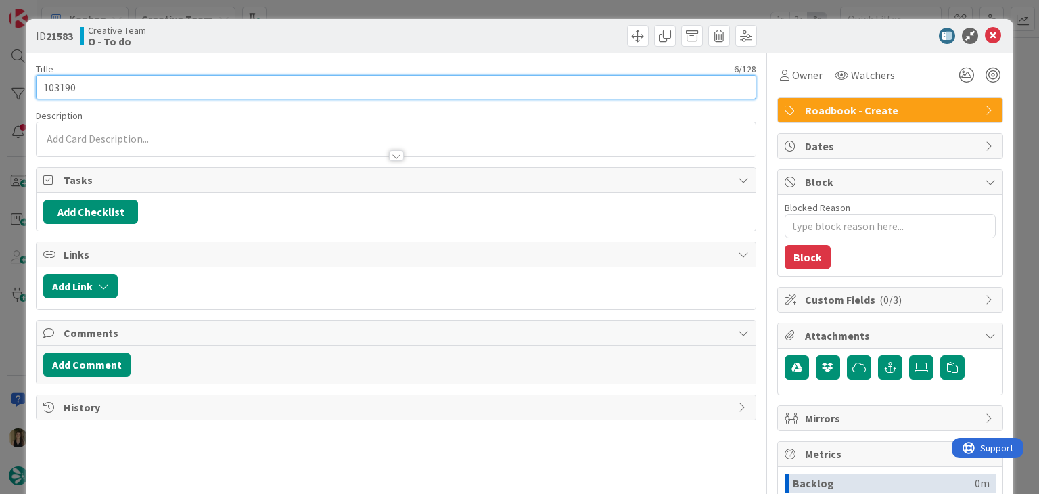
click at [66, 90] on input "103190" at bounding box center [396, 87] width 720 height 24
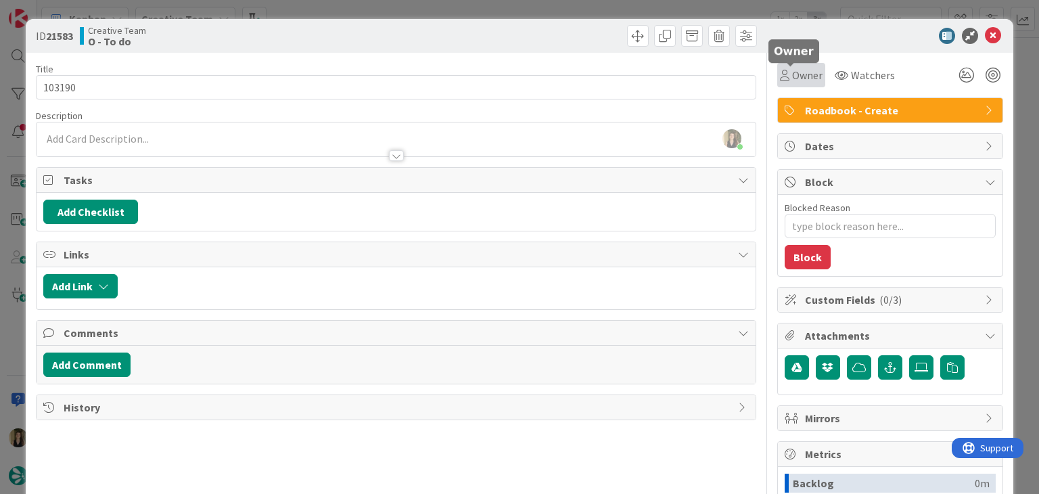
click at [792, 81] on span "Owner" at bounding box center [807, 75] width 30 height 16
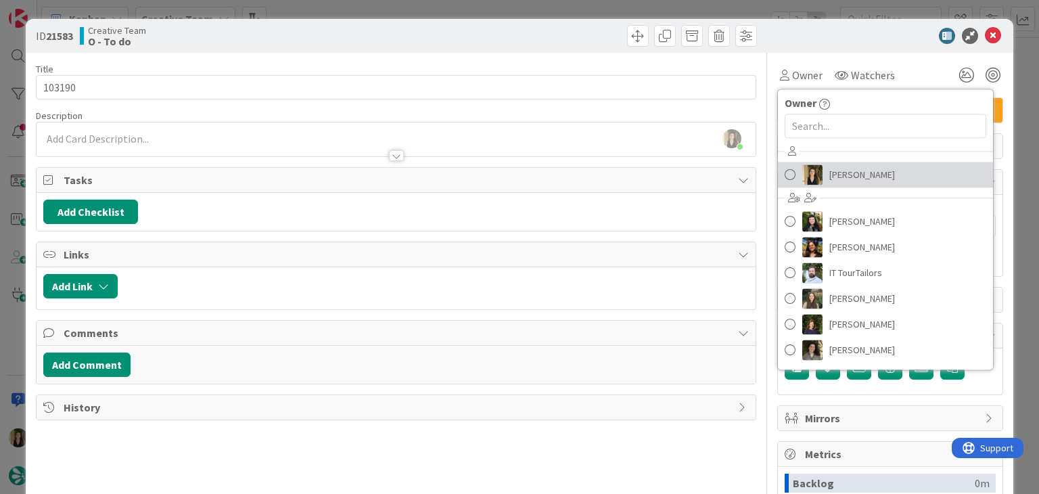
click at [832, 171] on span "[PERSON_NAME]" at bounding box center [863, 174] width 66 height 20
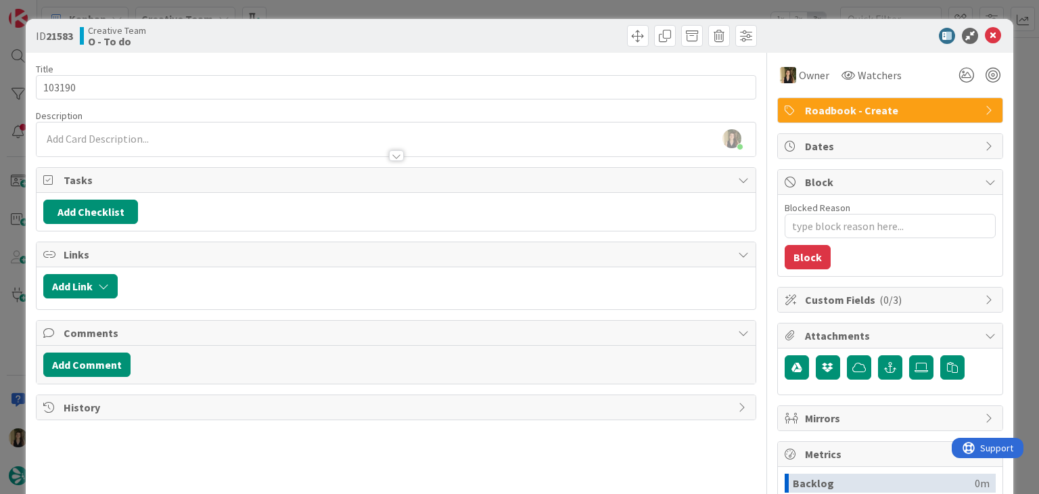
click at [446, 38] on div at bounding box center [578, 36] width 357 height 22
click at [449, 1] on div "ID 21583 Creative Team O - To do Title 6 / 128 103190 Description [PERSON_NAME]…" at bounding box center [519, 247] width 1039 height 494
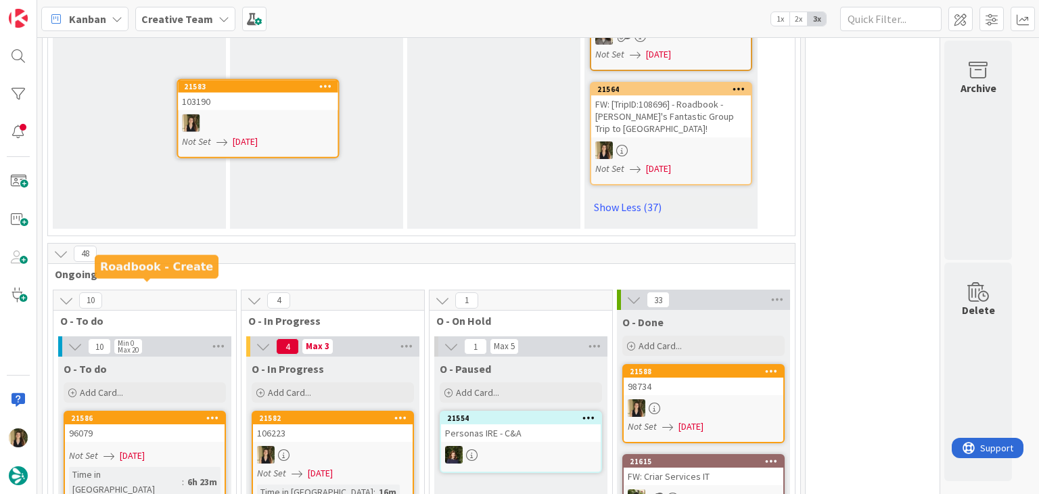
scroll to position [4725, 0]
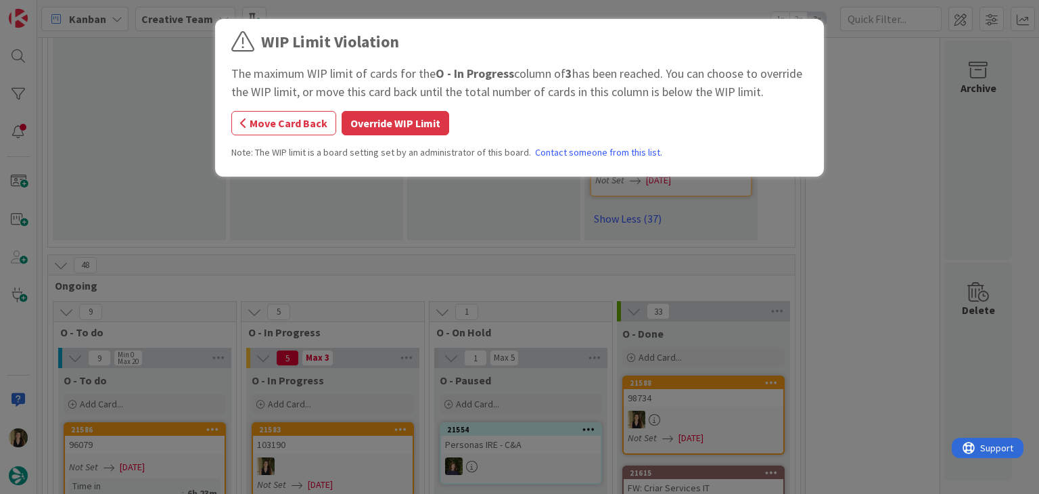
click at [411, 133] on button "Override WIP Limit" at bounding box center [396, 123] width 108 height 24
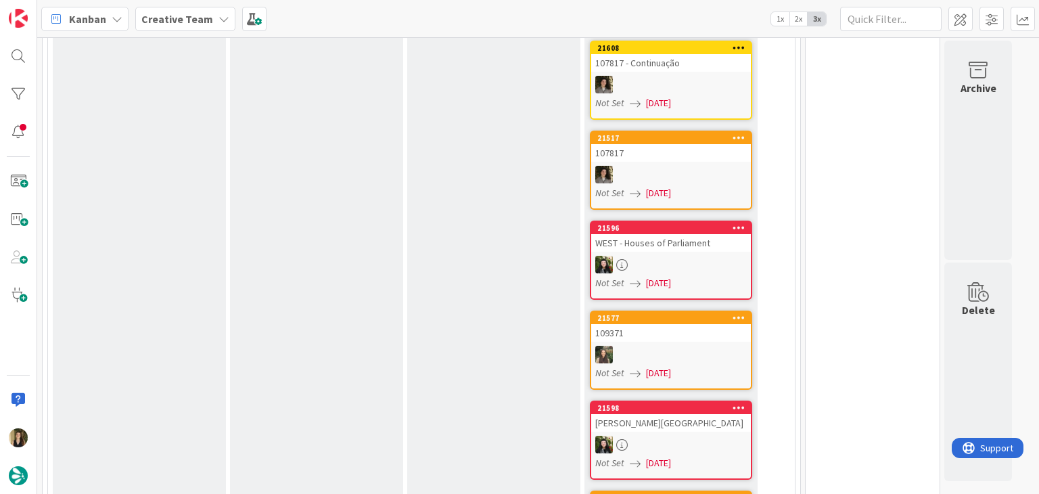
scroll to position [0, 0]
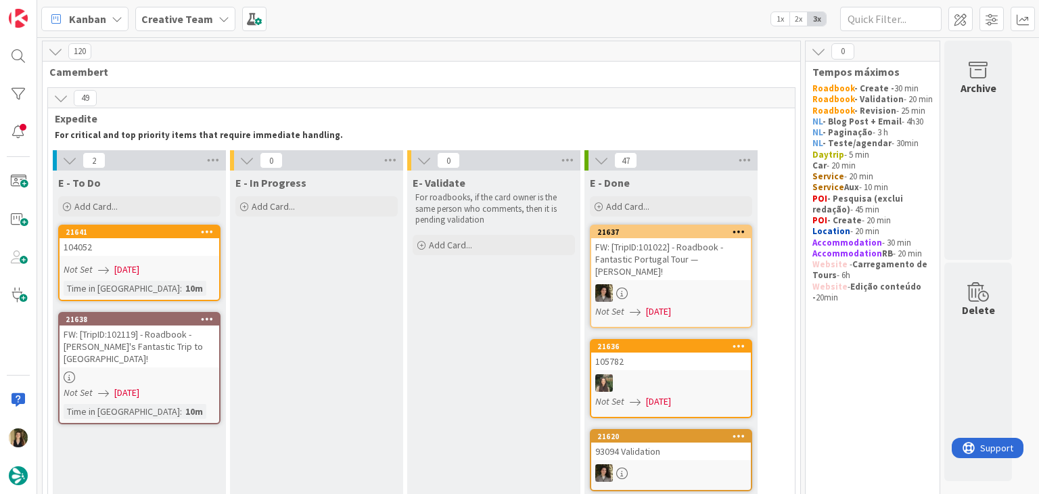
click at [171, 275] on div "Not Set [DATE]" at bounding box center [142, 270] width 156 height 14
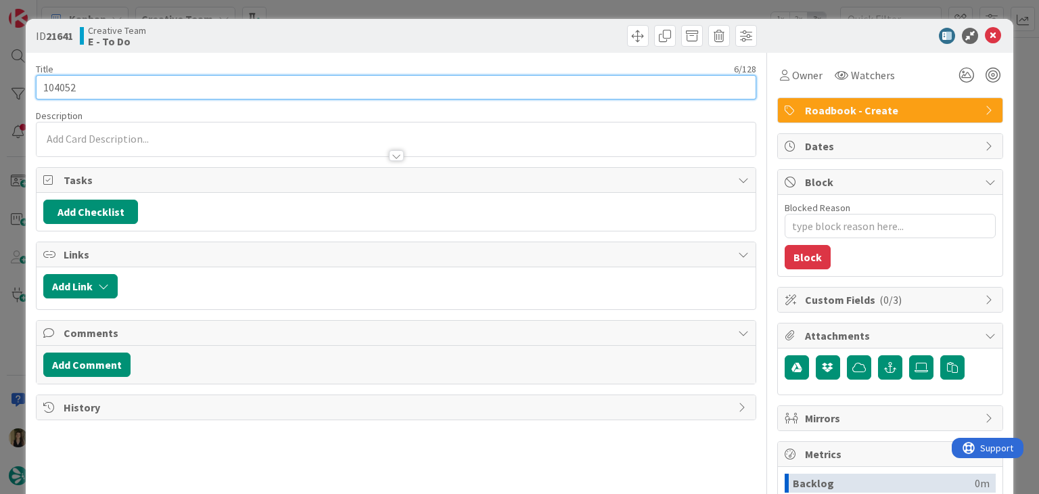
click at [70, 83] on input "104052" at bounding box center [396, 87] width 720 height 24
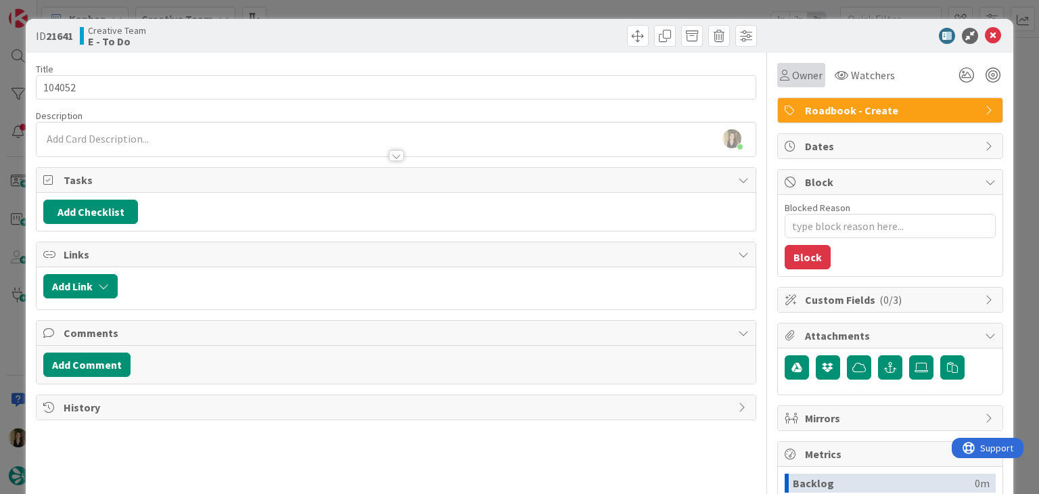
click at [798, 66] on div "Owner" at bounding box center [801, 75] width 48 height 24
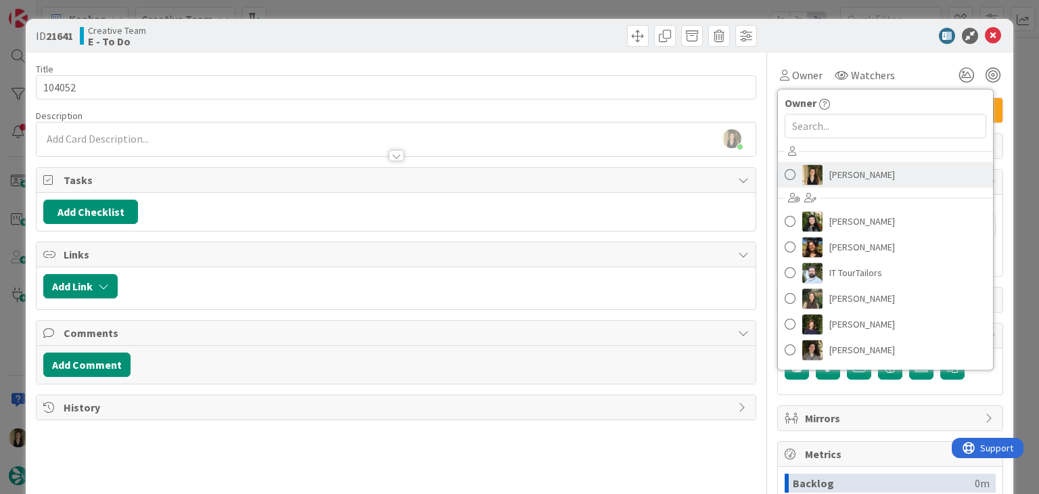
click at [834, 183] on span "[PERSON_NAME]" at bounding box center [863, 174] width 66 height 20
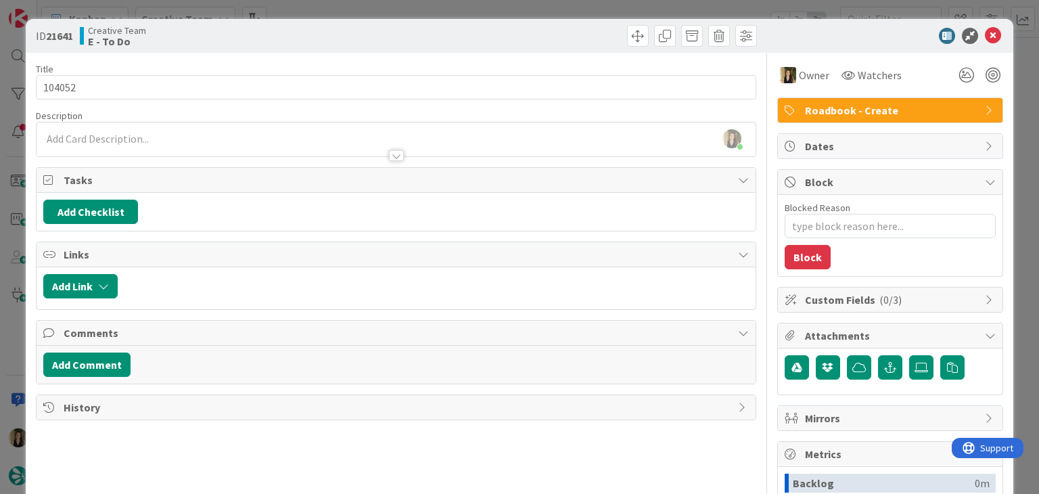
drag, startPoint x: 576, startPoint y: 36, endPoint x: 566, endPoint y: 12, distance: 25.8
click at [574, 33] on div at bounding box center [578, 36] width 357 height 22
click at [566, 9] on div "ID 21641 Creative Team E - To Do Title 6 / 128 104052 Description [PERSON_NAME]…" at bounding box center [519, 247] width 1039 height 494
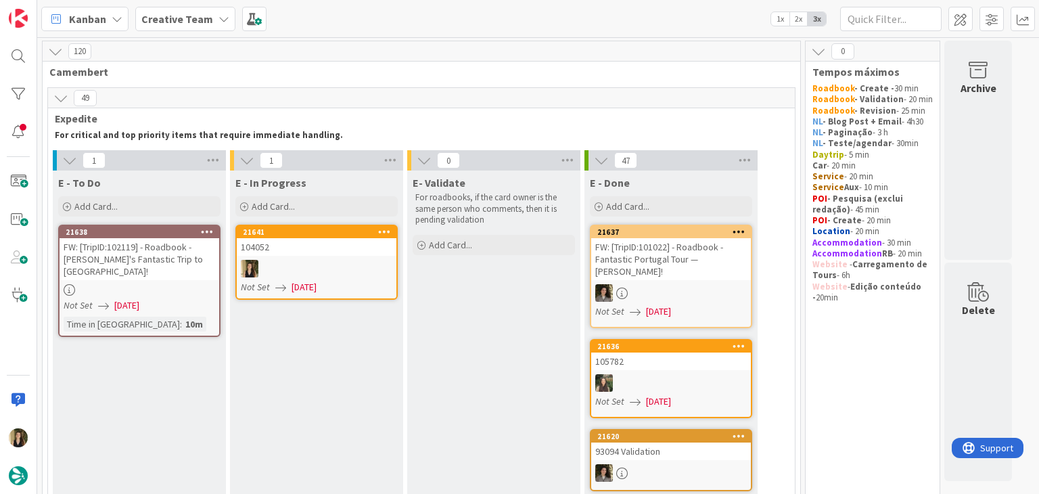
click at [334, 272] on div at bounding box center [317, 269] width 160 height 18
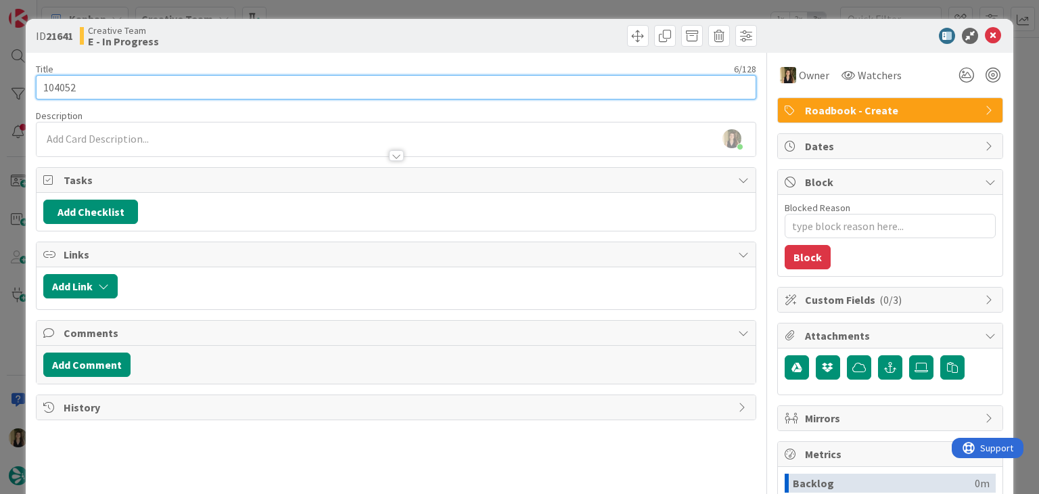
click at [63, 82] on input "104052" at bounding box center [396, 87] width 720 height 24
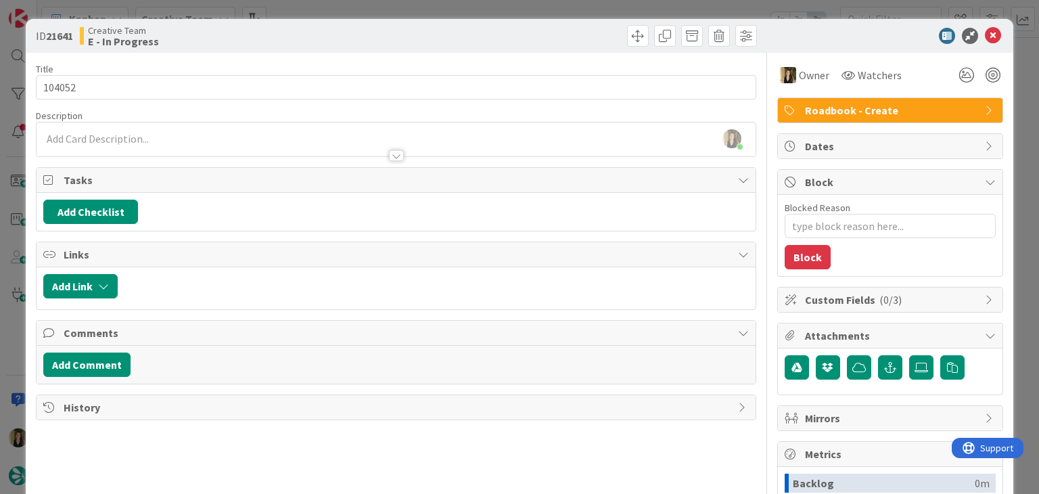
type textarea "x"
click at [181, 139] on div "[PERSON_NAME] joined 15 m ago" at bounding box center [396, 139] width 719 height 34
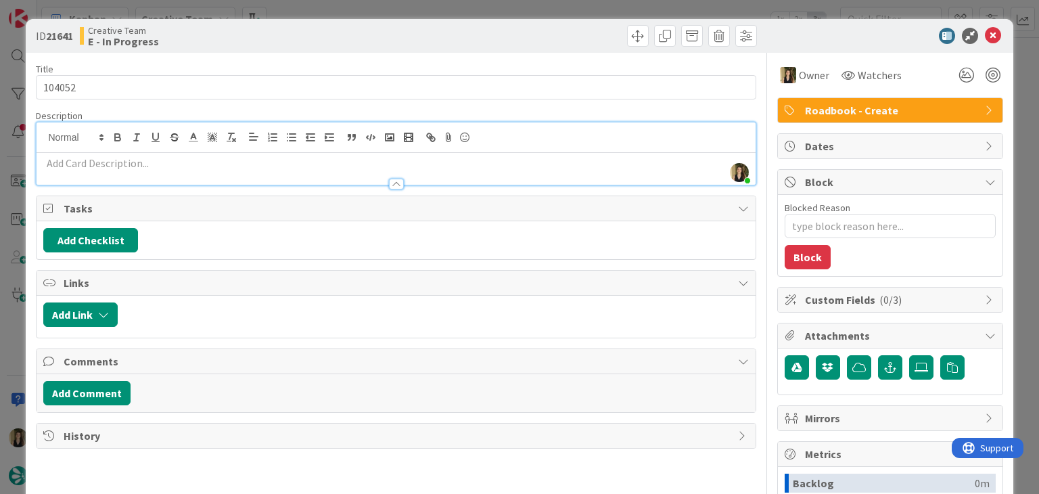
click at [184, 168] on p at bounding box center [395, 164] width 705 height 16
paste div
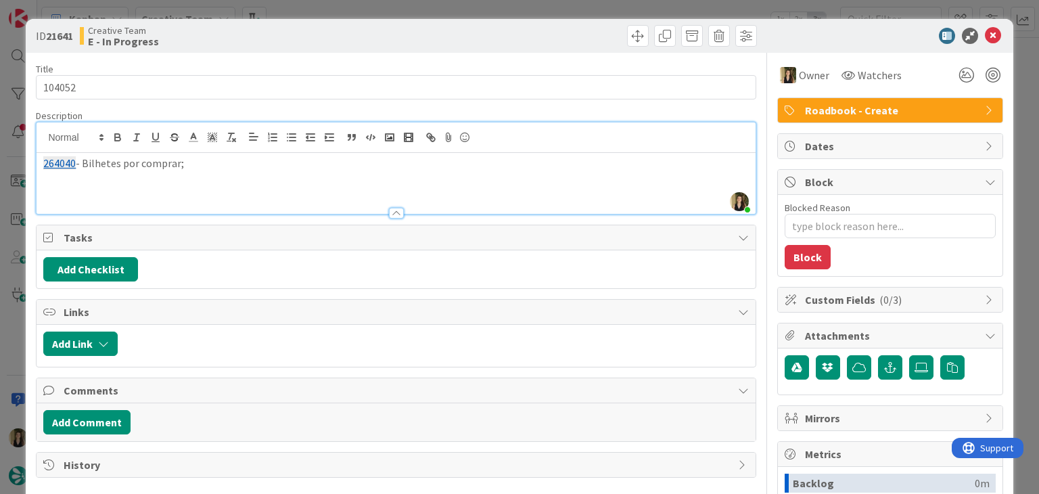
click at [245, 28] on div "Creative Team E - In Progress" at bounding box center [236, 36] width 313 height 22
click at [228, 171] on div "264040 - Bilhetes por comprar;" at bounding box center [396, 183] width 719 height 61
click at [237, 26] on div "Creative Team E - In Progress" at bounding box center [236, 36] width 313 height 22
drag, startPoint x: 238, startPoint y: 180, endPoint x: 262, endPoint y: 163, distance: 29.1
click at [237, 179] on p "264042 - Tour do Porto deveria ser de tarde; é para retirar Braga da daytrip pa…" at bounding box center [395, 179] width 705 height 16
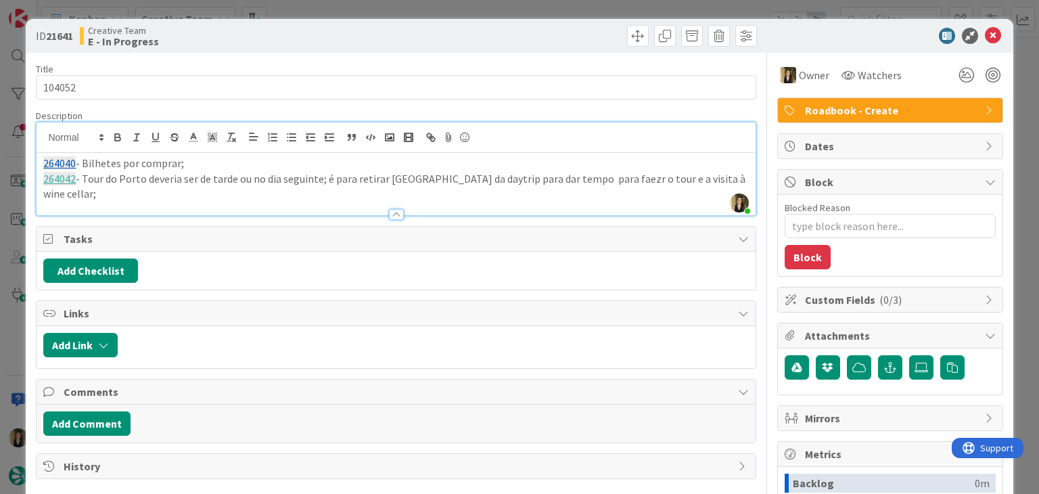
drag, startPoint x: 429, startPoint y: 39, endPoint x: 372, endPoint y: 3, distance: 67.2
click at [421, 34] on div at bounding box center [578, 36] width 357 height 22
drag, startPoint x: 381, startPoint y: 41, endPoint x: 378, endPoint y: 25, distance: 16.6
click at [380, 41] on div "Creative Team E - In Progress" at bounding box center [236, 36] width 313 height 22
click at [376, 13] on div "ID 21641 Creative Team E - In Progress Title 6 / 128 104052 Description [PERSON…" at bounding box center [519, 247] width 1039 height 494
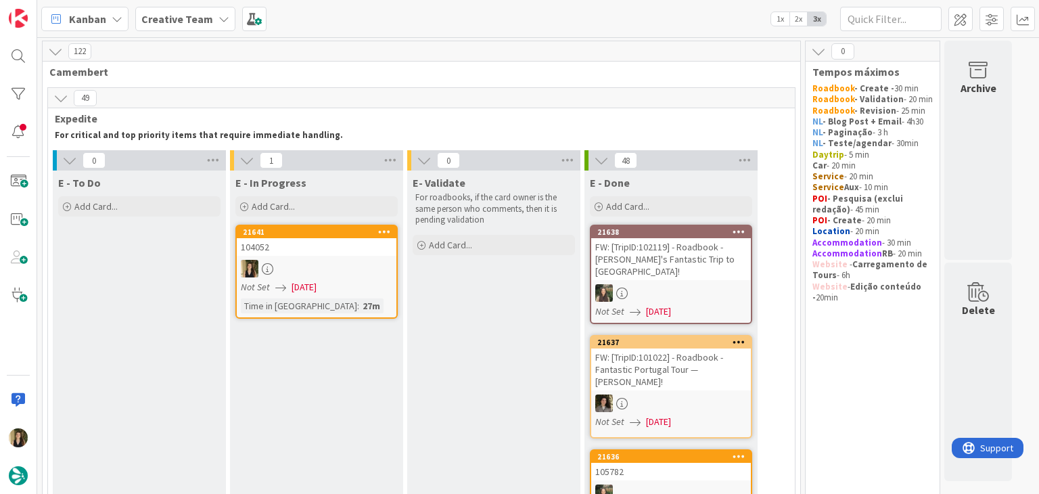
click at [338, 278] on link "21641 104052 Not Set [DATE] Time in [GEOGRAPHIC_DATA] : 27m" at bounding box center [316, 272] width 162 height 94
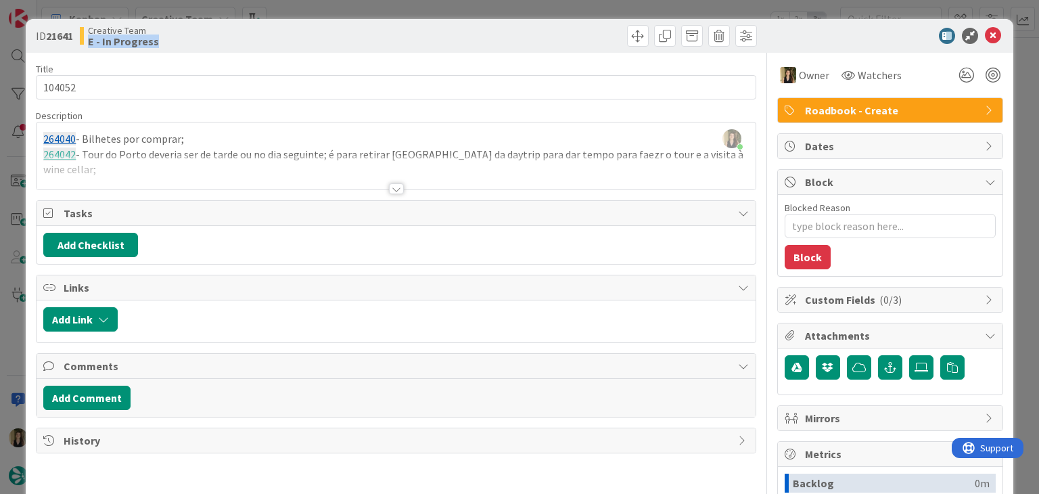
drag, startPoint x: 390, startPoint y: 30, endPoint x: 389, endPoint y: 22, distance: 8.2
click at [390, 29] on div "ID 21641 Creative Team E - In Progress" at bounding box center [396, 36] width 721 height 22
click at [388, 14] on div "ID 21641 Creative Team E - In Progress Title 6 / 128 104052 Description [PERSON…" at bounding box center [519, 247] width 1039 height 494
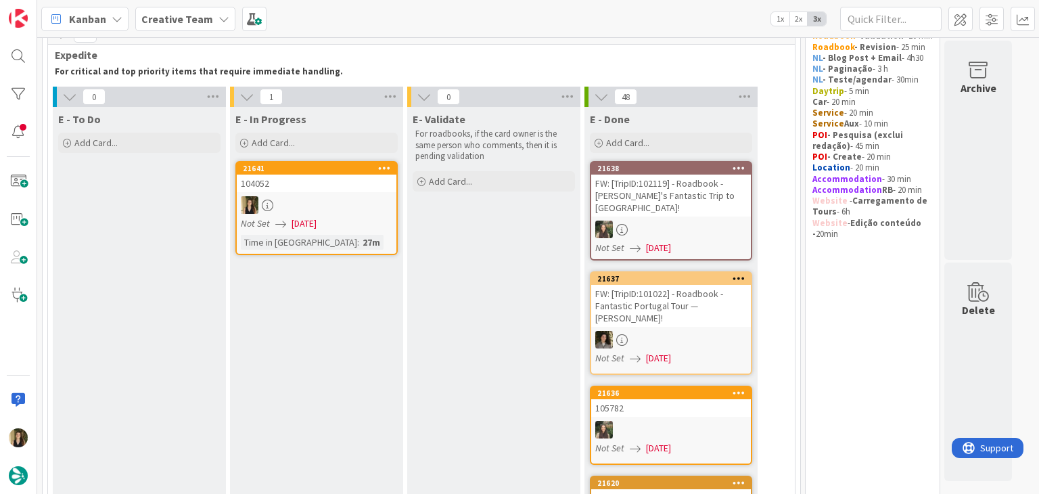
scroll to position [25, 0]
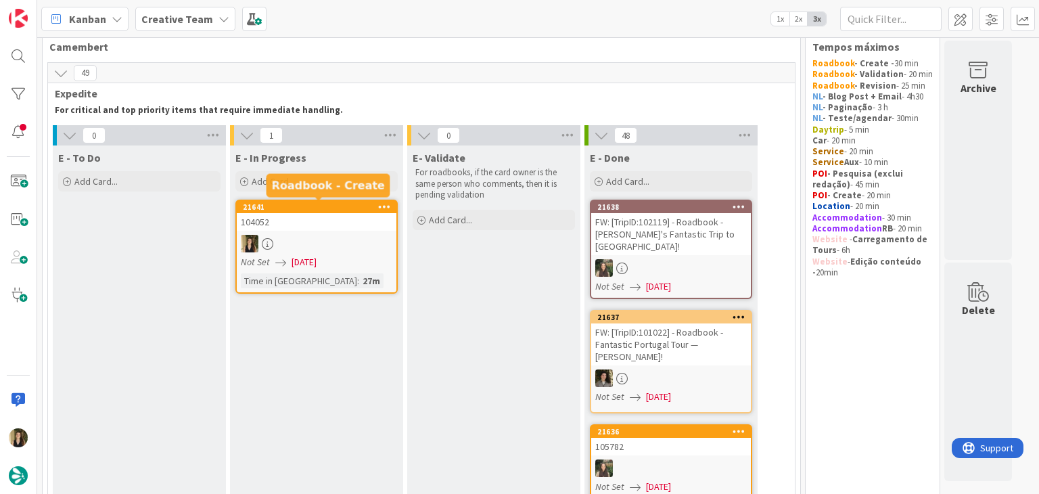
click at [298, 241] on div at bounding box center [317, 244] width 160 height 18
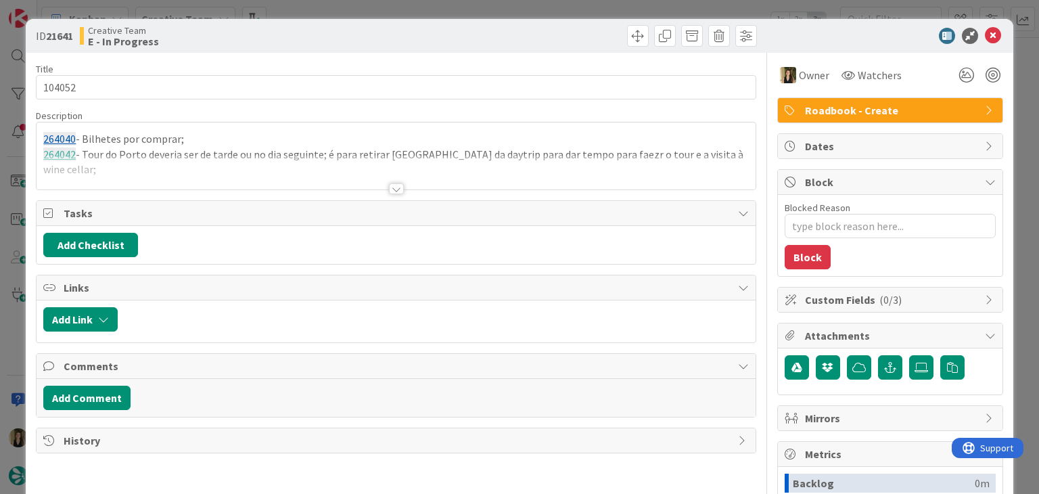
click at [389, 189] on div at bounding box center [396, 188] width 15 height 11
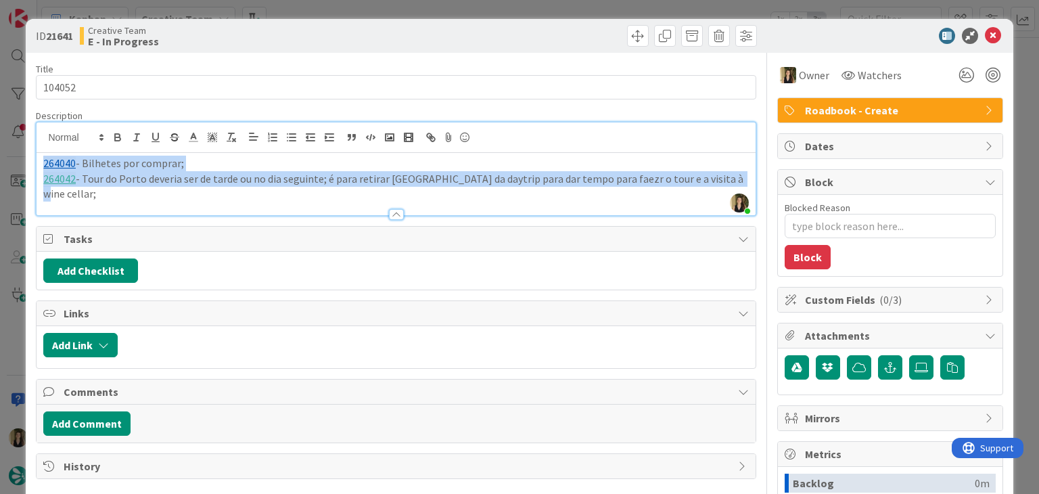
drag, startPoint x: 706, startPoint y: 181, endPoint x: 19, endPoint y: 156, distance: 687.2
click at [19, 156] on div "ID 21641 Creative Team E - In Progress Title 6 / 128 104052 Description [PERSON…" at bounding box center [519, 247] width 1039 height 494
copy div "264040 - Bilhetes por comprar; 264042 - Tour do Porto deveria ser de tarde ou n…"
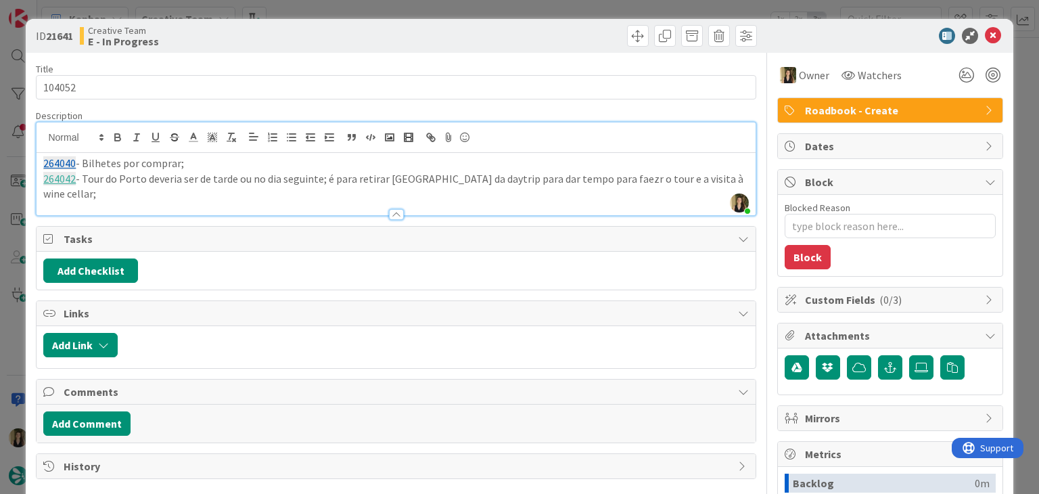
click at [525, 31] on div at bounding box center [578, 36] width 357 height 22
drag, startPoint x: 507, startPoint y: 41, endPoint x: 506, endPoint y: 1, distance: 40.6
click at [506, 33] on div at bounding box center [578, 36] width 357 height 22
click at [512, 6] on div "ID 21641 Creative Team E - In Progress Title 6 / 128 104052 Description [PERSON…" at bounding box center [519, 247] width 1039 height 494
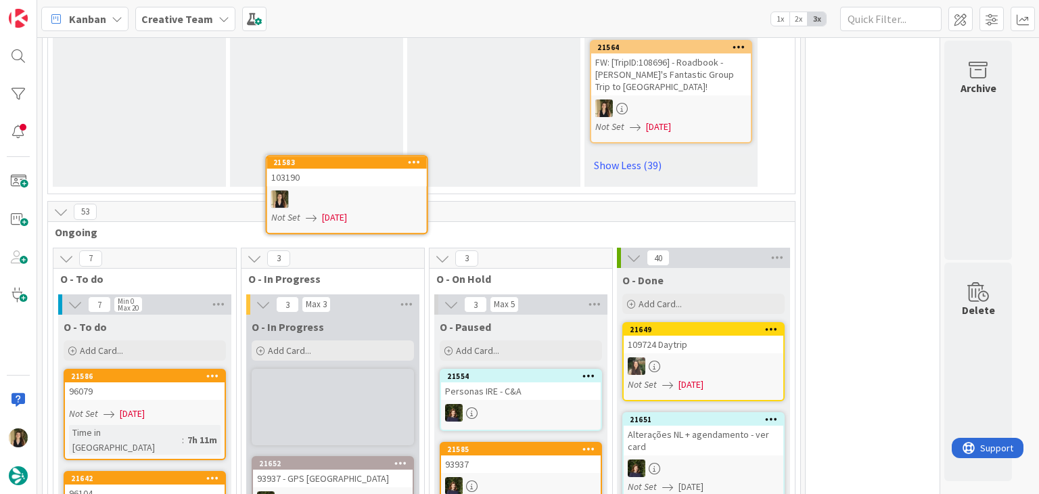
scroll to position [4956, 0]
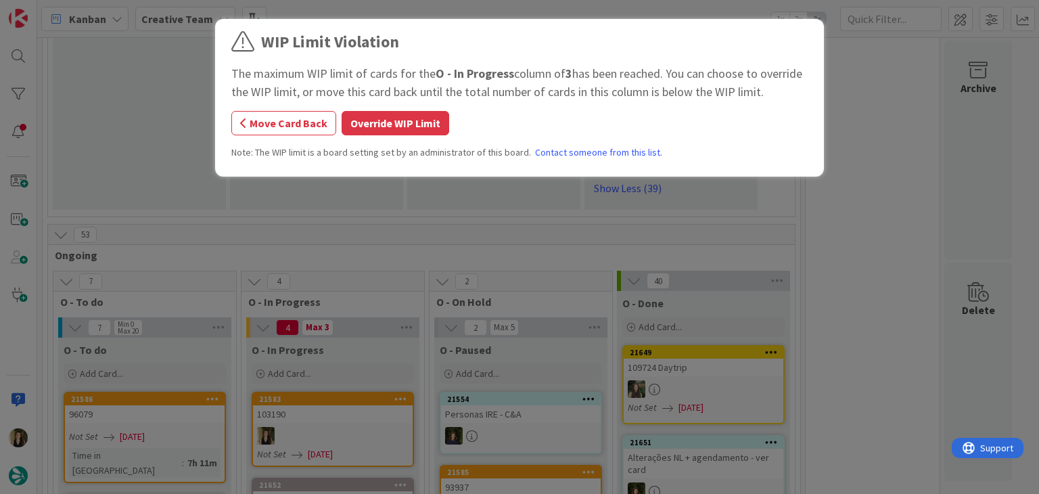
drag, startPoint x: 386, startPoint y: 133, endPoint x: 387, endPoint y: 161, distance: 28.4
click at [386, 132] on button "Override WIP Limit" at bounding box center [396, 123] width 108 height 24
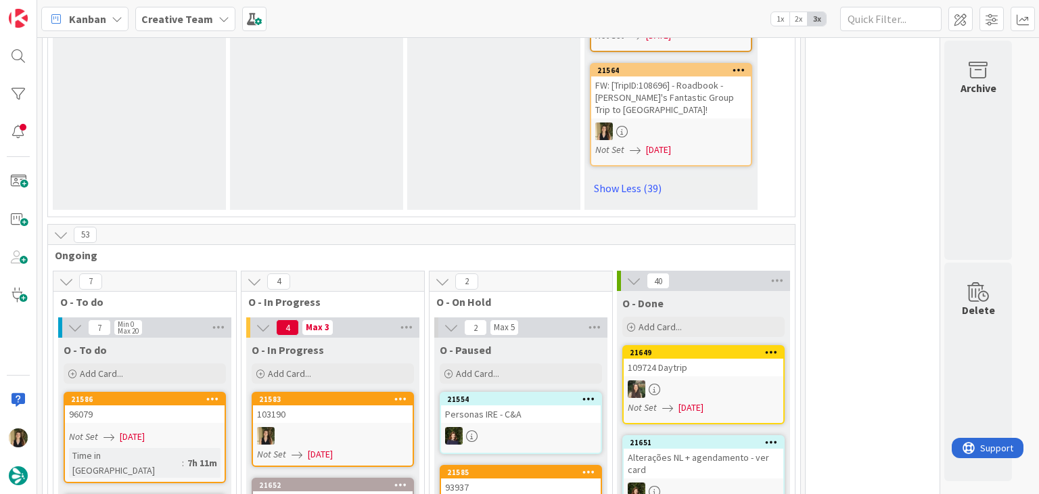
click at [374, 405] on div "103190" at bounding box center [333, 414] width 160 height 18
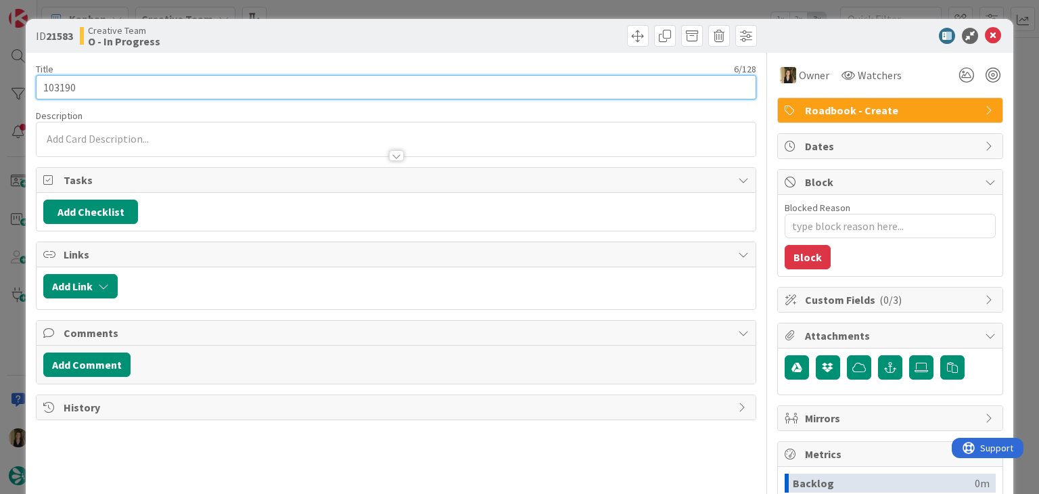
click at [54, 89] on input "103190" at bounding box center [396, 87] width 720 height 24
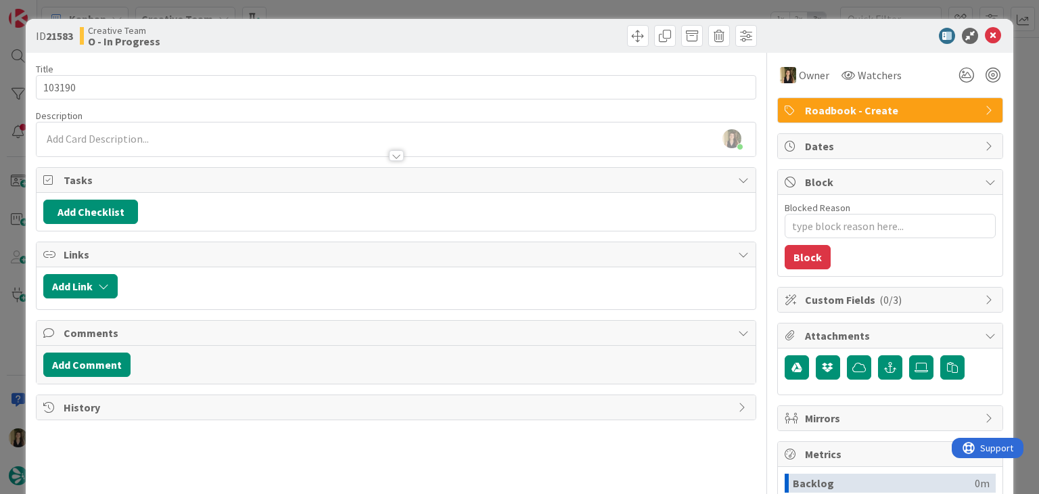
drag, startPoint x: 365, startPoint y: 45, endPoint x: 360, endPoint y: 20, distance: 25.0
click at [363, 41] on div "ID 21583 Creative Team O - In Progress" at bounding box center [519, 36] width 987 height 34
click at [359, 9] on div "ID 21583 Creative Team O - In Progress Title 6 / 128 103190 Description [PERSON…" at bounding box center [519, 247] width 1039 height 494
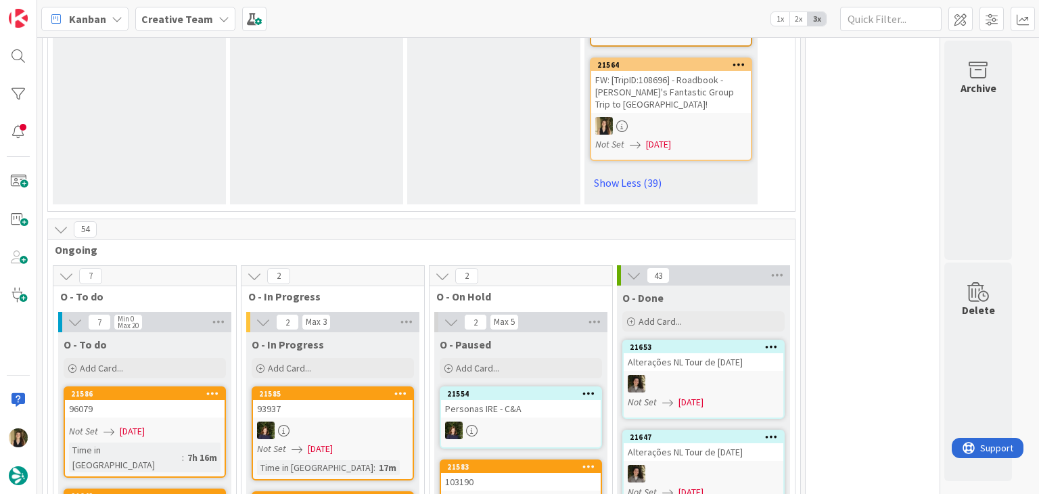
click at [549, 493] on div at bounding box center [521, 504] width 160 height 18
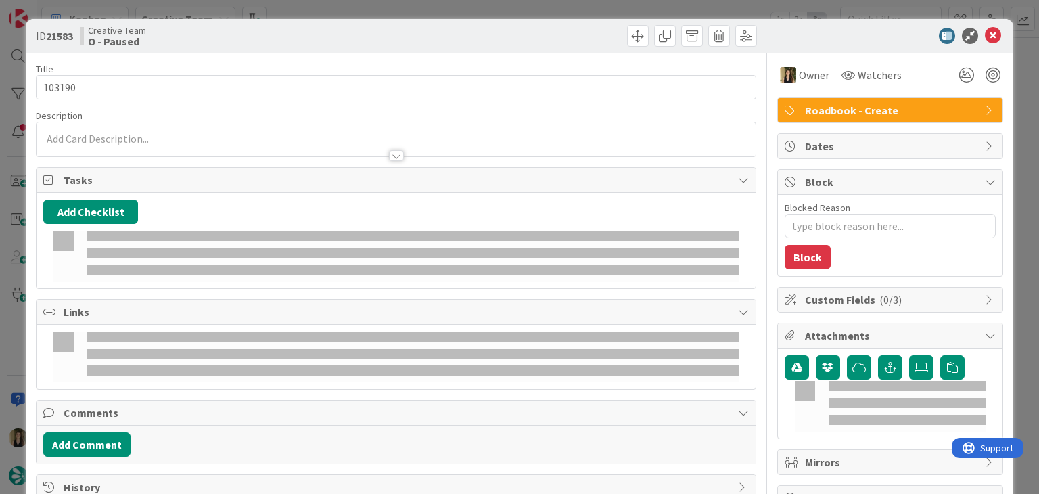
type textarea "x"
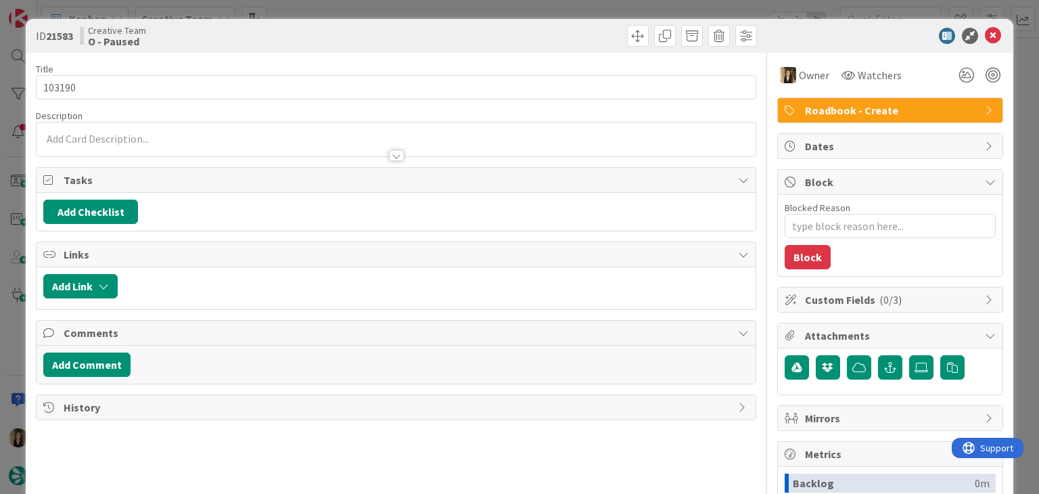
click at [450, 32] on div at bounding box center [578, 36] width 357 height 22
click at [445, 9] on div "ID 21583 Creative Team O - Paused Title 6 / 128 103190 Description [PERSON_NAME…" at bounding box center [519, 247] width 1039 height 494
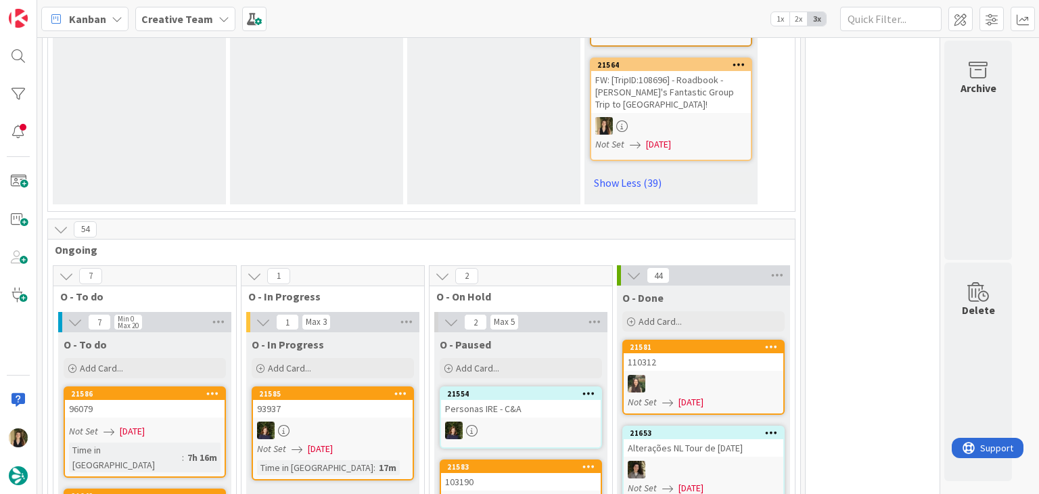
drag, startPoint x: 839, startPoint y: 183, endPoint x: 494, endPoint y: 214, distance: 346.5
